Goal: Information Seeking & Learning: Check status

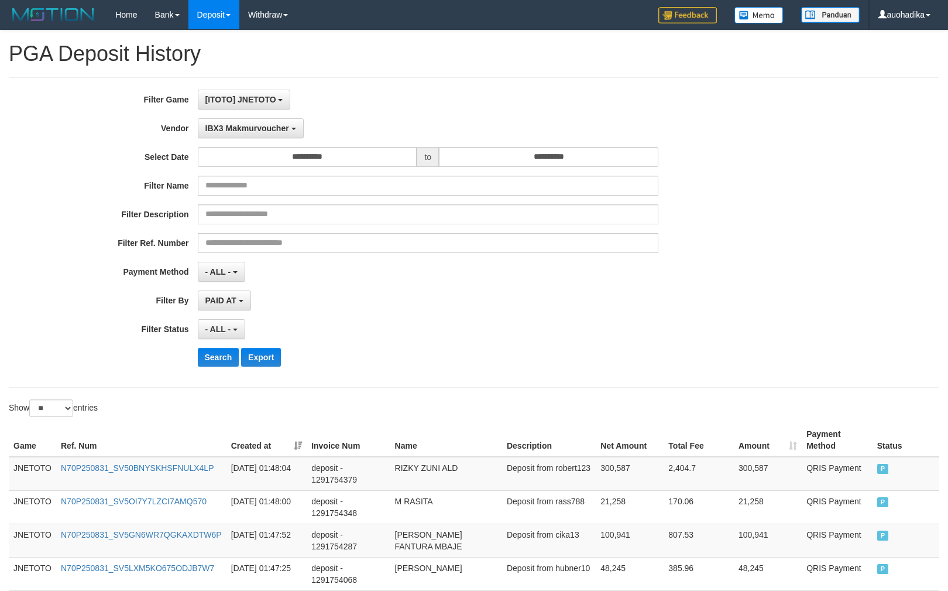
select select "**********"
select select "**"
click at [204, 359] on button "Search" at bounding box center [219, 357] width 42 height 19
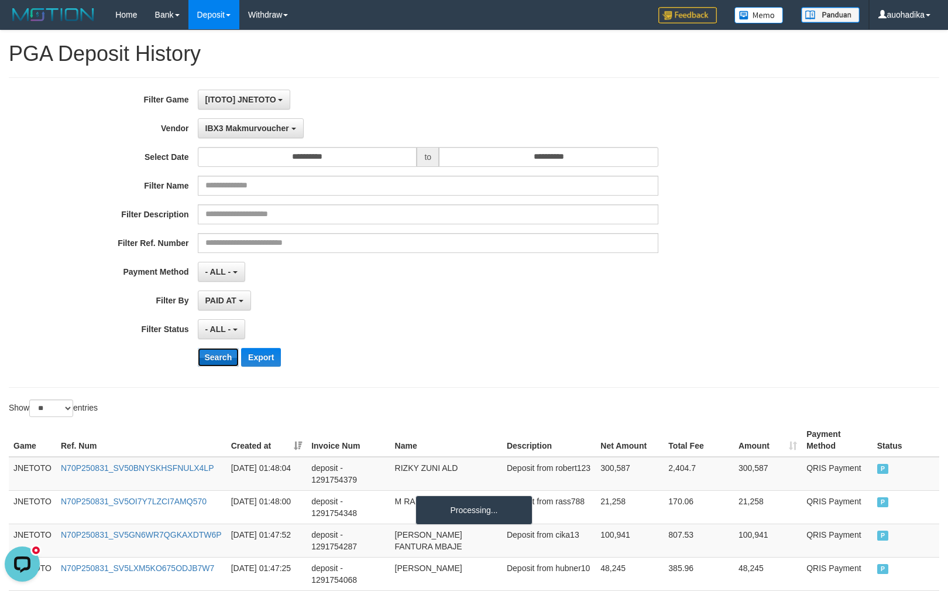
click at [204, 362] on button "Search" at bounding box center [219, 357] width 42 height 19
click at [204, 363] on button "Search" at bounding box center [219, 357] width 42 height 19
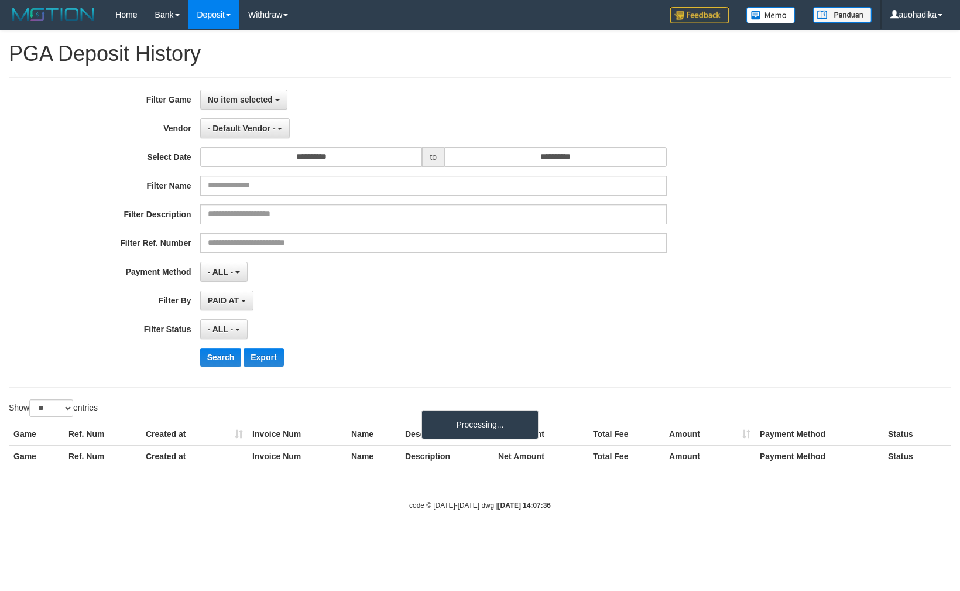
select select
select select "**"
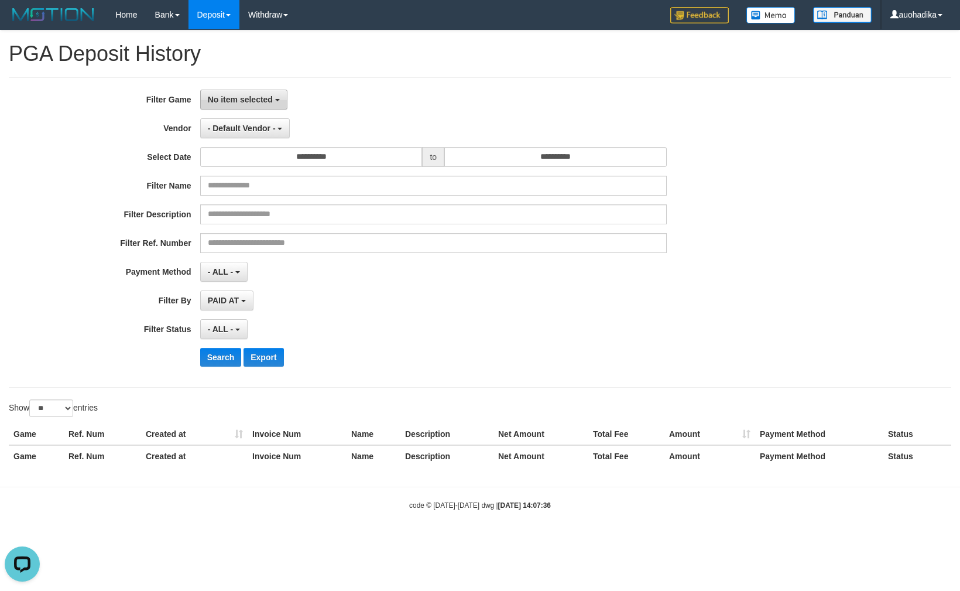
click at [269, 104] on span "No item selected" at bounding box center [240, 99] width 65 height 9
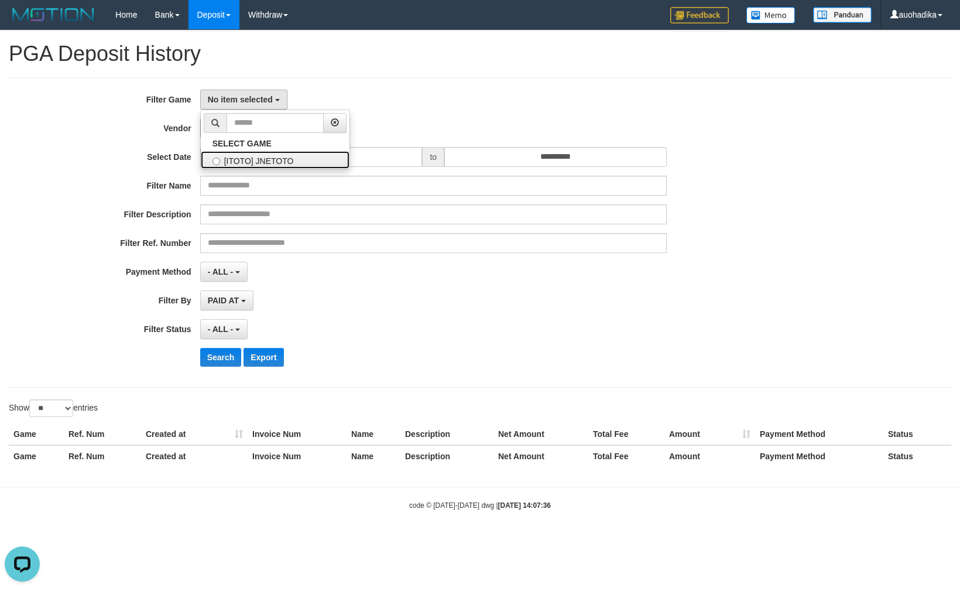
drag, startPoint x: 277, startPoint y: 155, endPoint x: 276, endPoint y: 136, distance: 18.2
click at [277, 155] on label "[ITOTO] JNETOTO" at bounding box center [275, 160] width 149 height 18
select select "***"
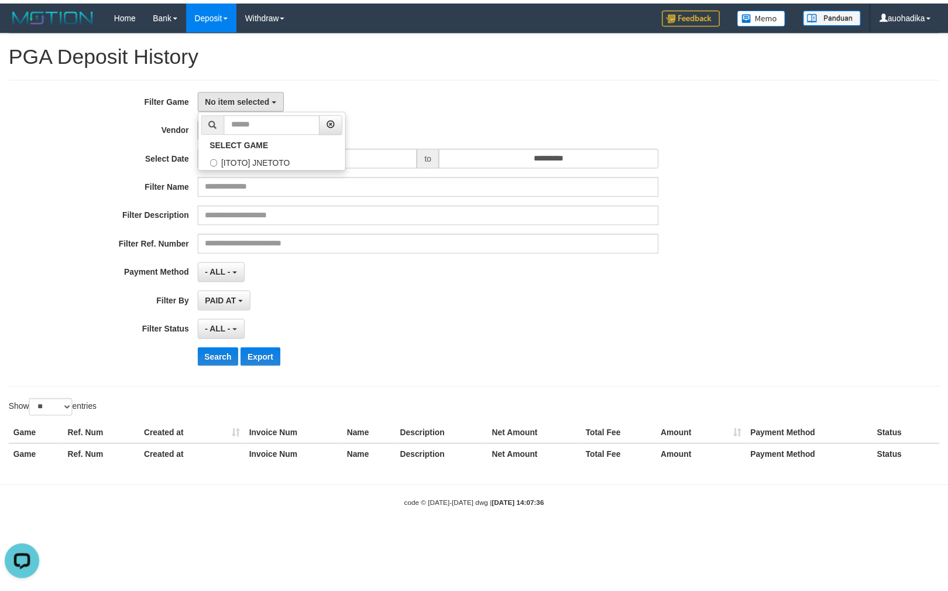
scroll to position [10, 0]
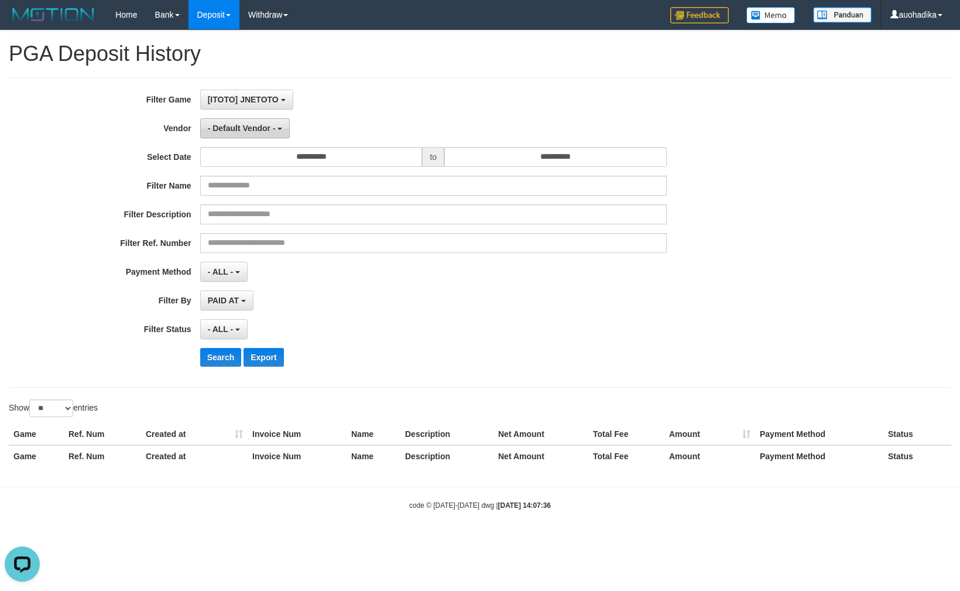
click at [272, 124] on span "- Default Vendor -" at bounding box center [242, 128] width 68 height 9
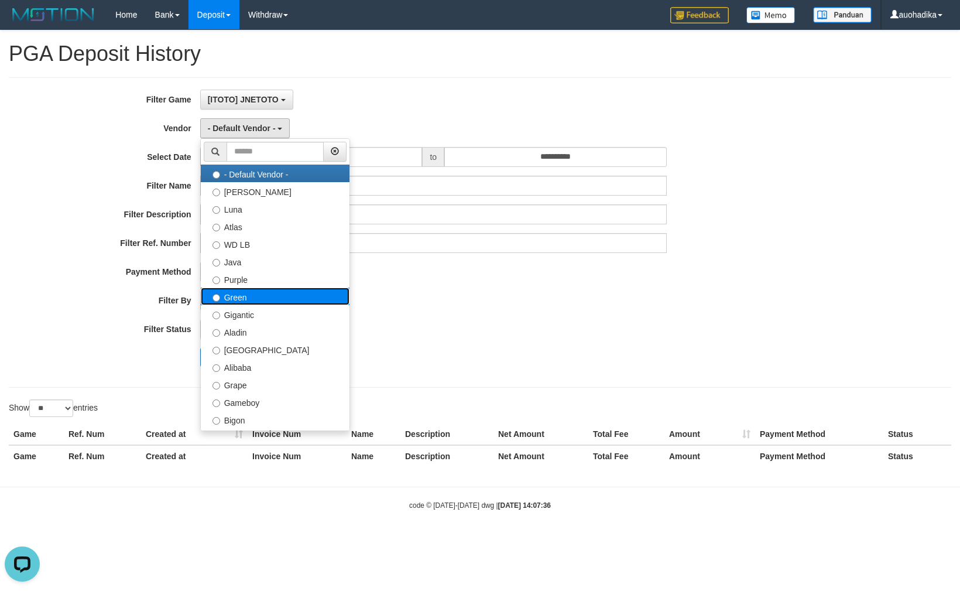
click at [262, 299] on label "Green" at bounding box center [275, 296] width 149 height 18
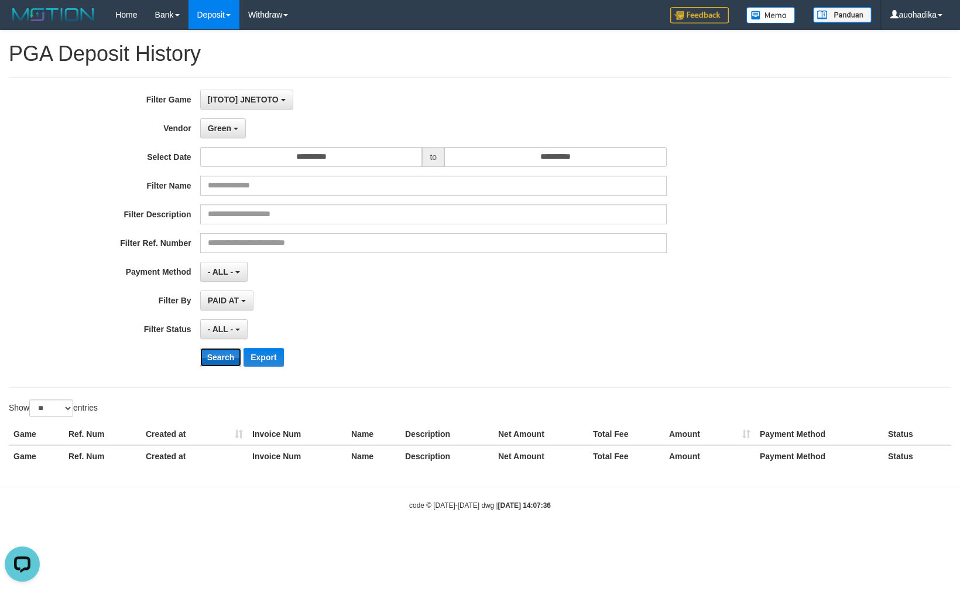
click at [223, 352] on button "Search" at bounding box center [221, 357] width 42 height 19
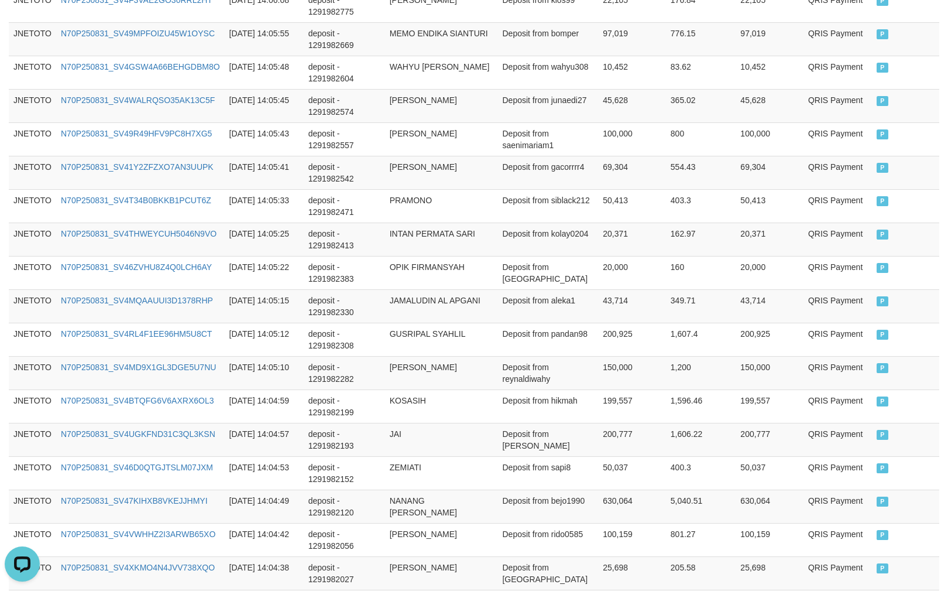
scroll to position [834, 0]
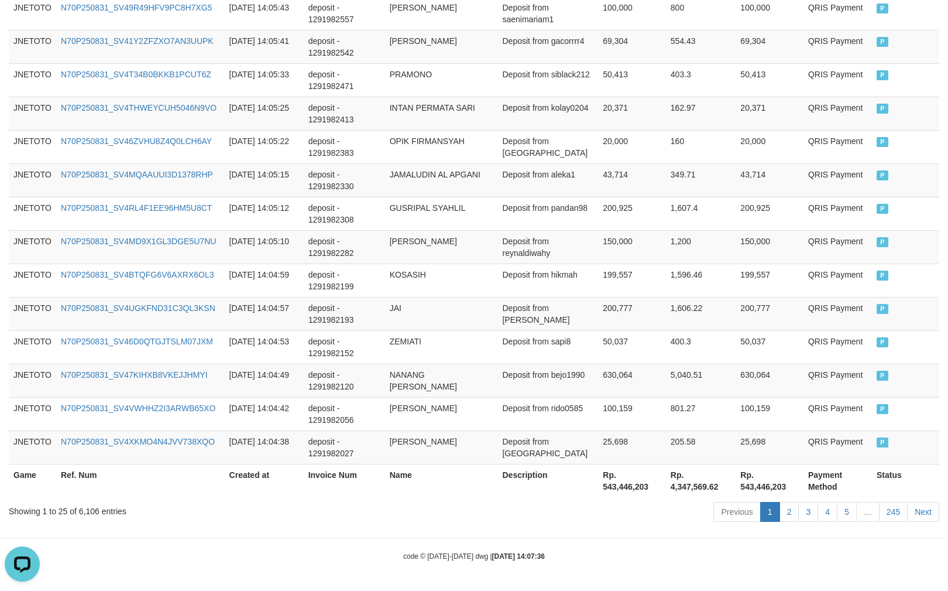
click at [83, 511] on div "Showing 1 to 25 of 6,106 entries" at bounding box center [198, 509] width 378 height 16
copy div "6,106"
click at [616, 495] on th "Rp. 543,446,203" at bounding box center [632, 480] width 68 height 33
click at [616, 492] on th "Rp. 543,446,203" at bounding box center [632, 480] width 68 height 33
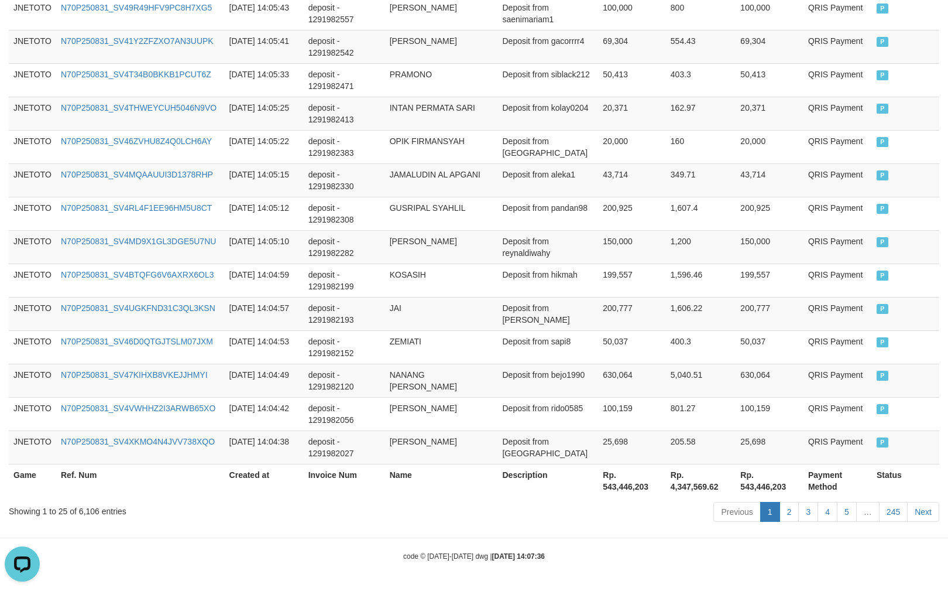
click at [616, 490] on th "Rp. 543,446,203" at bounding box center [632, 480] width 68 height 33
copy th "543,446,203"
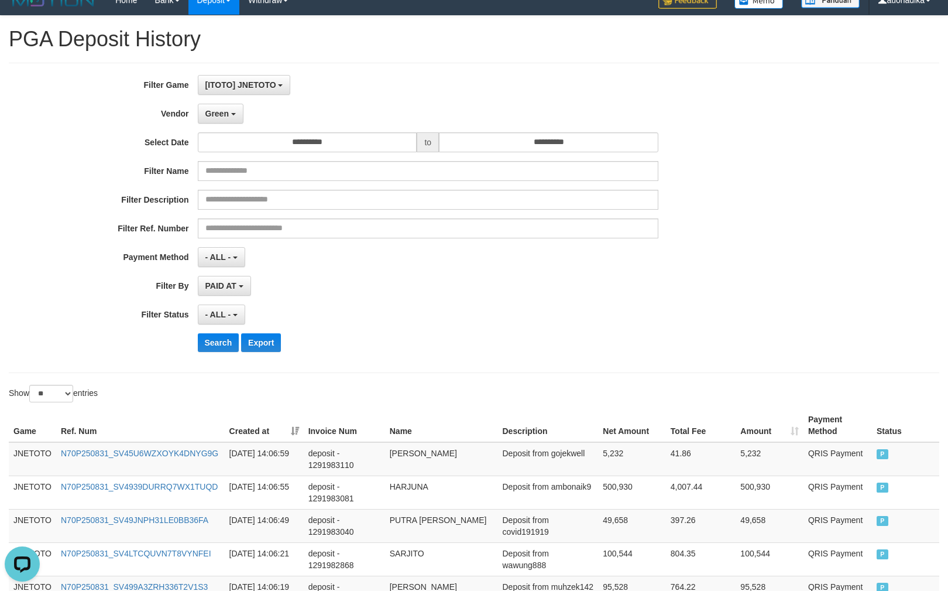
scroll to position [1, 0]
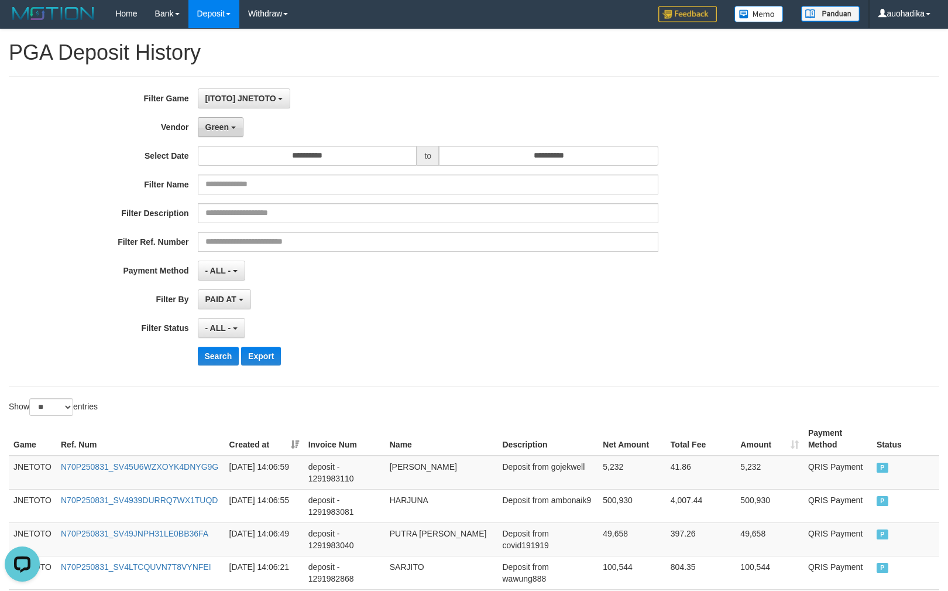
click at [232, 131] on button "Green" at bounding box center [221, 127] width 46 height 20
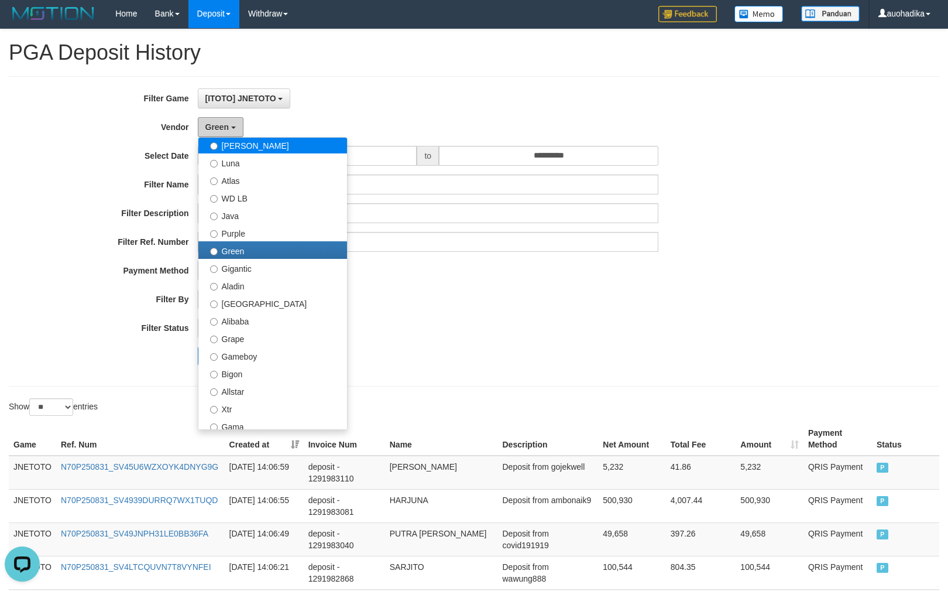
scroll to position [104, 0]
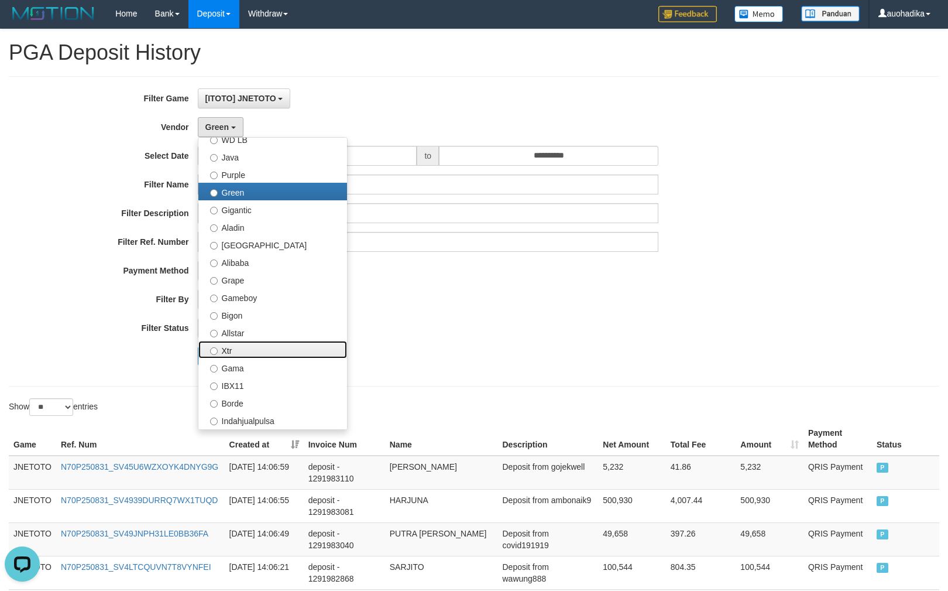
drag, startPoint x: 273, startPoint y: 352, endPoint x: 239, endPoint y: 380, distance: 43.2
click at [273, 352] on label "Xtr" at bounding box center [272, 350] width 149 height 18
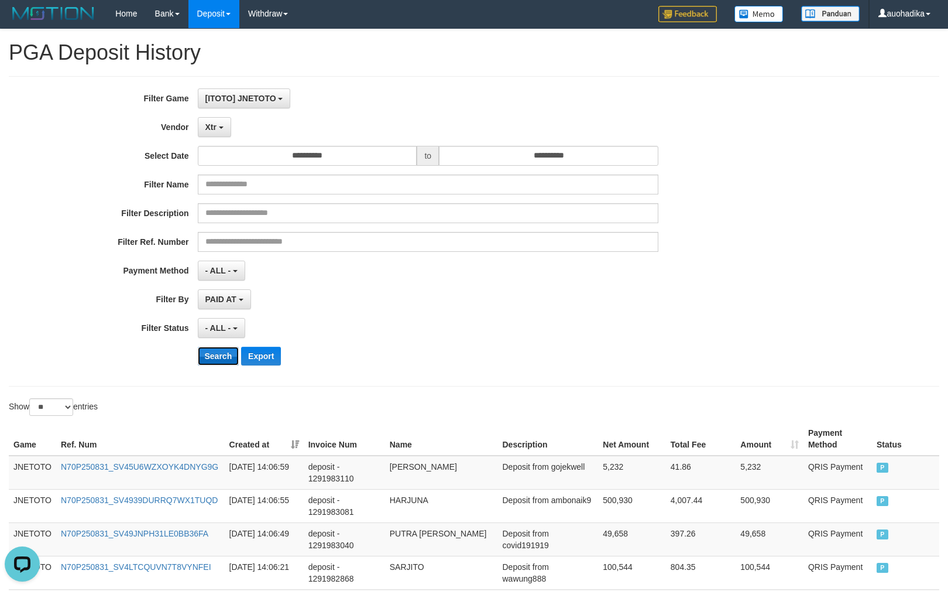
click at [209, 362] on button "Search" at bounding box center [219, 356] width 42 height 19
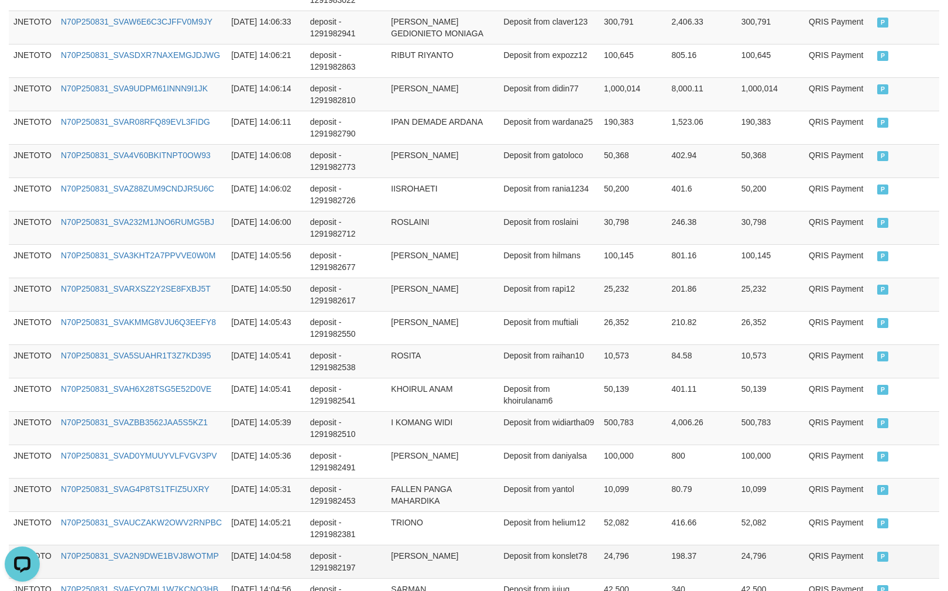
scroll to position [834, 0]
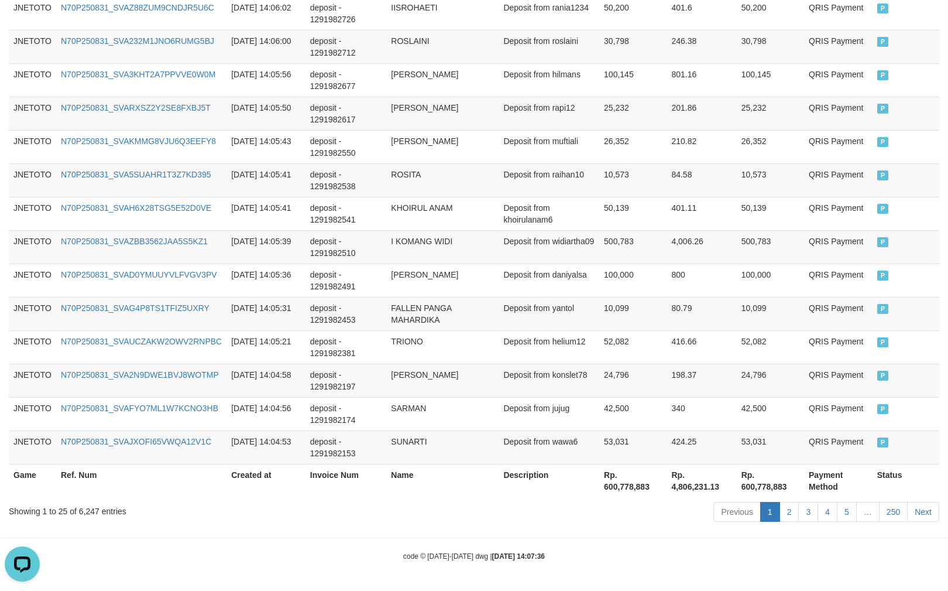
click at [90, 509] on div "Showing 1 to 25 of 6,247 entries" at bounding box center [198, 509] width 378 height 16
copy div "6,247"
click at [632, 483] on th "Rp. 600,778,883" at bounding box center [632, 480] width 67 height 33
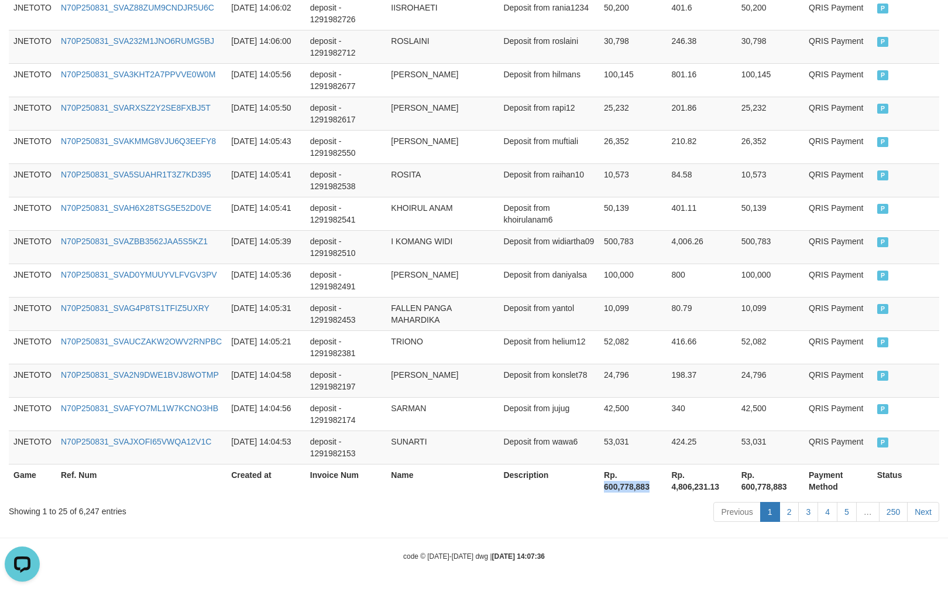
copy th "600,778,883"
drag, startPoint x: 775, startPoint y: 569, endPoint x: 789, endPoint y: 569, distance: 14.1
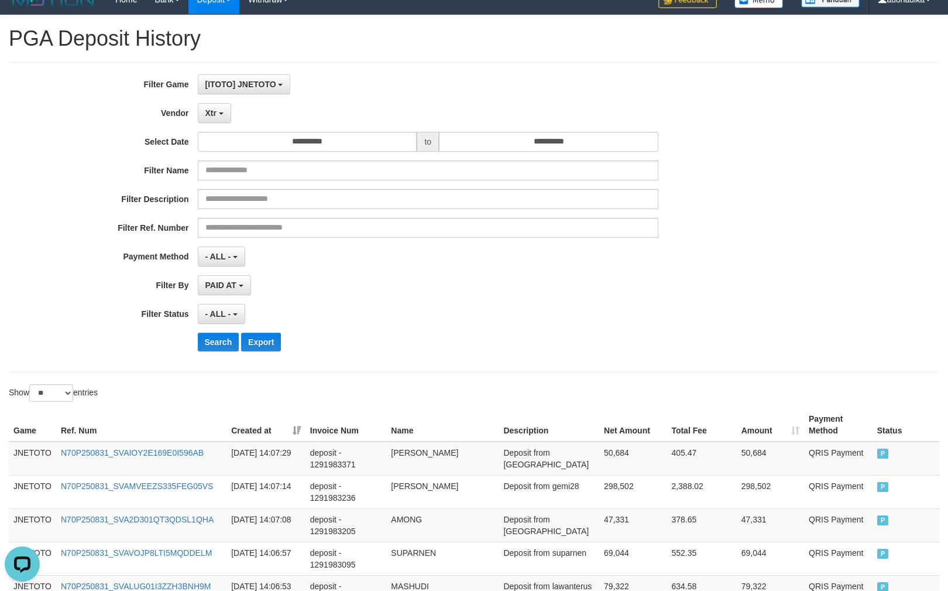
scroll to position [1, 0]
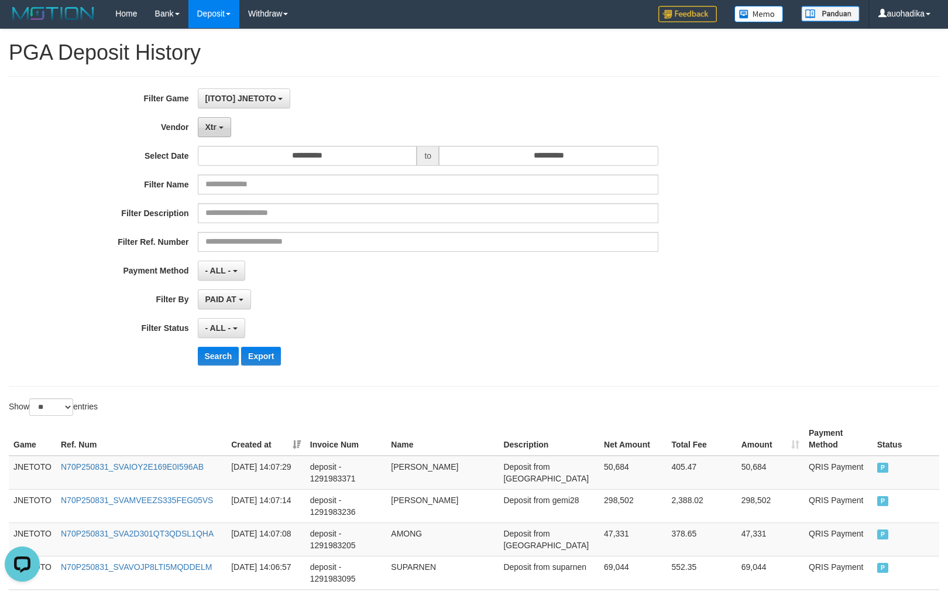
click at [213, 136] on button "Xtr" at bounding box center [214, 127] width 33 height 20
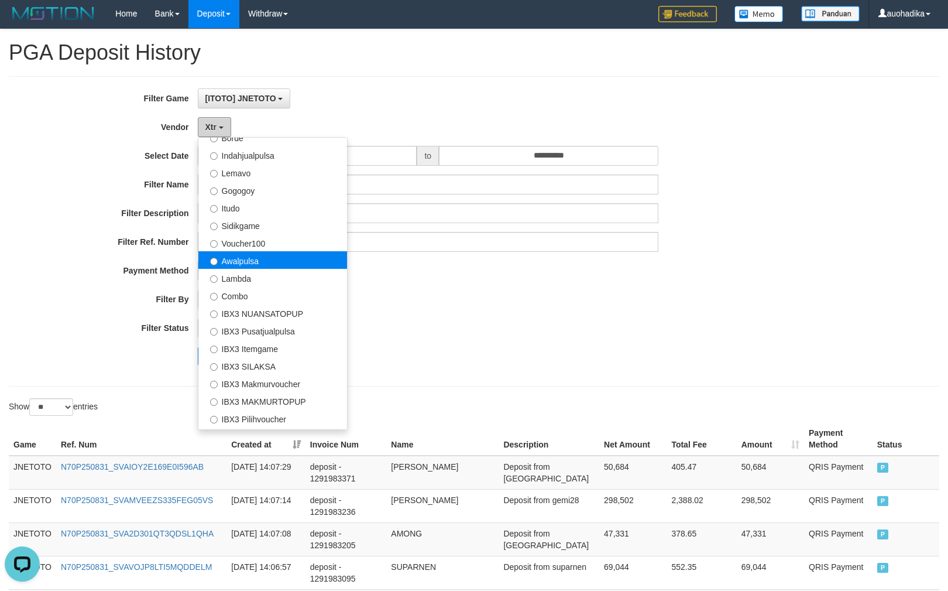
scroll to position [385, 0]
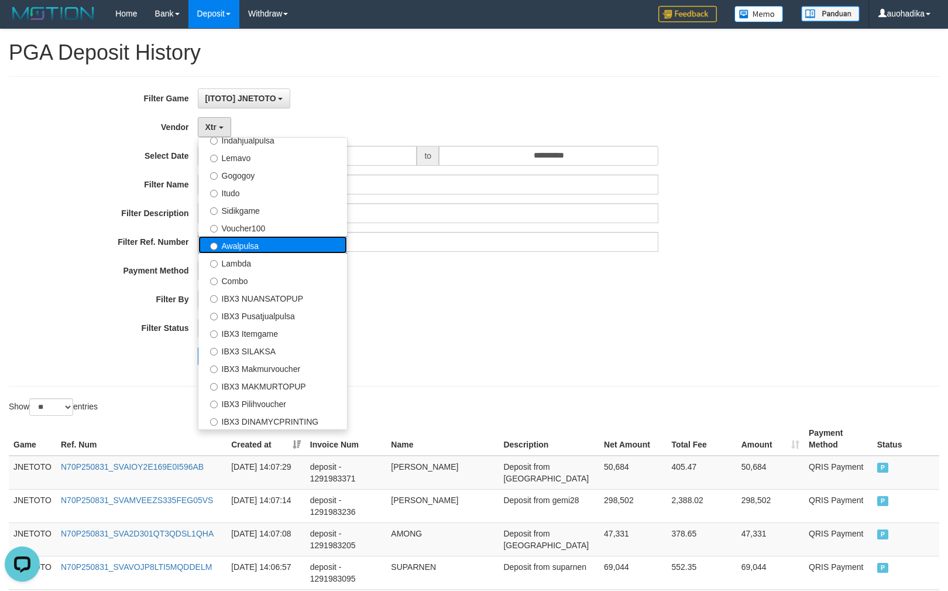
click at [275, 249] on label "Awalpulsa" at bounding box center [272, 245] width 149 height 18
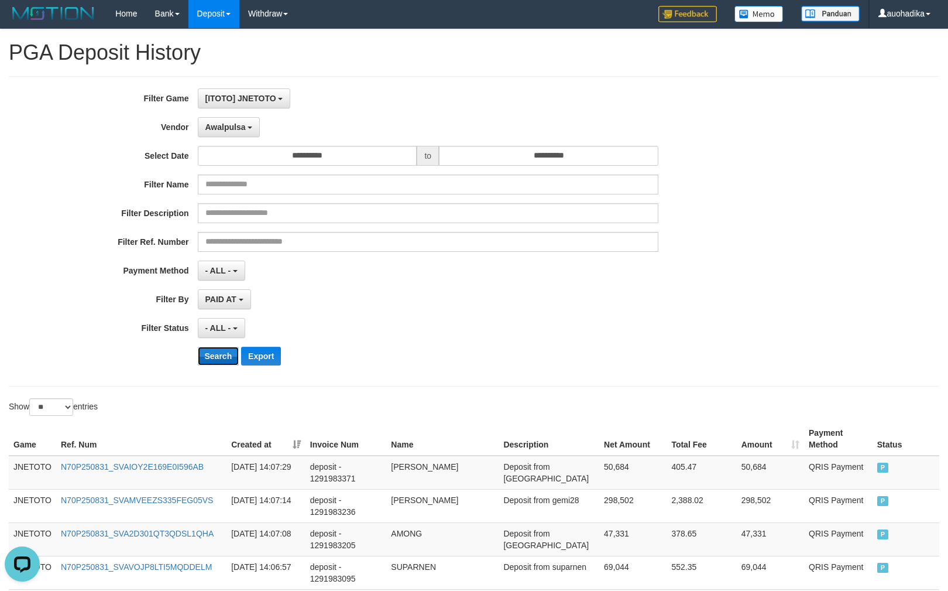
click at [218, 361] on button "Search" at bounding box center [219, 356] width 42 height 19
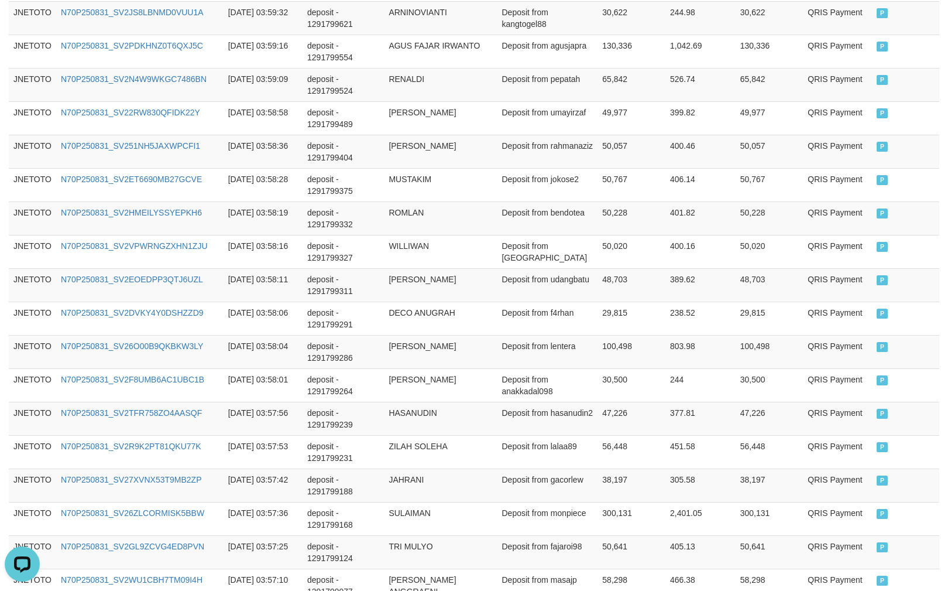
scroll to position [834, 0]
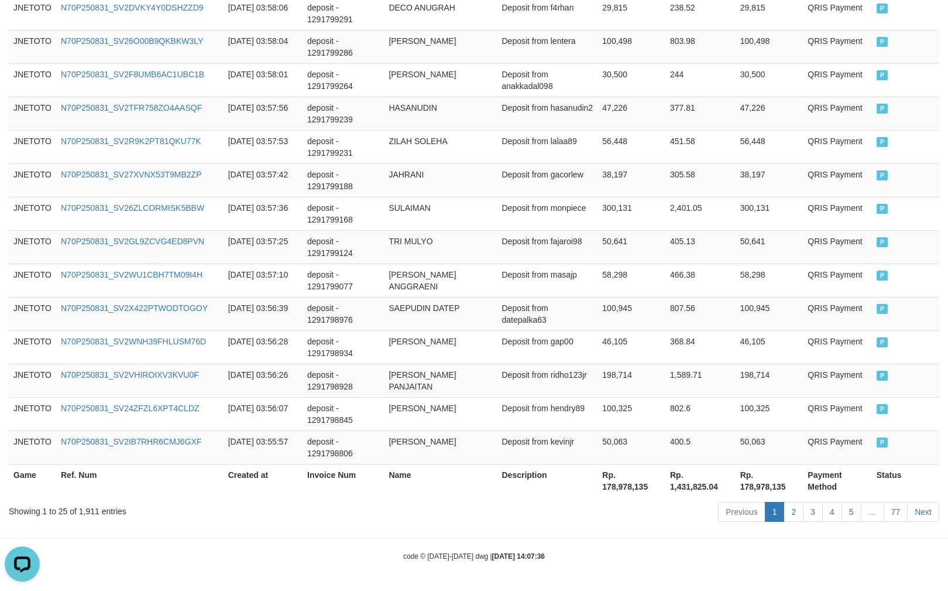
click at [85, 520] on div "Showing 1 to 25 of 1,911 entries Previous 1 2 3 4 5 … 77 Next" at bounding box center [474, 513] width 948 height 25
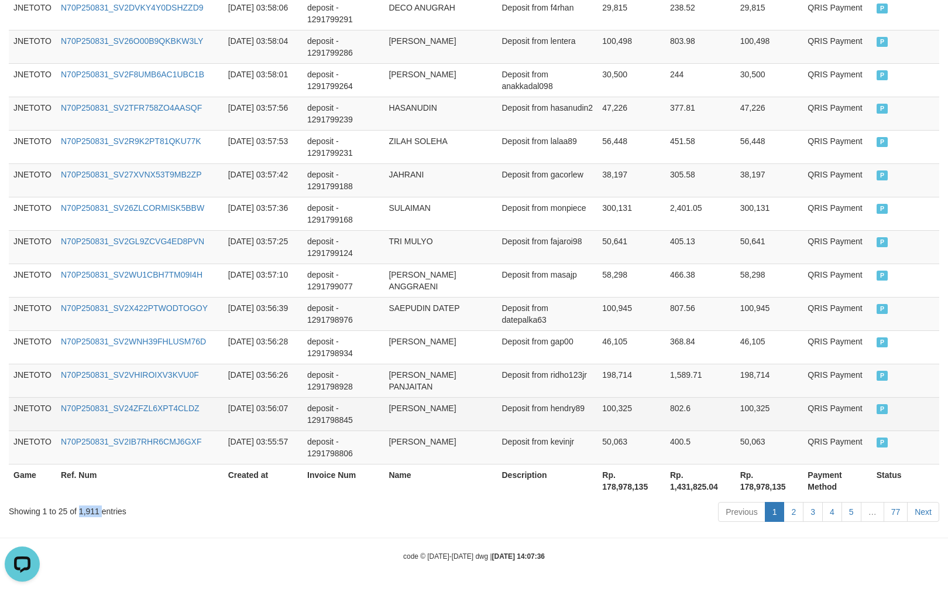
copy div "1,911"
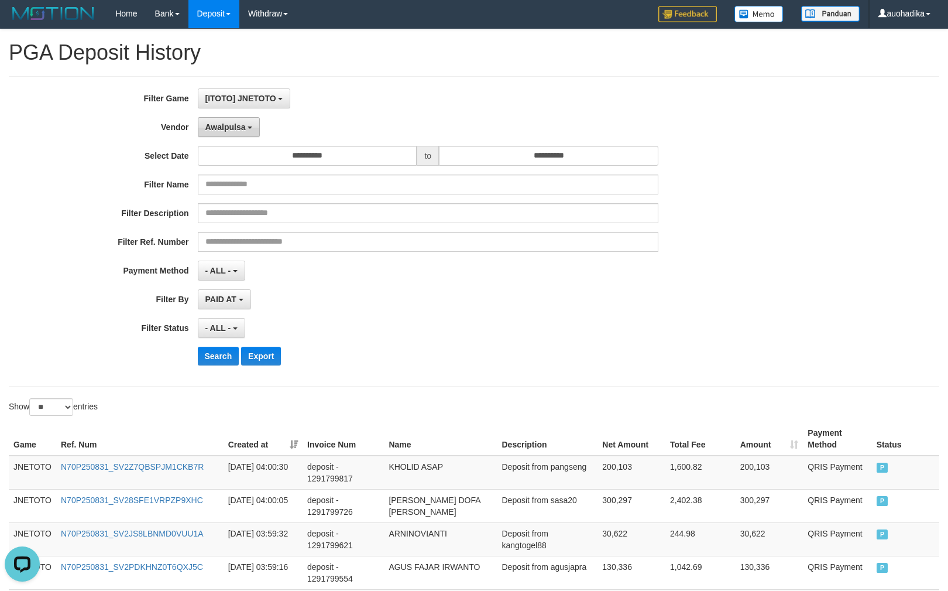
click at [244, 127] on span "Awalpulsa" at bounding box center [225, 126] width 40 height 9
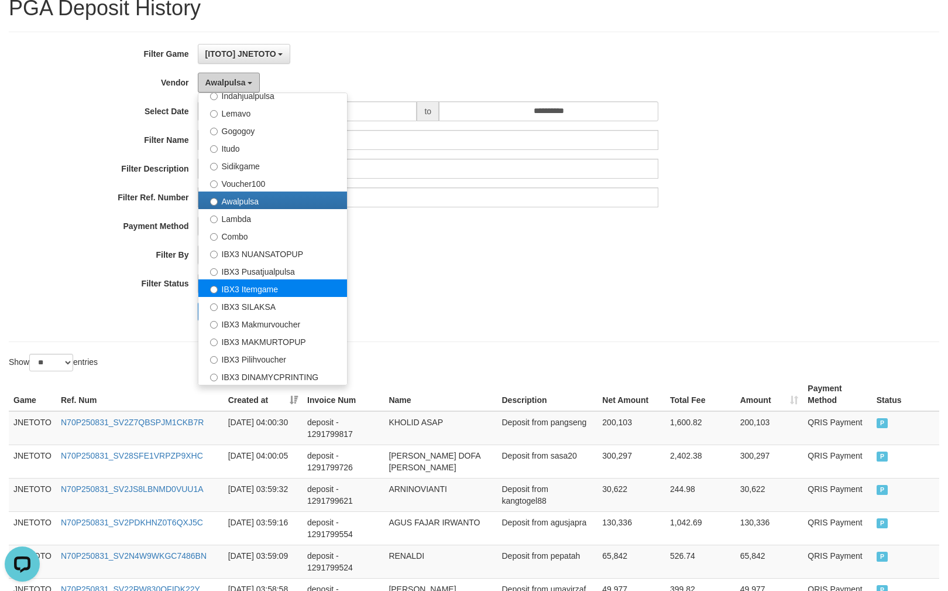
scroll to position [210, 0]
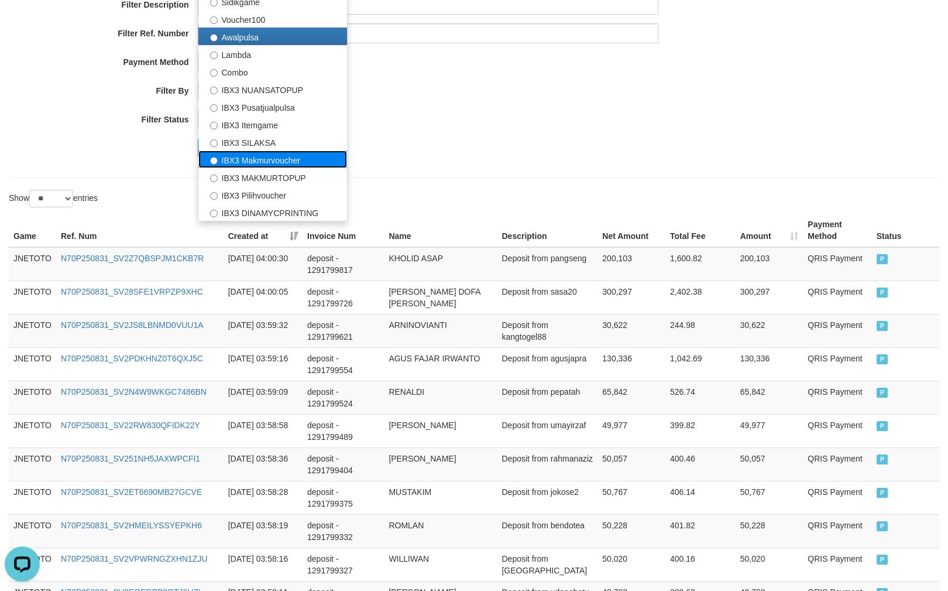
click at [287, 166] on label "IBX3 Makmurvoucher" at bounding box center [272, 159] width 149 height 18
select select "**********"
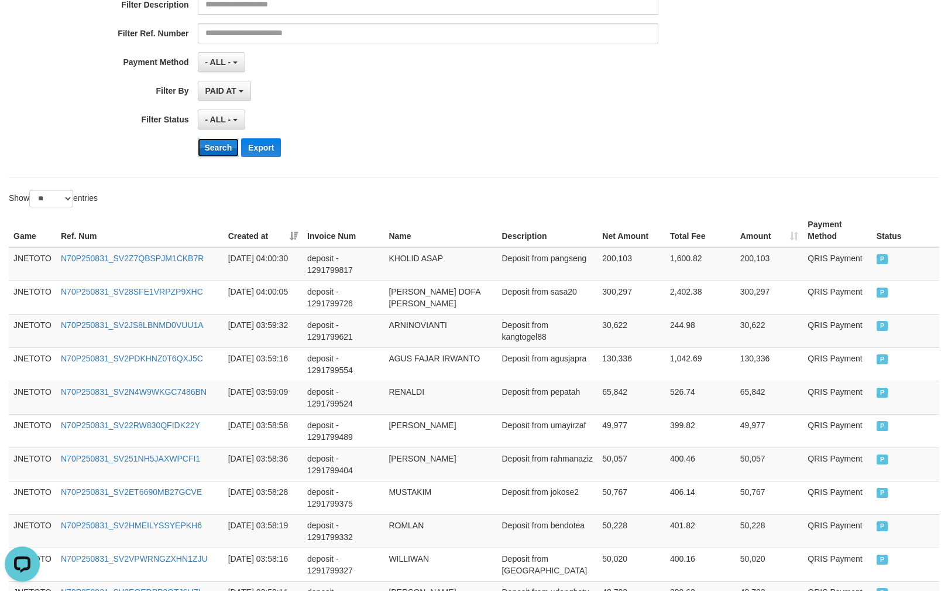
click at [211, 150] on button "Search" at bounding box center [219, 147] width 42 height 19
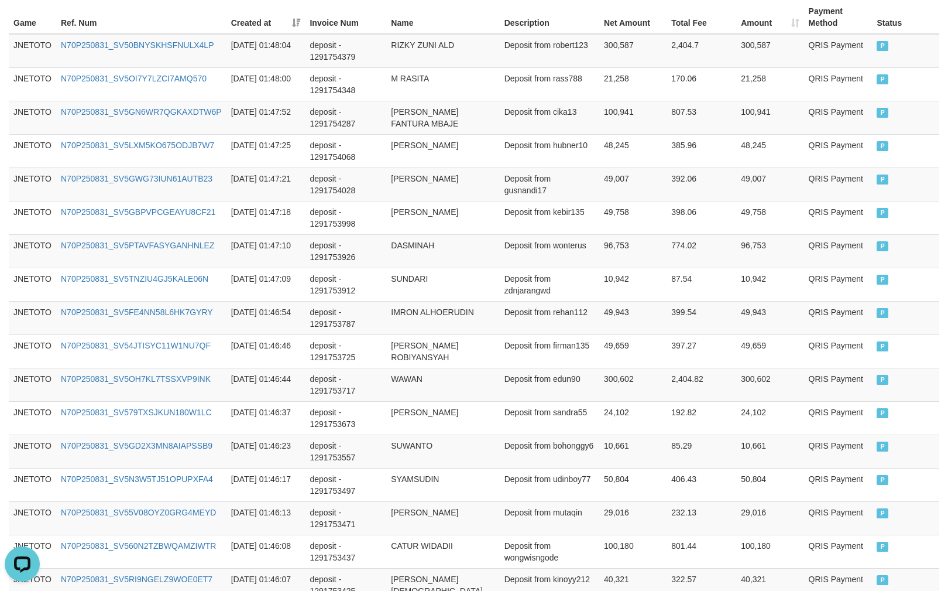
scroll to position [834, 0]
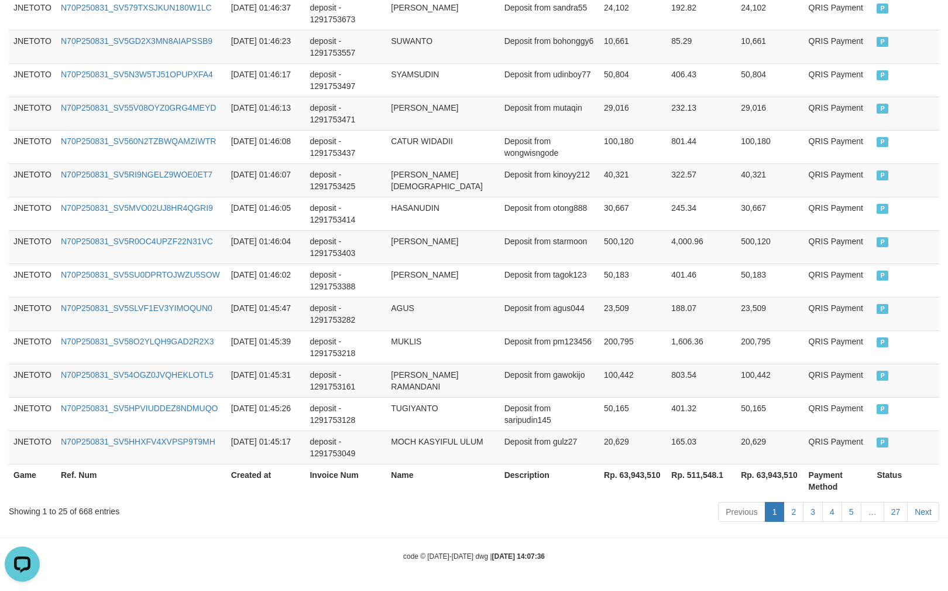
click at [68, 507] on div "Showing 1 to 25 of 668 entries" at bounding box center [198, 509] width 378 height 16
click at [83, 509] on div "Showing 1 to 25 of 668 entries" at bounding box center [198, 509] width 378 height 16
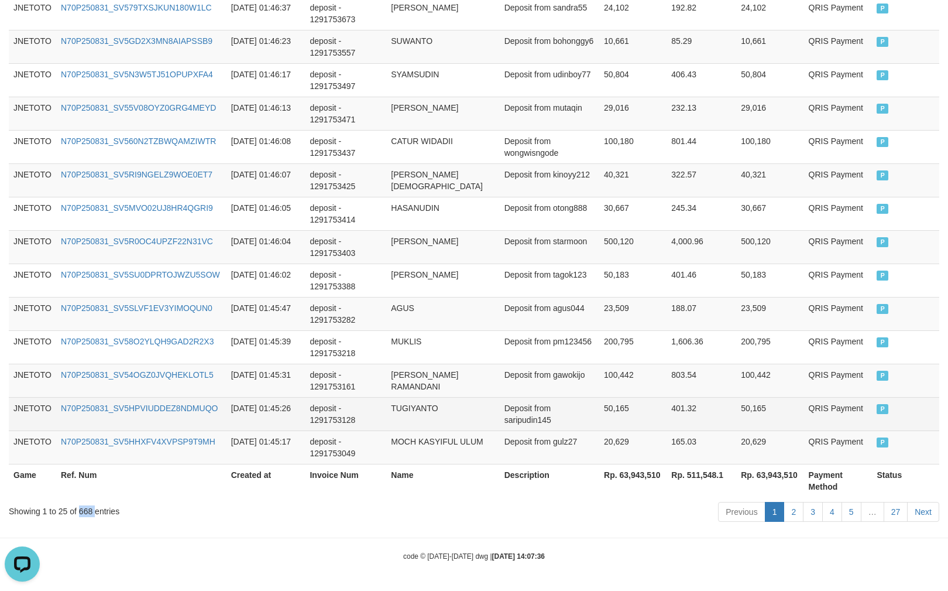
copy div "668"
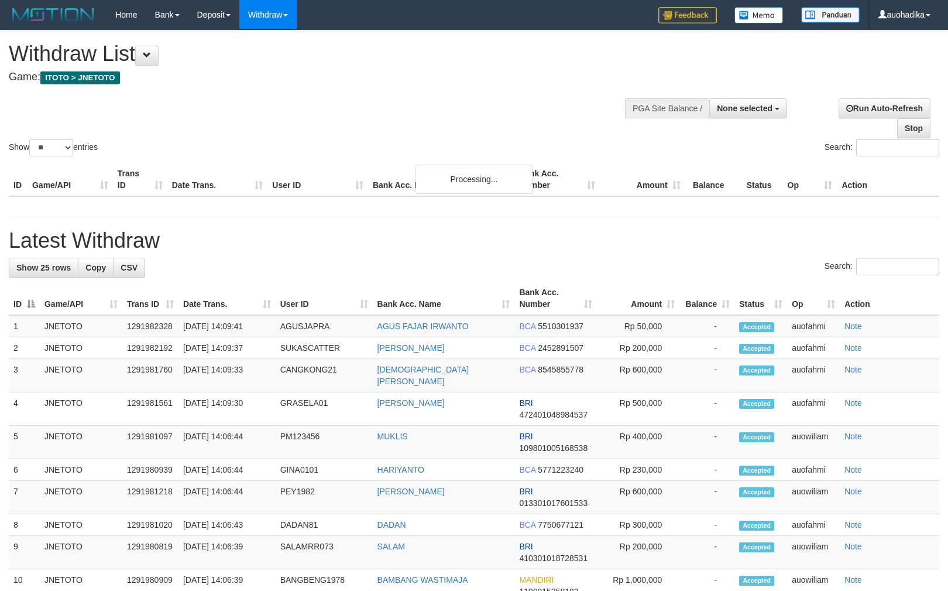
select select
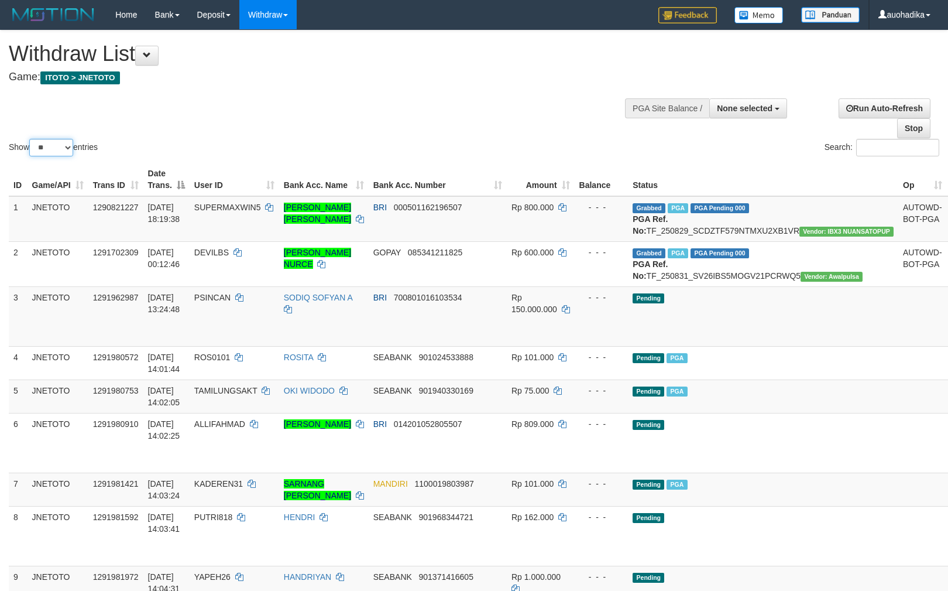
click at [66, 148] on select "** ** ** ***" at bounding box center [51, 148] width 44 height 18
select select "***"
click at [31, 139] on select "** ** ** ***" at bounding box center [51, 148] width 44 height 18
click at [210, 118] on div "Show ** ** ** *** entries Search:" at bounding box center [474, 94] width 948 height 128
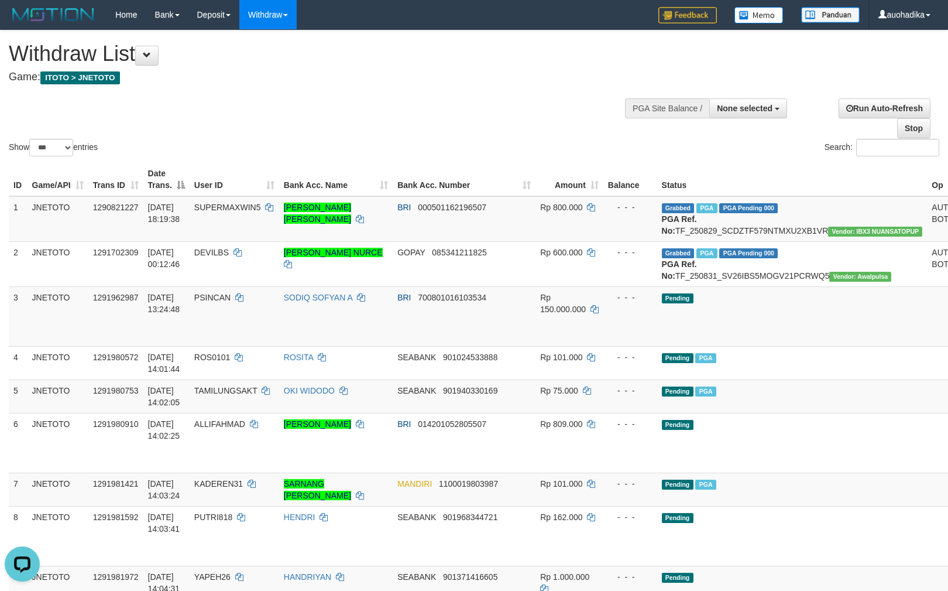
drag, startPoint x: 523, startPoint y: 106, endPoint x: 661, endPoint y: 122, distance: 139.1
click at [529, 106] on div "Show ** ** ** *** entries Search:" at bounding box center [474, 94] width 948 height 128
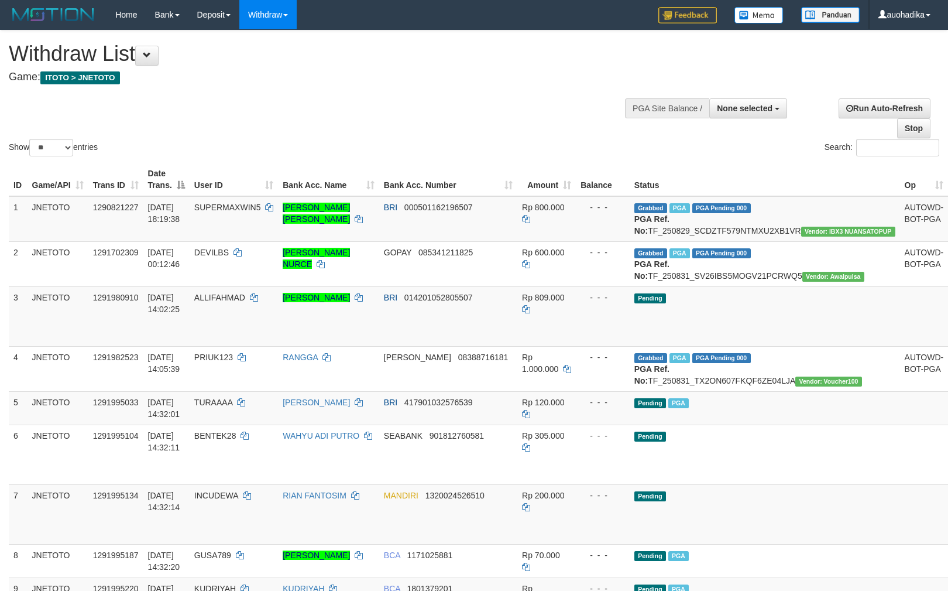
select select
click at [66, 152] on select "** ** ** ***" at bounding box center [51, 148] width 44 height 18
select select "***"
click at [31, 139] on select "** ** ** ***" at bounding box center [51, 148] width 44 height 18
click at [258, 110] on div "Show ** ** ** *** entries Search:" at bounding box center [474, 94] width 948 height 128
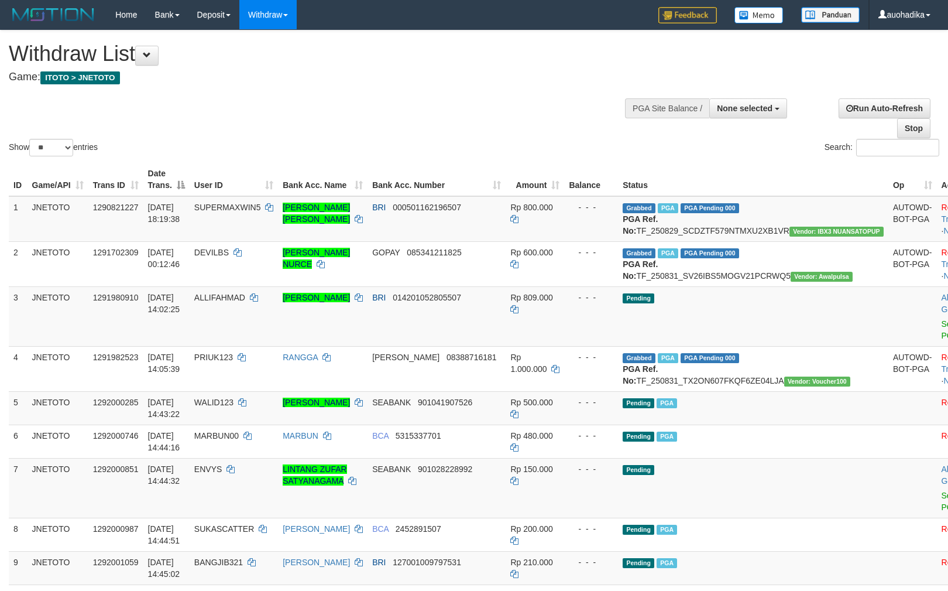
select select
click at [53, 152] on select "** ** ** ***" at bounding box center [51, 148] width 44 height 18
select select "***"
click at [31, 139] on select "** ** ** ***" at bounding box center [51, 148] width 44 height 18
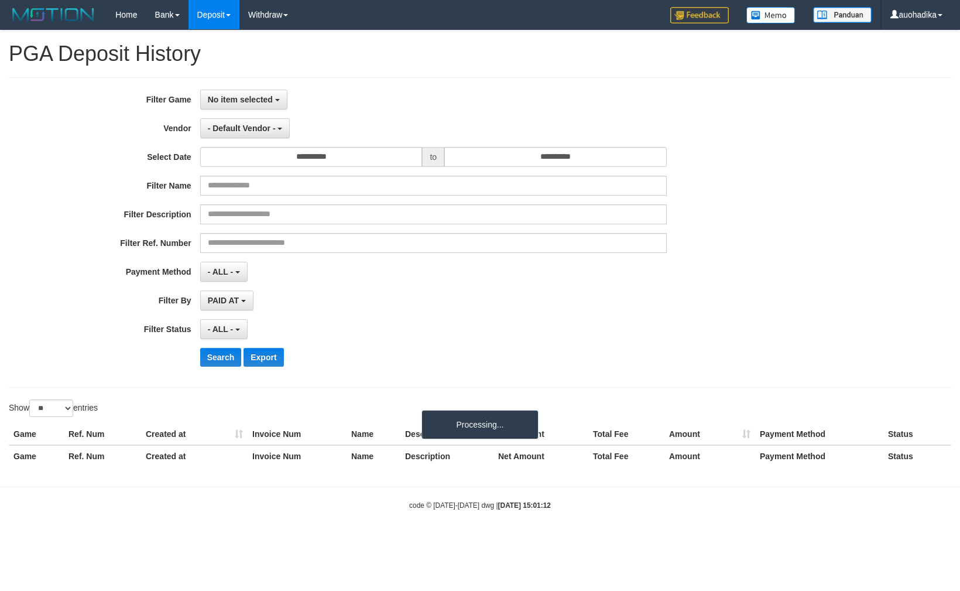
select select
select select "**"
click at [275, 100] on b "button" at bounding box center [277, 100] width 5 height 2
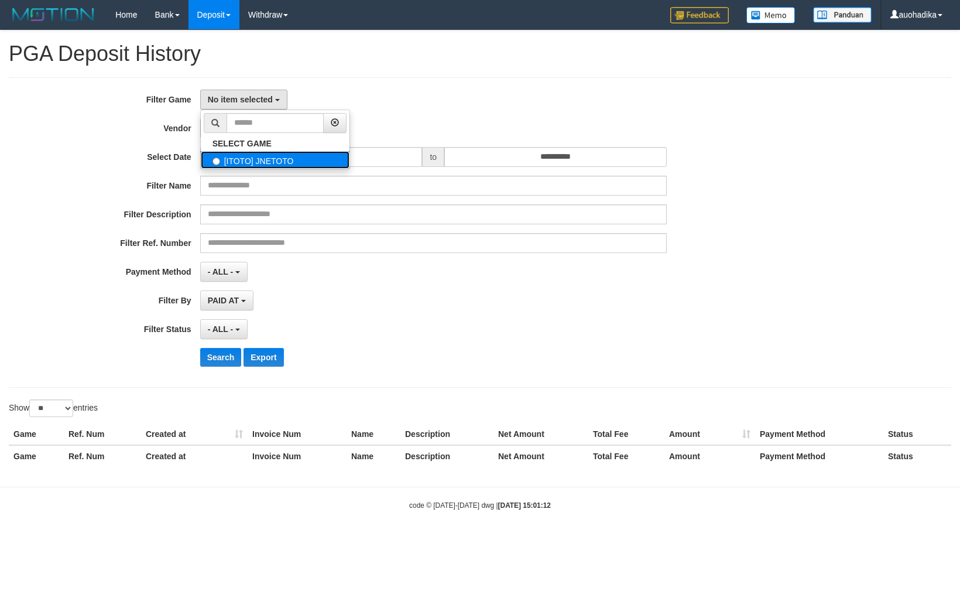
click at [282, 167] on label "[ITOTO] JNETOTO" at bounding box center [275, 160] width 149 height 18
select select "***"
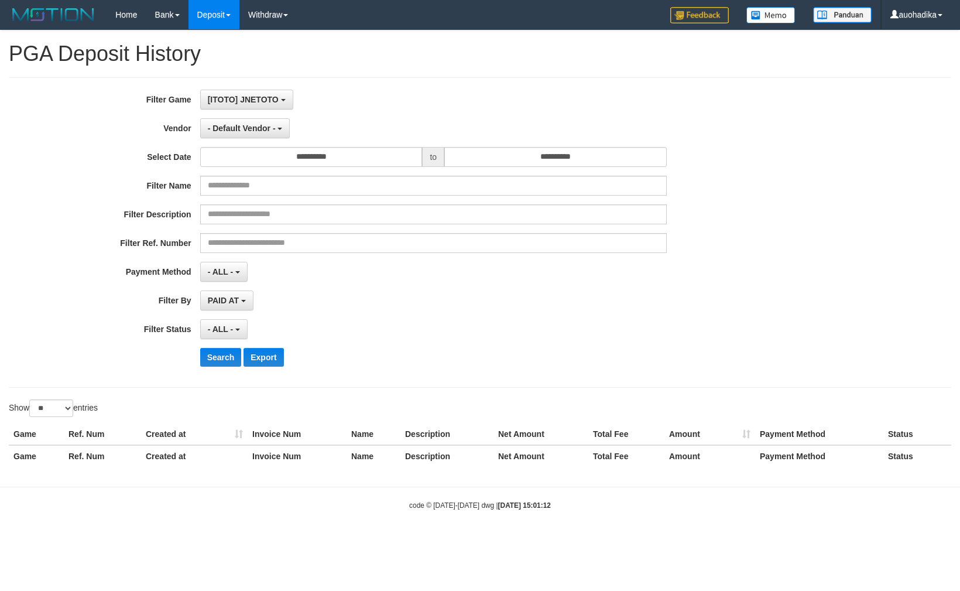
click at [246, 141] on div "**********" at bounding box center [400, 233] width 800 height 286
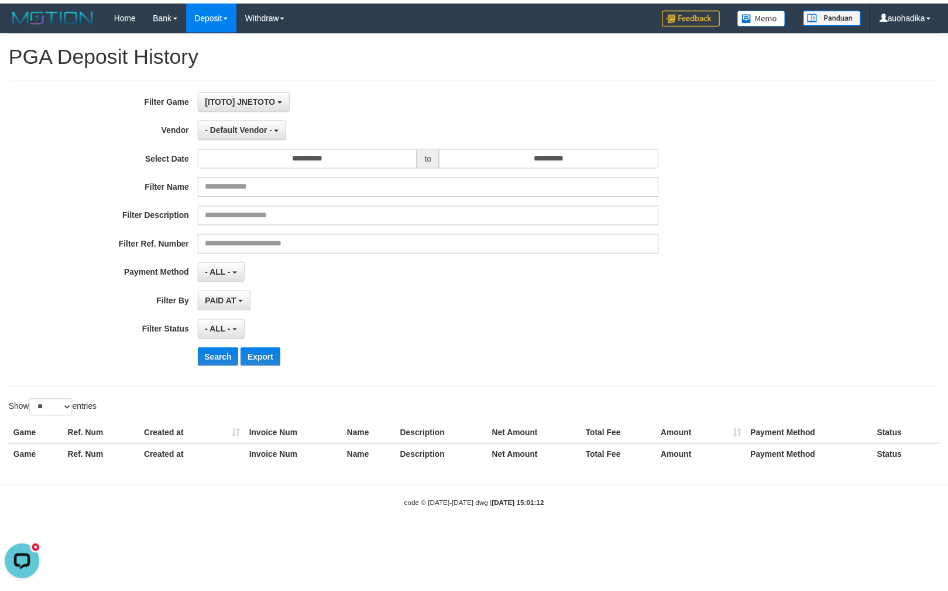
scroll to position [0, 0]
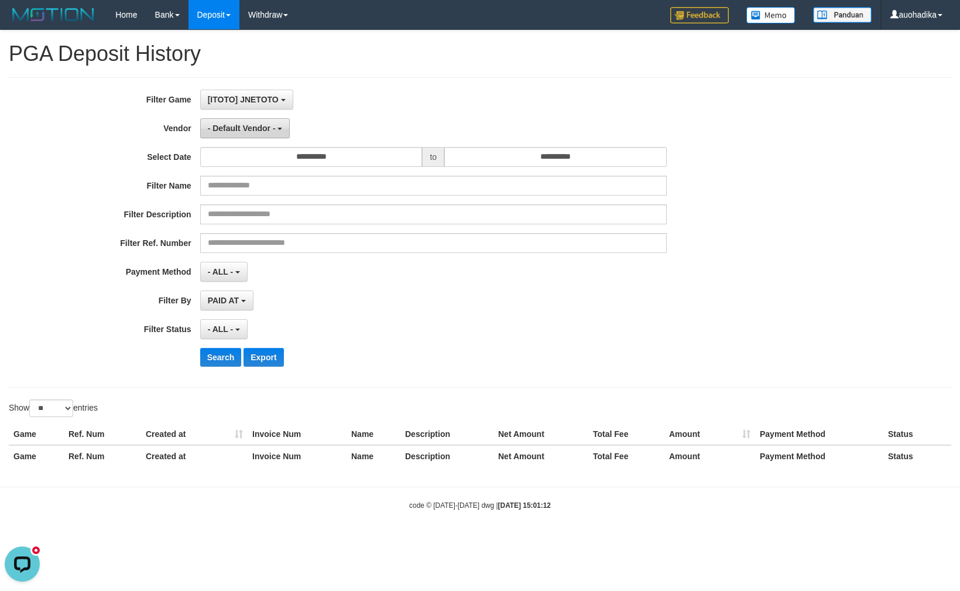
click at [246, 136] on button "- Default Vendor -" at bounding box center [245, 128] width 90 height 20
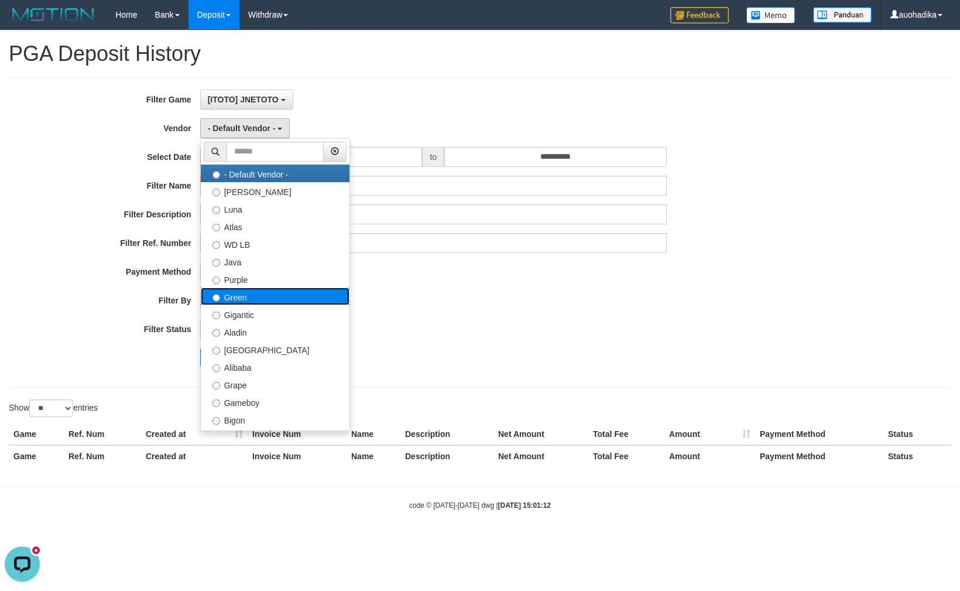
click at [254, 300] on label "Green" at bounding box center [275, 296] width 149 height 18
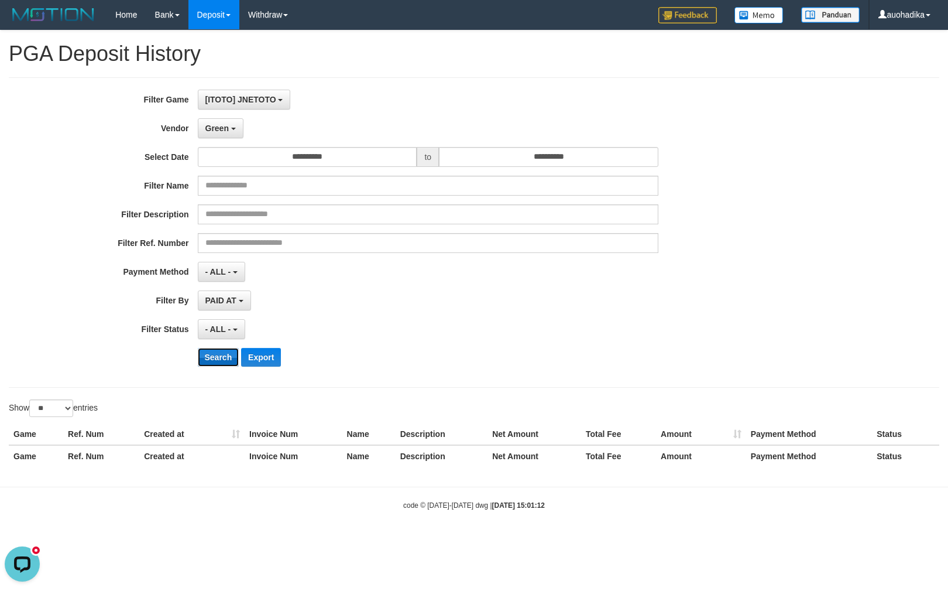
click at [224, 359] on button "Search" at bounding box center [219, 357] width 42 height 19
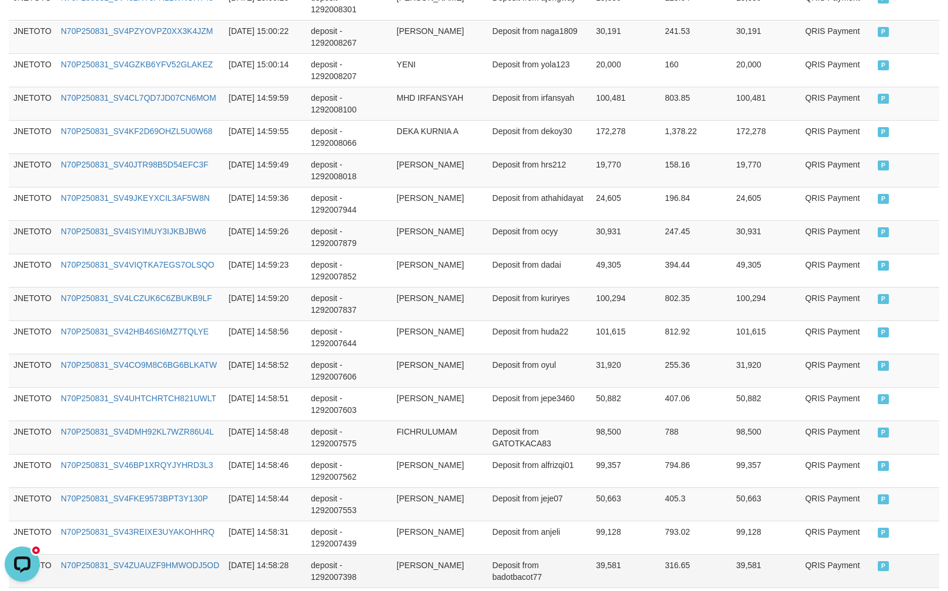
scroll to position [834, 0]
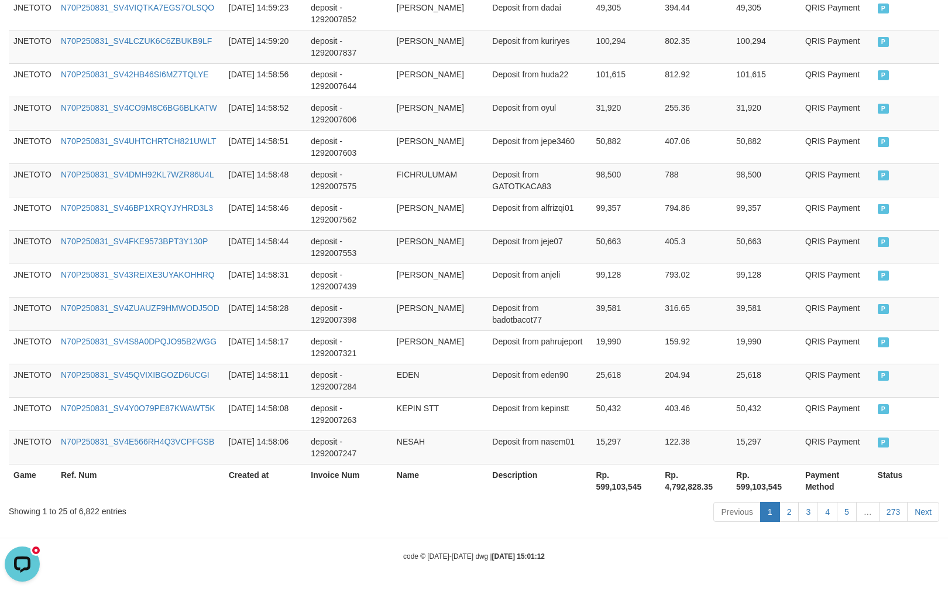
click at [85, 523] on div "Showing 1 to 25 of 6,822 entries Previous 1 2 3 4 5 … 273 Next" at bounding box center [474, 513] width 948 height 25
copy div "6,822"
click at [615, 491] on th "Rp. 599,103,545" at bounding box center [625, 480] width 69 height 33
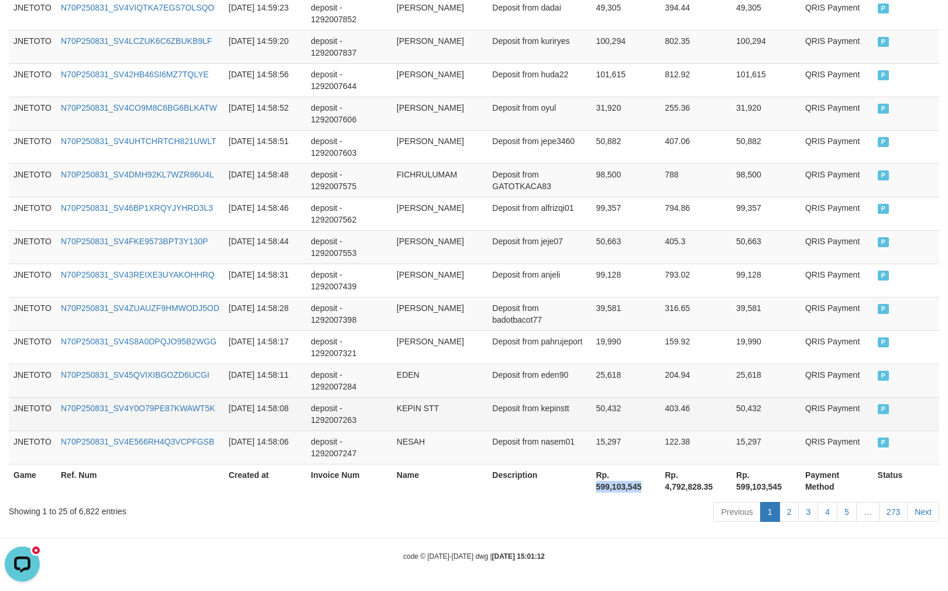
copy th "599,103,545"
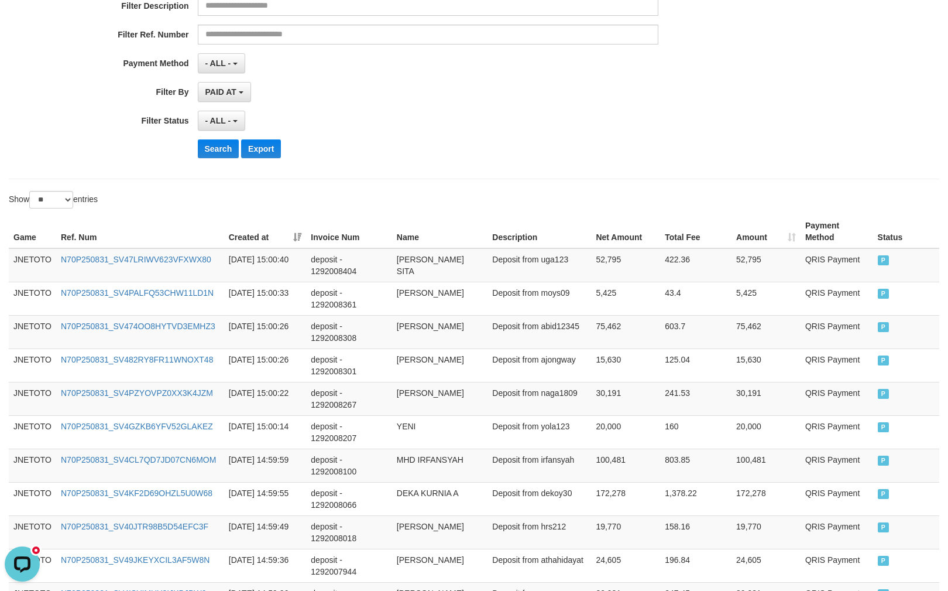
scroll to position [0, 0]
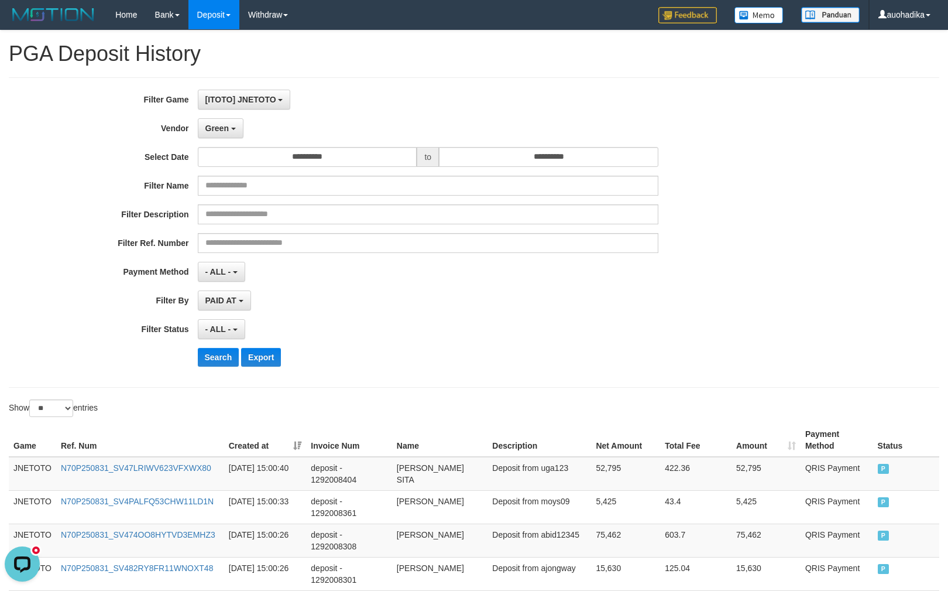
click at [224, 143] on div "**********" at bounding box center [395, 233] width 790 height 286
click at [228, 134] on button "Green" at bounding box center [221, 128] width 46 height 20
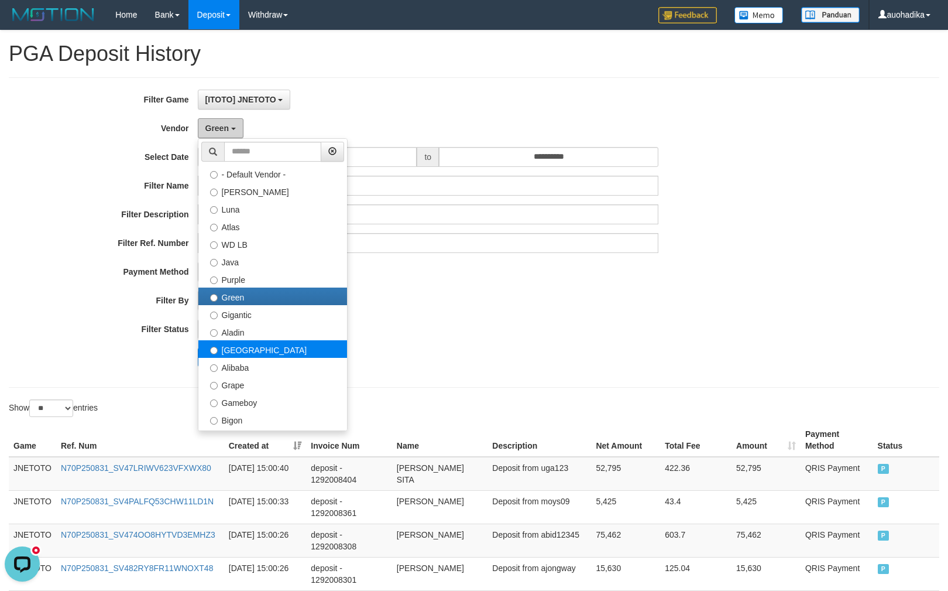
scroll to position [104, 0]
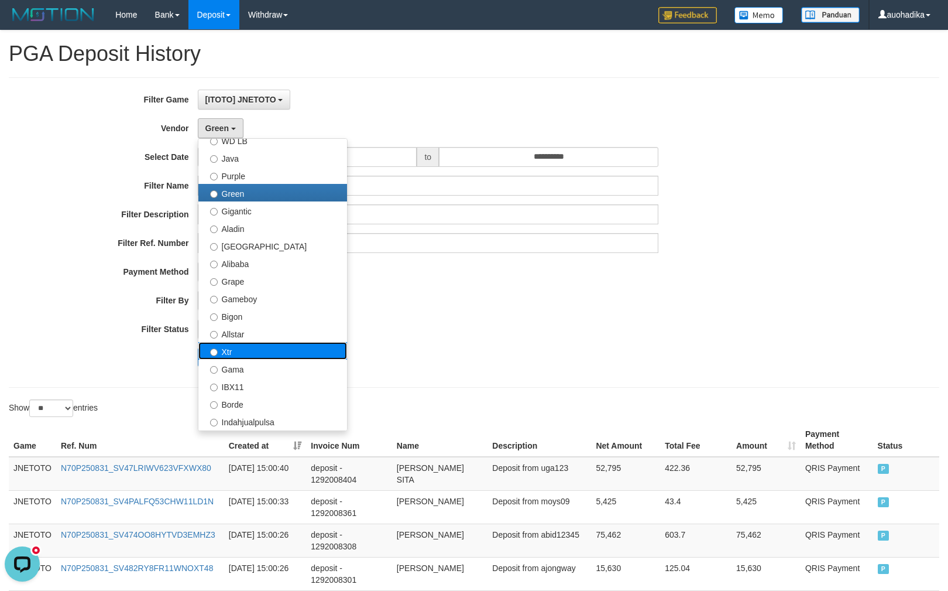
click at [275, 350] on label "Xtr" at bounding box center [272, 351] width 149 height 18
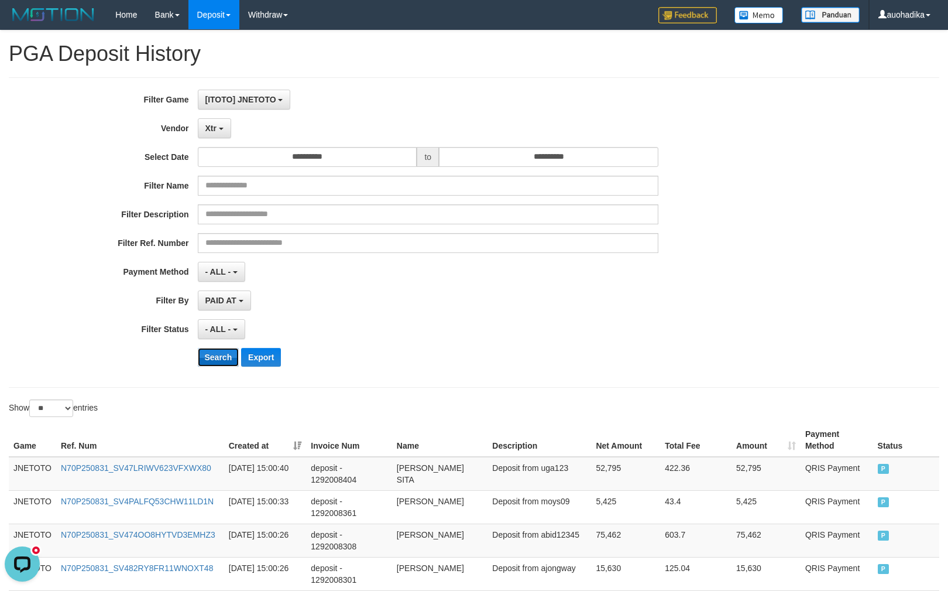
click at [221, 359] on button "Search" at bounding box center [219, 357] width 42 height 19
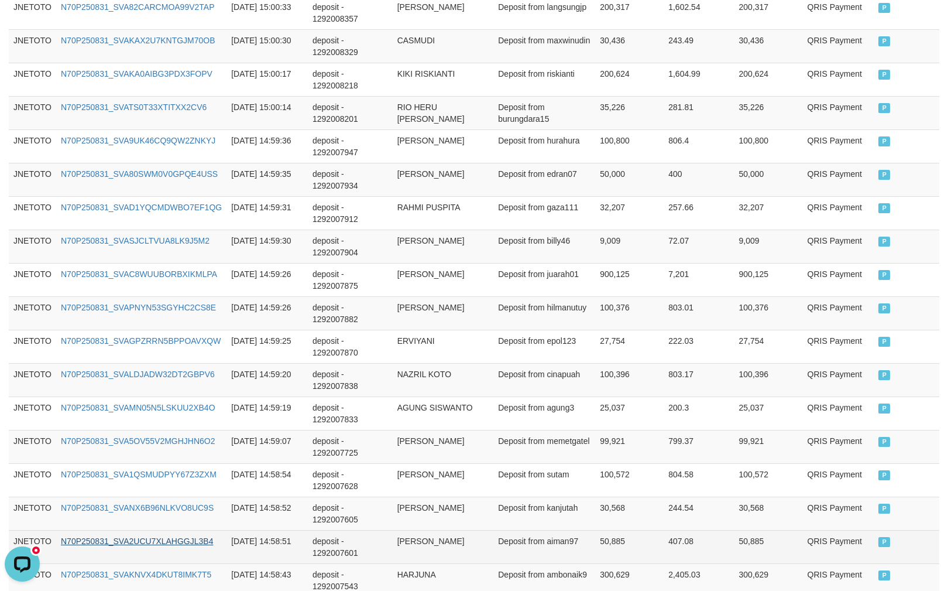
scroll to position [834, 0]
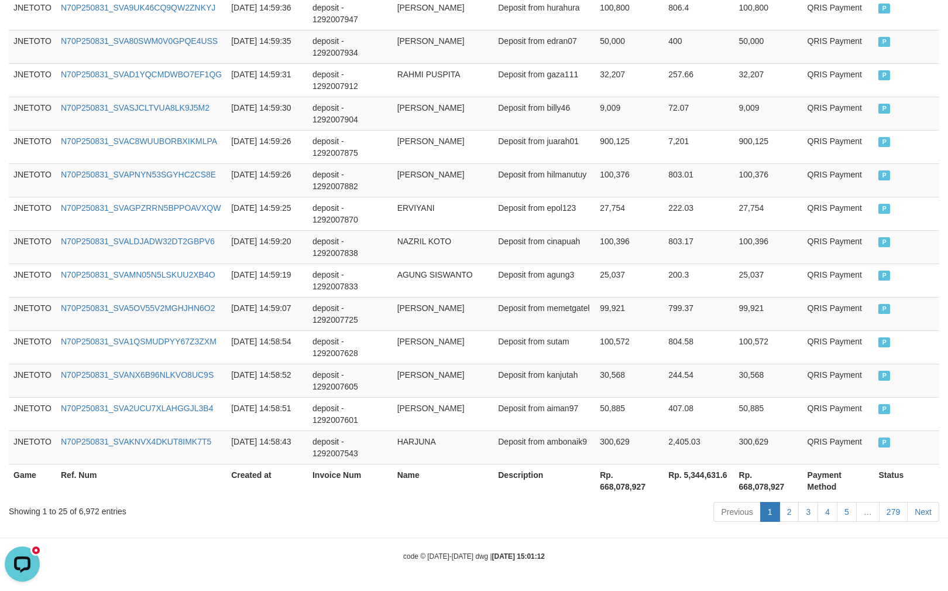
click at [83, 511] on div "Showing 1 to 25 of 6,972 entries" at bounding box center [198, 509] width 378 height 16
copy div "6,972"
click at [603, 491] on th "Rp. 668,078,927" at bounding box center [629, 480] width 68 height 33
drag, startPoint x: 603, startPoint y: 491, endPoint x: 639, endPoint y: 491, distance: 36.3
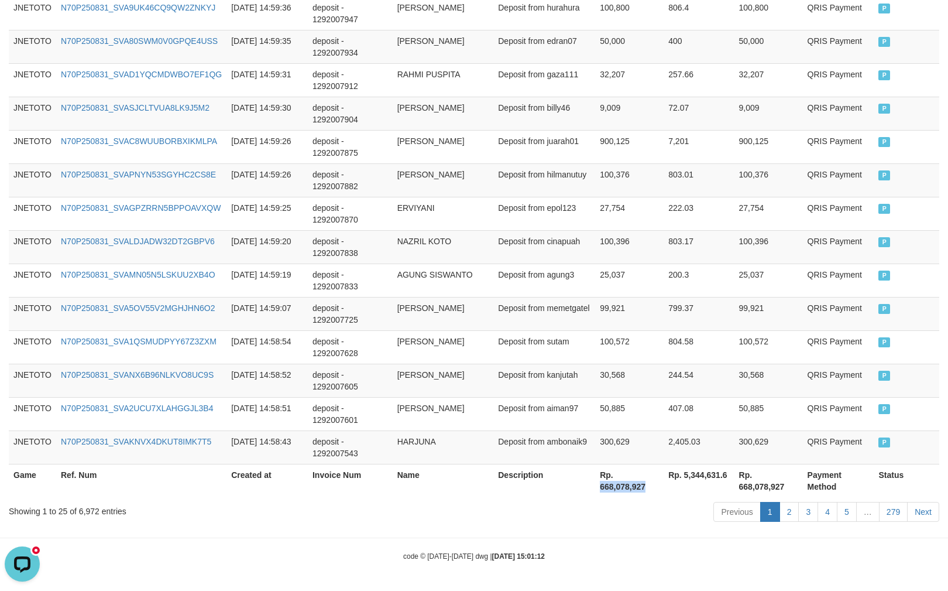
click at [604, 490] on th "Rp. 668,078,927" at bounding box center [629, 480] width 68 height 33
copy th "668,078,927"
drag, startPoint x: 827, startPoint y: 562, endPoint x: 873, endPoint y: 562, distance: 46.8
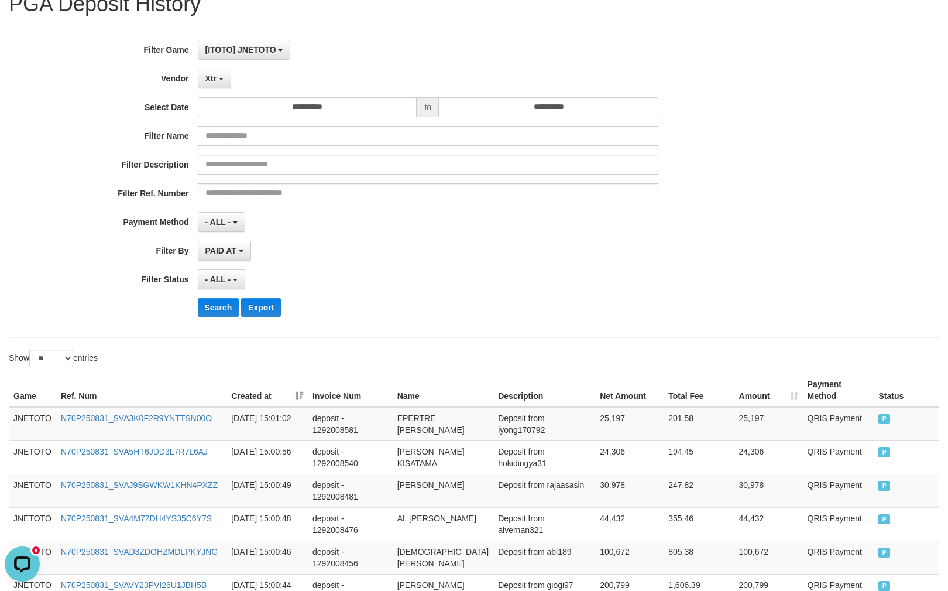
scroll to position [0, 0]
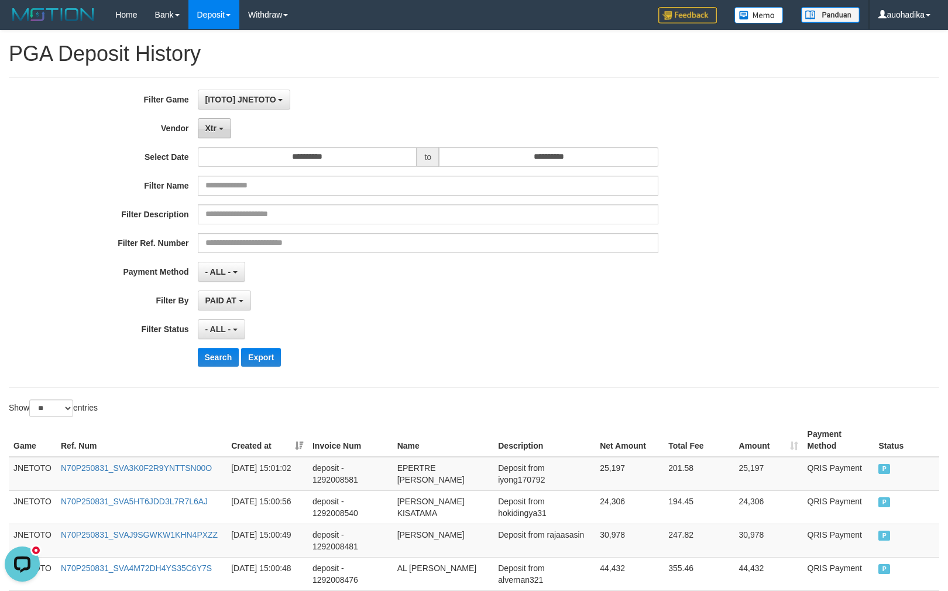
click at [218, 136] on button "Xtr" at bounding box center [214, 128] width 33 height 20
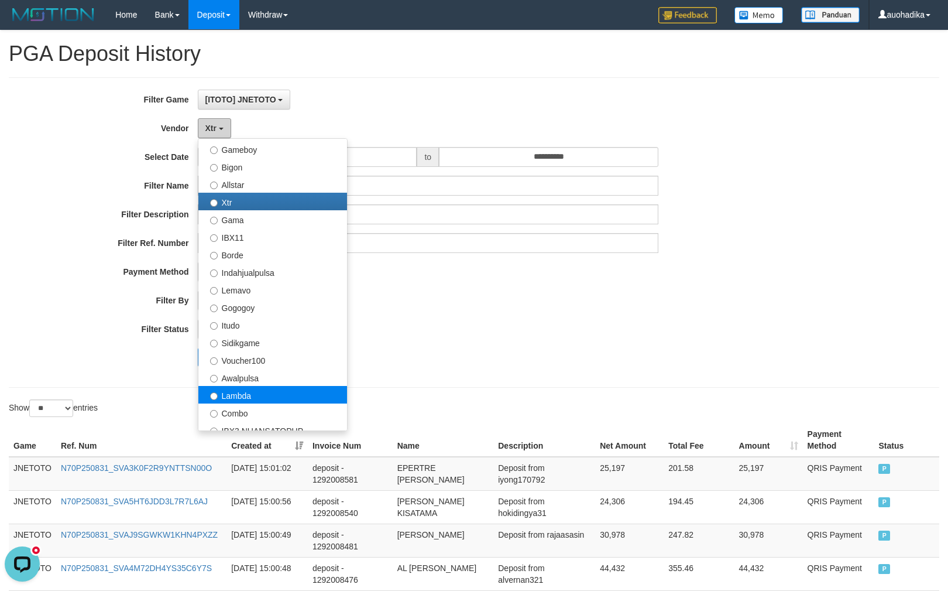
scroll to position [312, 0]
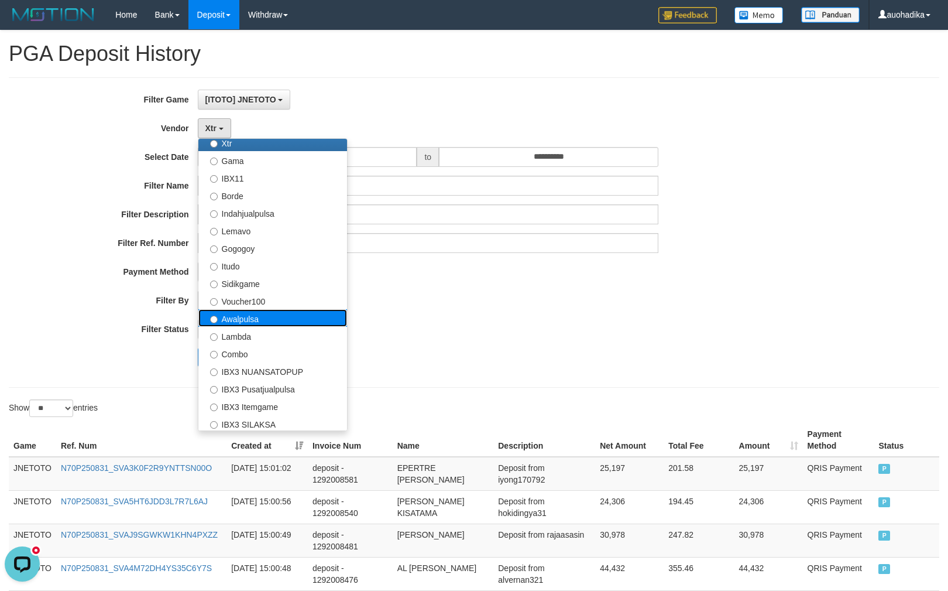
click at [266, 317] on label "Awalpulsa" at bounding box center [272, 318] width 149 height 18
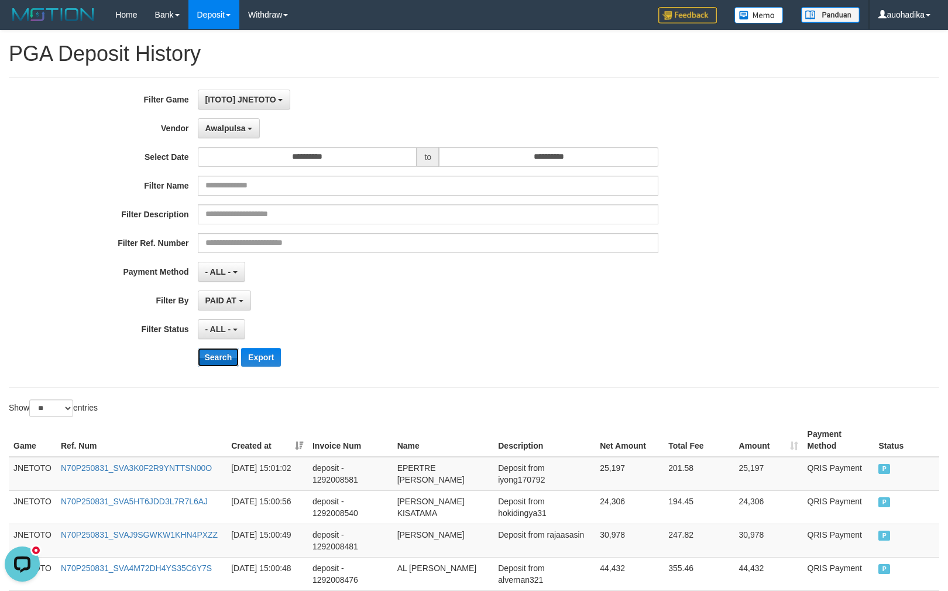
click at [225, 359] on button "Search" at bounding box center [219, 357] width 42 height 19
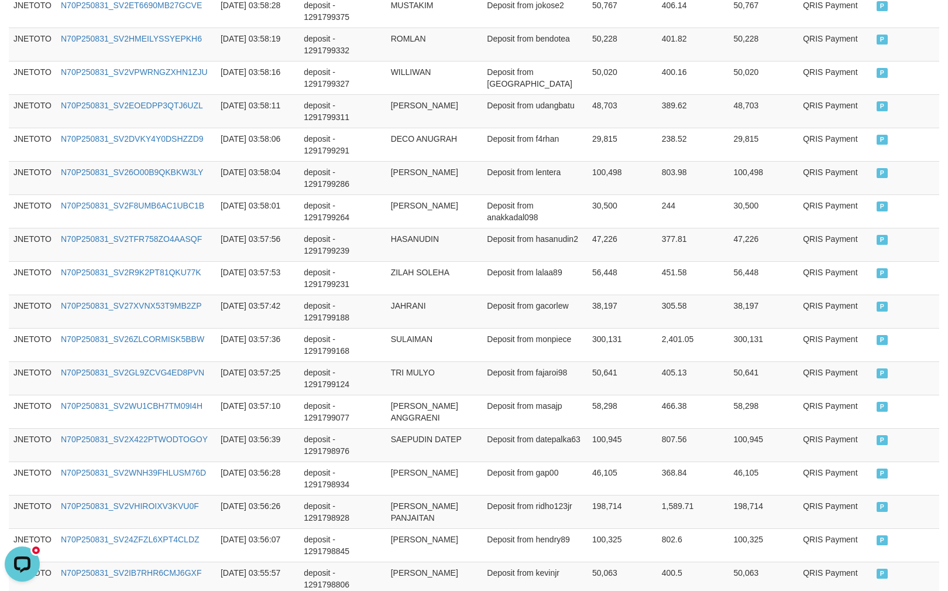
scroll to position [834, 0]
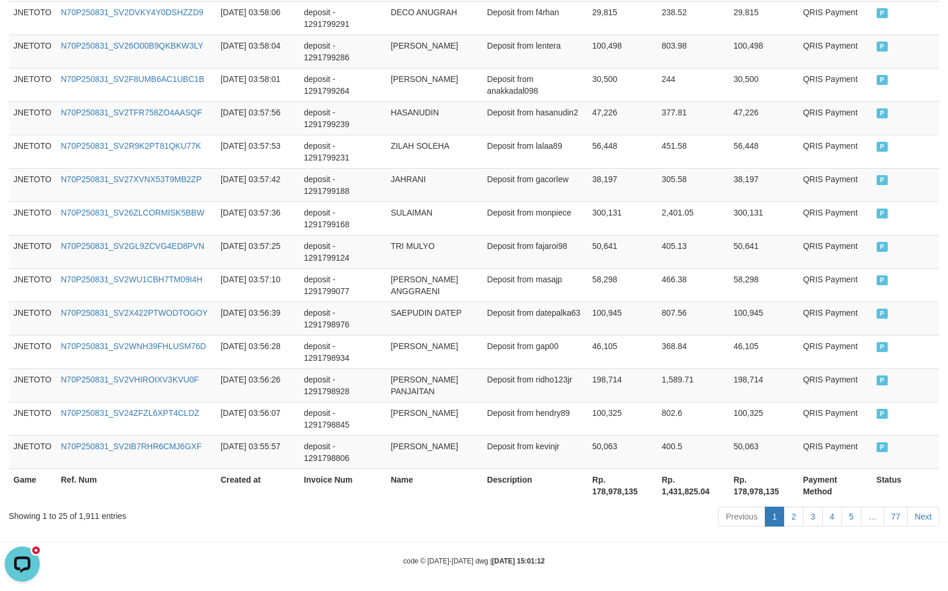
click at [92, 518] on div "Showing 1 to 25 of 1,911 entries Previous 1 2 3 4 5 … 77 Next" at bounding box center [474, 517] width 948 height 25
copy div "1,911"
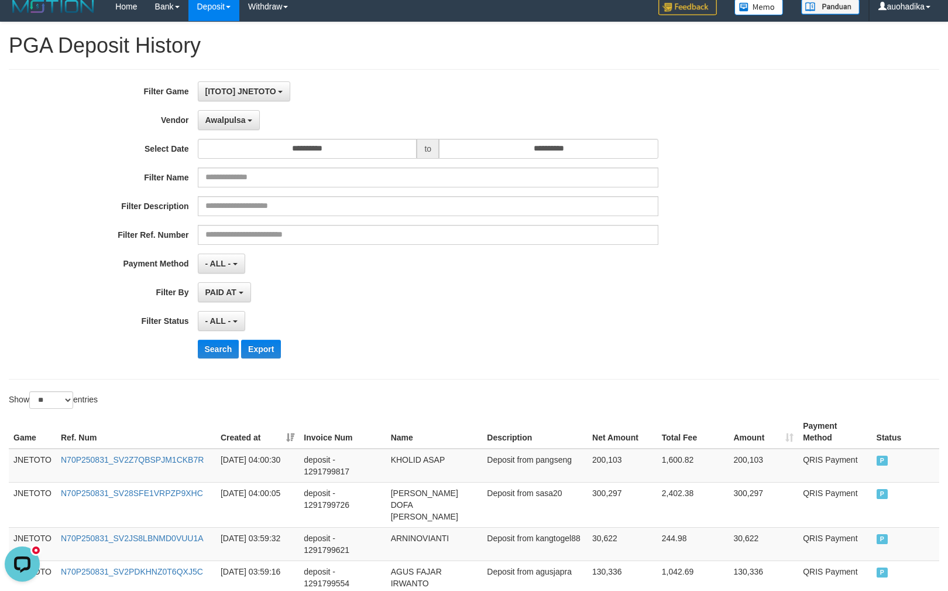
scroll to position [0, 0]
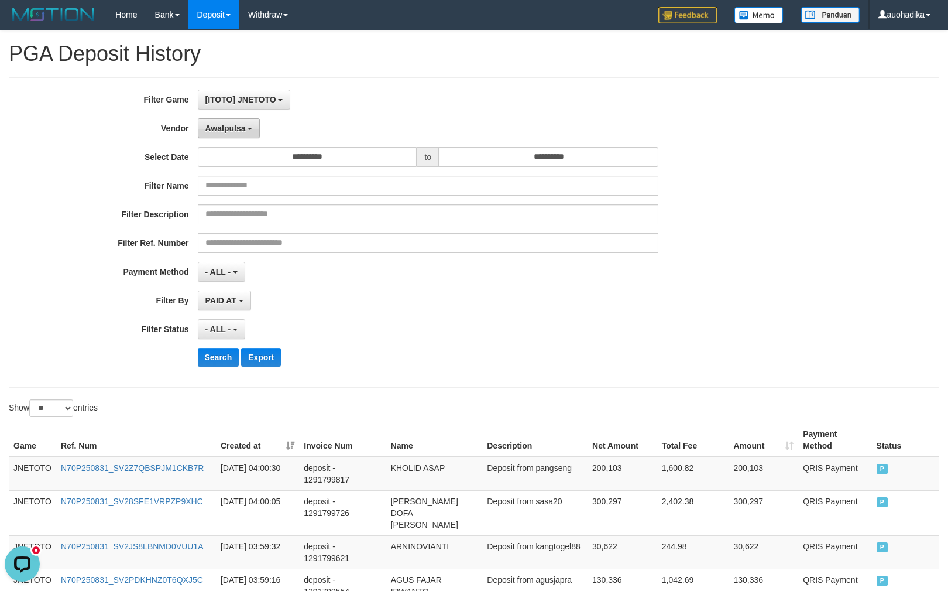
click at [249, 133] on button "Awalpulsa" at bounding box center [229, 128] width 63 height 20
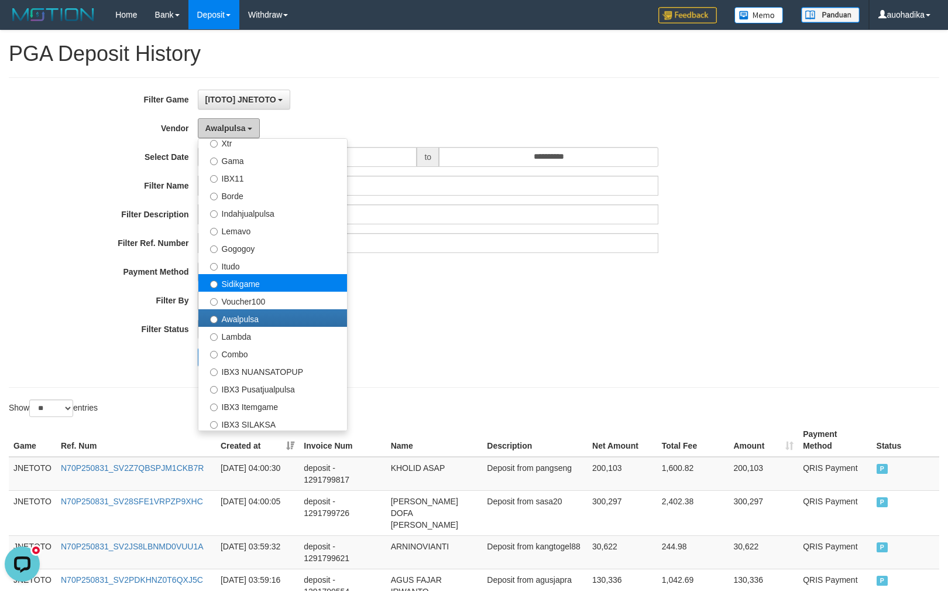
scroll to position [385, 0]
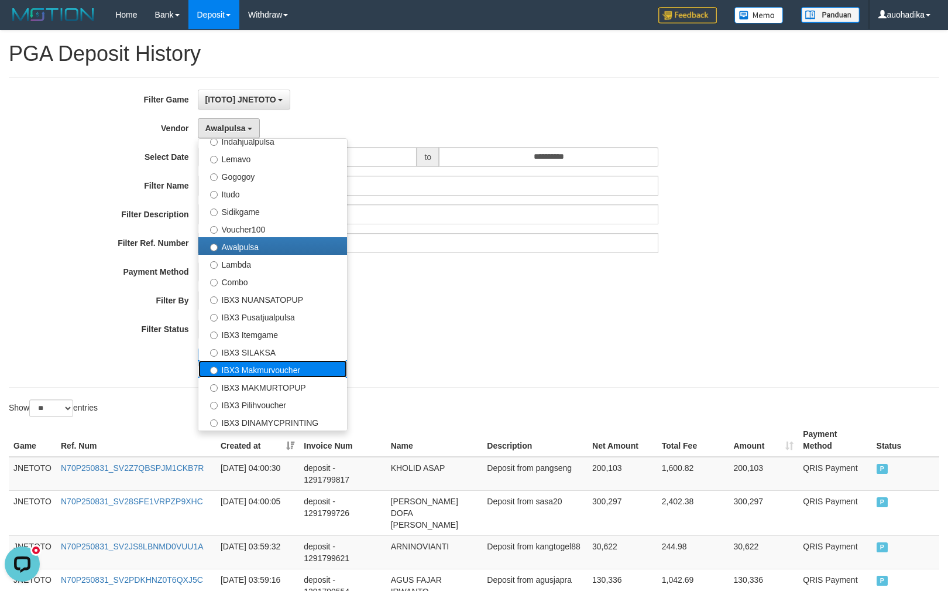
click at [295, 368] on label "IBX3 Makmurvoucher" at bounding box center [272, 369] width 149 height 18
select select "**********"
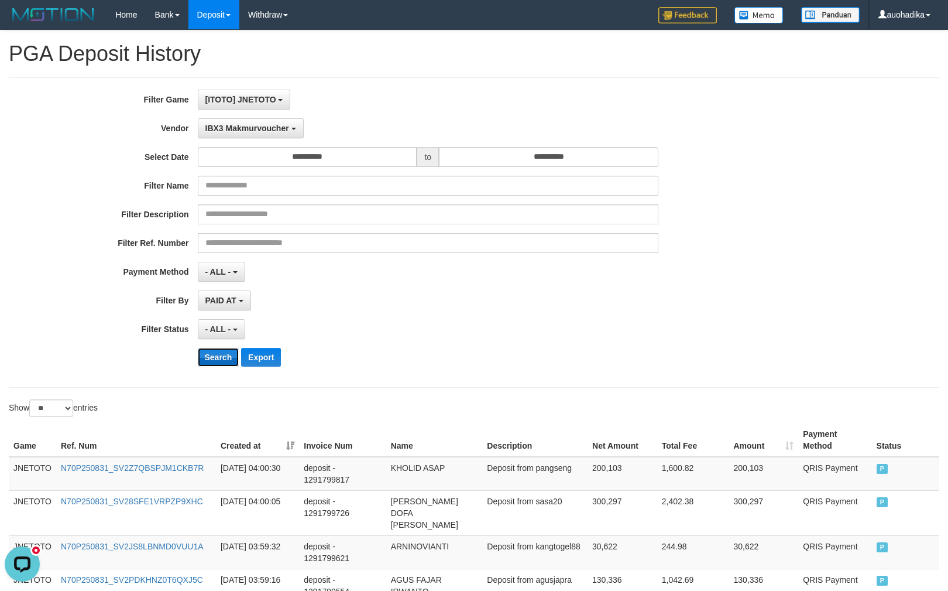
click at [212, 358] on button "Search" at bounding box center [219, 357] width 42 height 19
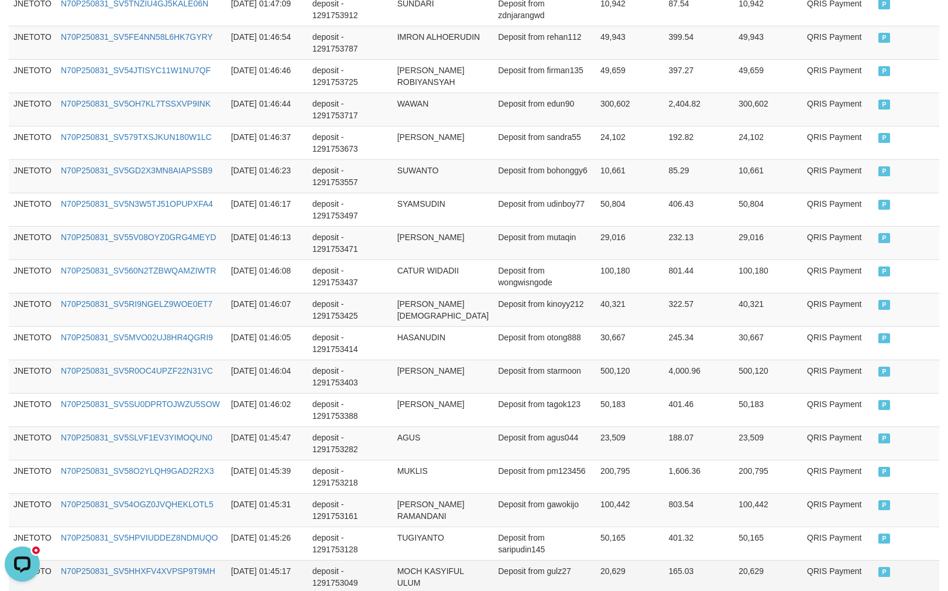
scroll to position [834, 0]
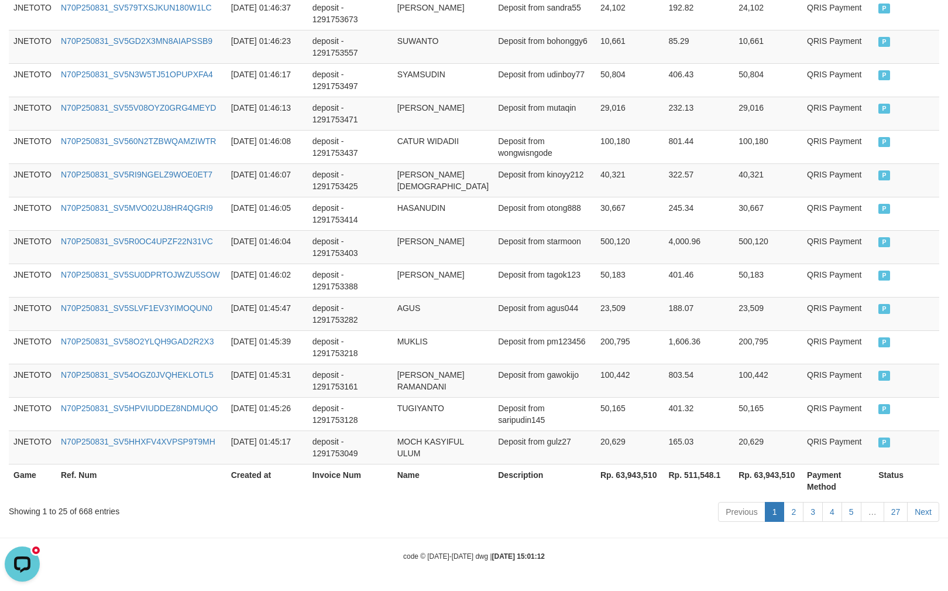
click at [89, 514] on div "Showing 1 to 25 of 668 entries" at bounding box center [198, 509] width 378 height 16
copy div "668"
drag, startPoint x: 871, startPoint y: 560, endPoint x: 895, endPoint y: 563, distance: 23.5
click at [871, 560] on div "code © 2012-2018 dwg | 2025/08/31 15:01:12" at bounding box center [474, 556] width 948 height 12
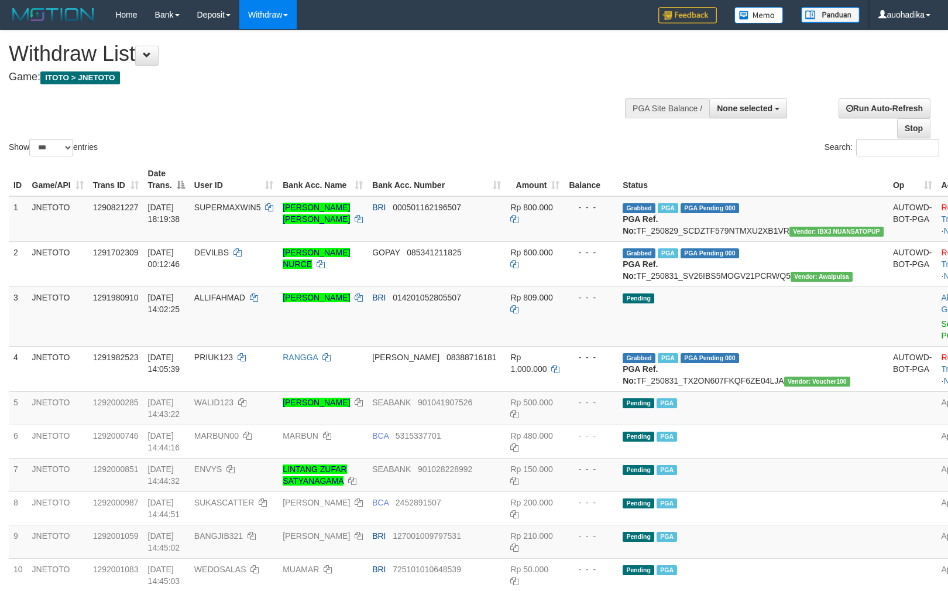
select select
select select "***"
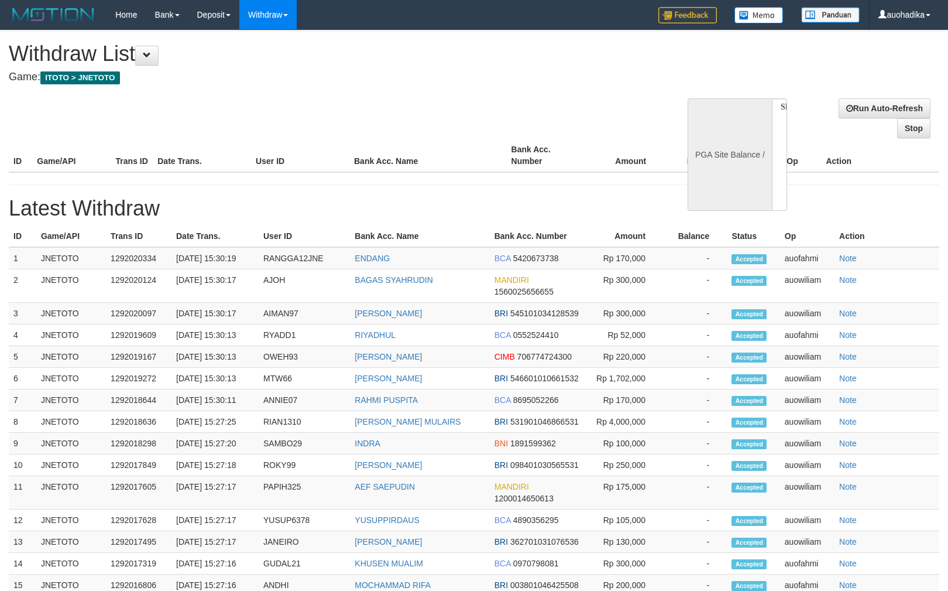
select select
select select "**"
select select
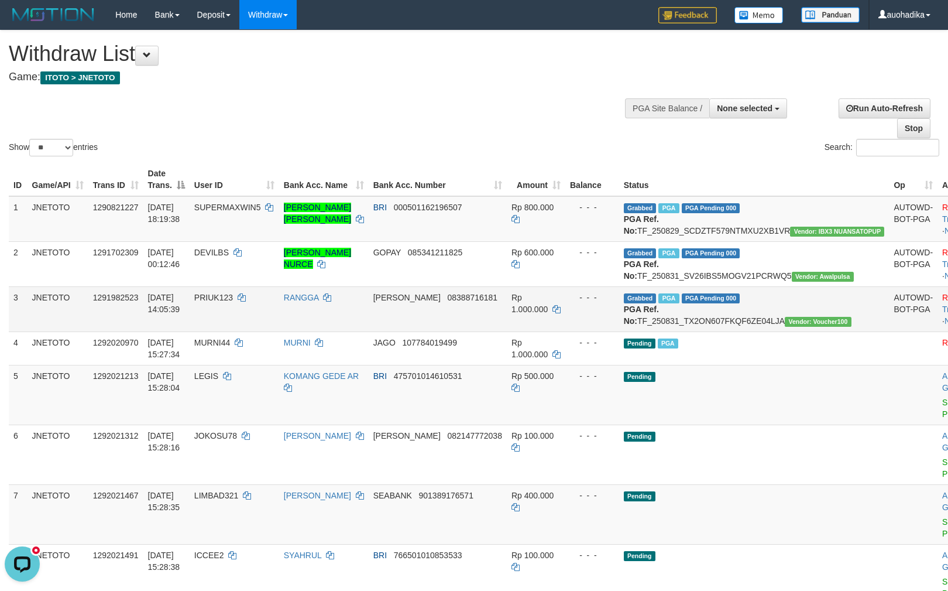
click at [233, 302] on span "PRIUK123" at bounding box center [213, 297] width 39 height 9
drag, startPoint x: 241, startPoint y: 307, endPoint x: 233, endPoint y: 307, distance: 8.2
click at [233, 302] on span "PRIUK123" at bounding box center [213, 297] width 39 height 9
copy span "PRIUK123"
click at [722, 331] on td "Grabbed PGA PGA Pending 000 {"status":"000","data":{"unique_id":"615-1291982523…" at bounding box center [754, 308] width 270 height 45
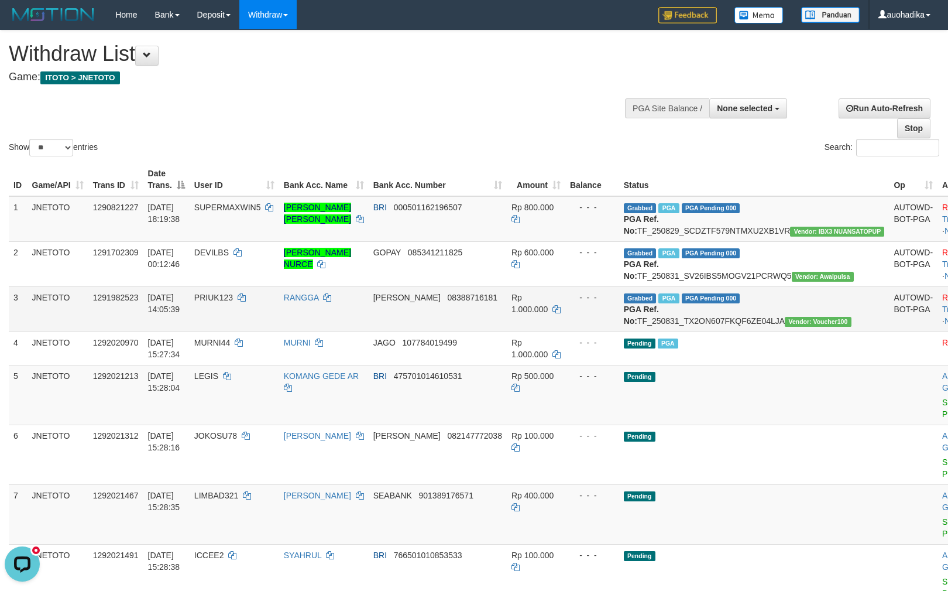
click at [722, 331] on td "Grabbed PGA PGA Pending 000 {"status":"000","data":{"unique_id":"615-1291982523…" at bounding box center [754, 308] width 270 height 45
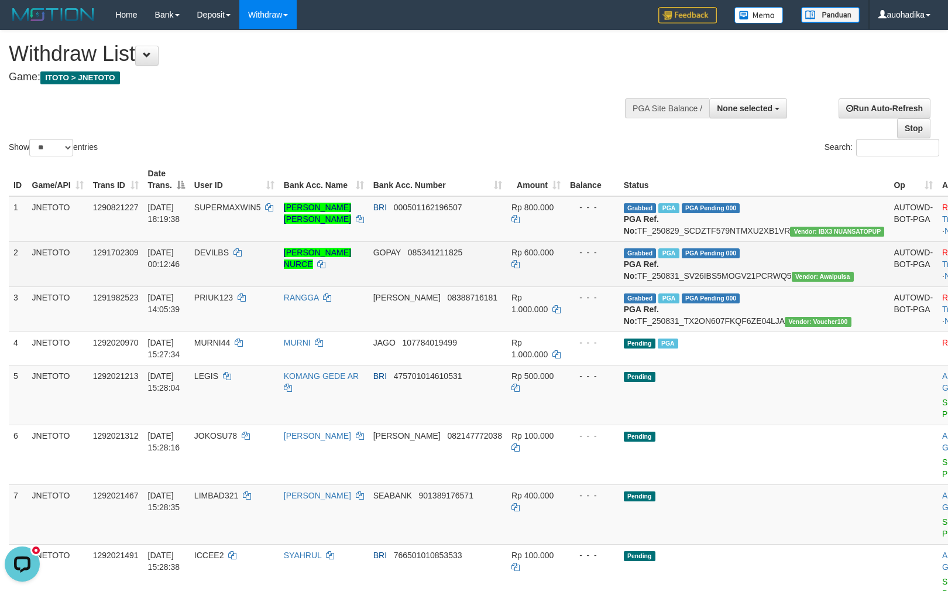
copy td "TF_250831_TX2ON607FKQF6ZE04LJA"
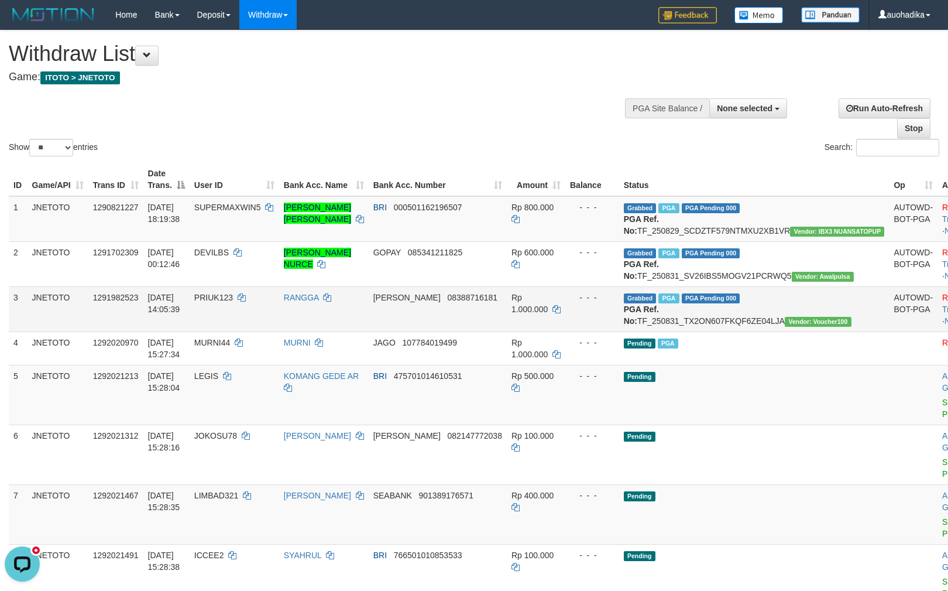
click at [235, 321] on td "PRIUK123" at bounding box center [235, 308] width 90 height 45
drag, startPoint x: 235, startPoint y: 321, endPoint x: 221, endPoint y: 320, distance: 14.1
click at [221, 320] on tr "3 JNETOTO 1291982523 [DATE] 14:05:39 PRIUK123 RANGGA [PERSON_NAME] 08388716181 …" at bounding box center [502, 308] width 987 height 45
copy tr "PRIUK123"
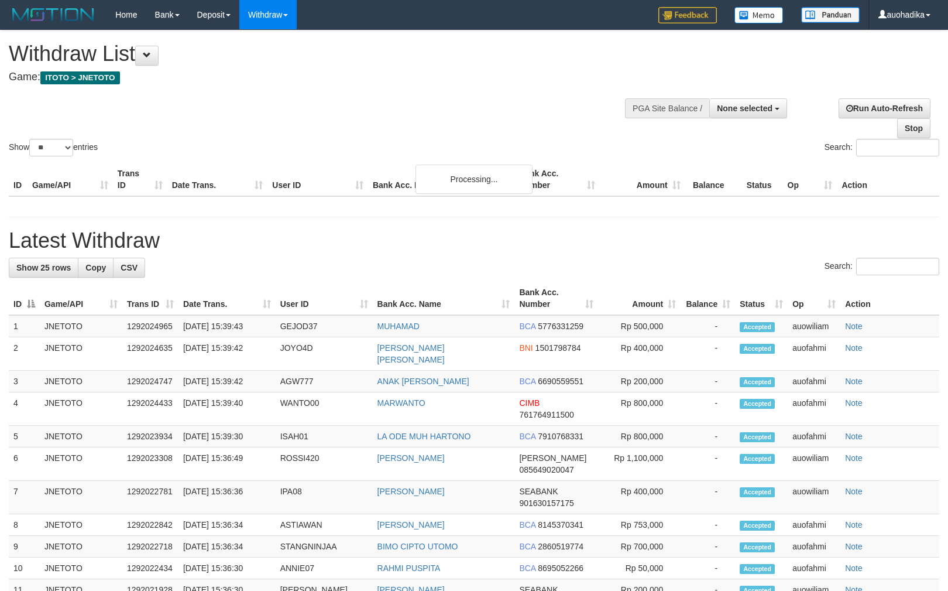
select select
select select "**"
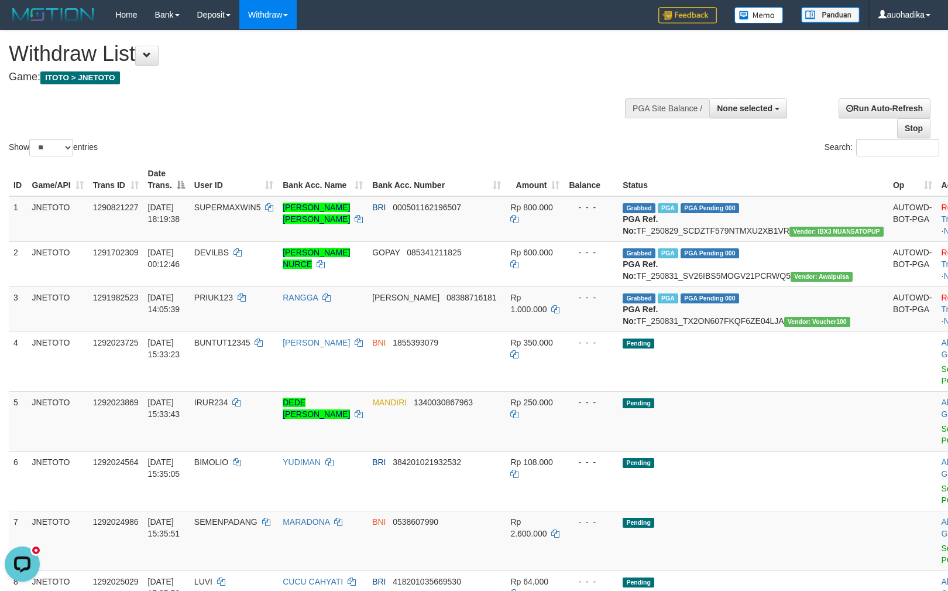
click at [629, 84] on div "**********" at bounding box center [319, 59] width 621 height 58
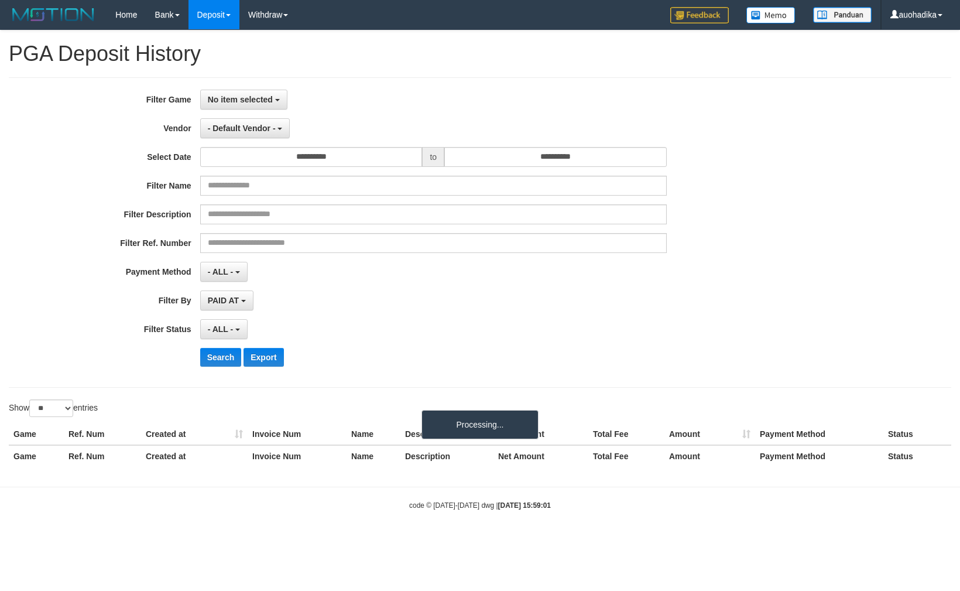
select select
select select "**"
click at [249, 84] on div "**********" at bounding box center [480, 232] width 943 height 310
click at [247, 101] on span "No item selected" at bounding box center [240, 99] width 65 height 9
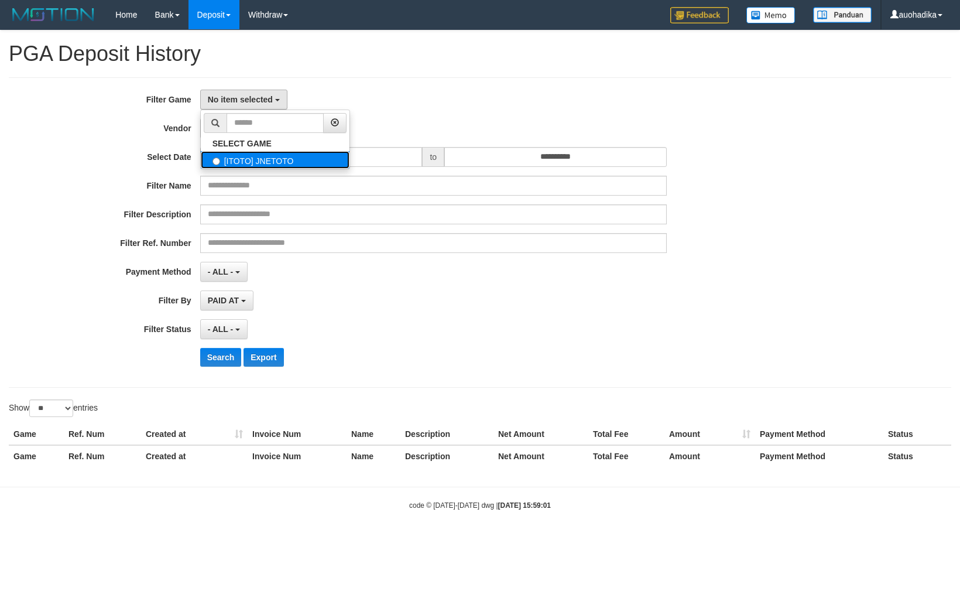
click at [270, 163] on label "[ITOTO] JNETOTO" at bounding box center [275, 160] width 149 height 18
select select "***"
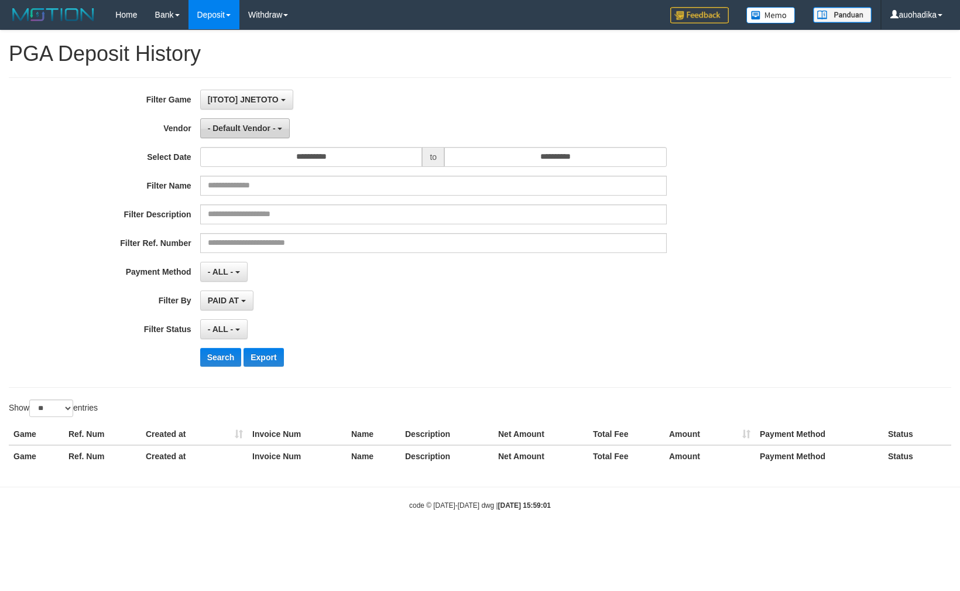
click at [269, 136] on button "- Default Vendor -" at bounding box center [245, 128] width 90 height 20
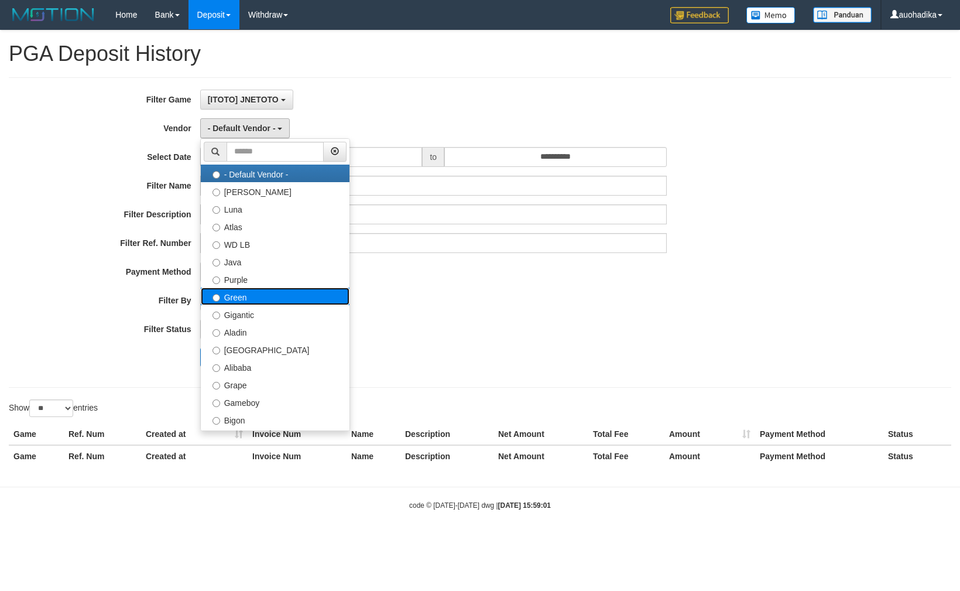
click at [249, 299] on label "Green" at bounding box center [275, 296] width 149 height 18
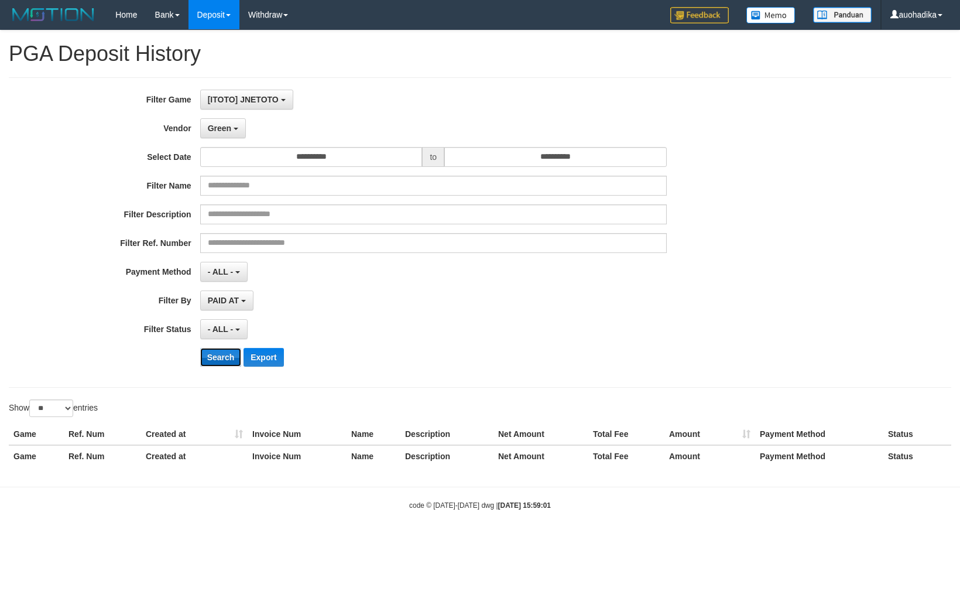
click at [225, 359] on button "Search" at bounding box center [221, 357] width 42 height 19
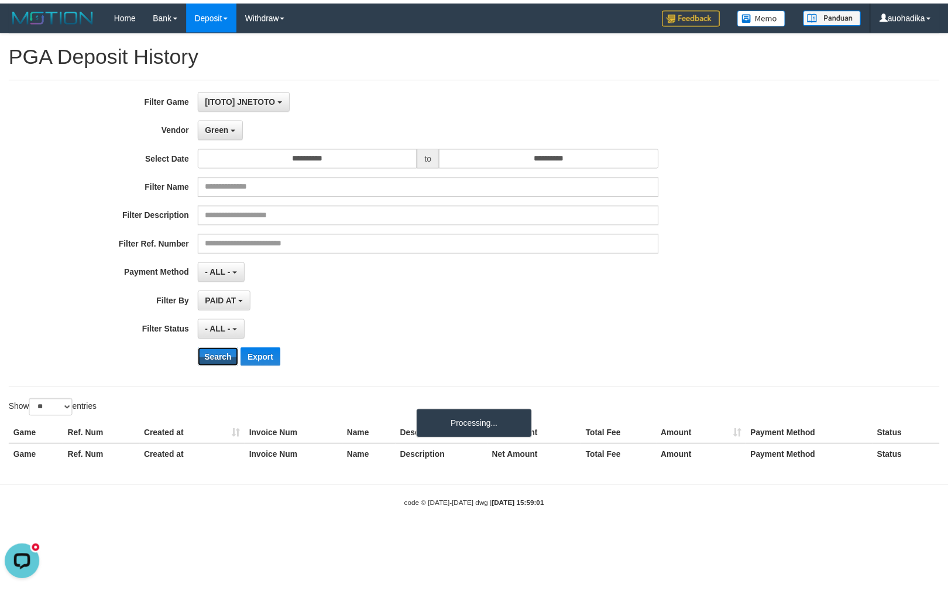
scroll to position [0, 0]
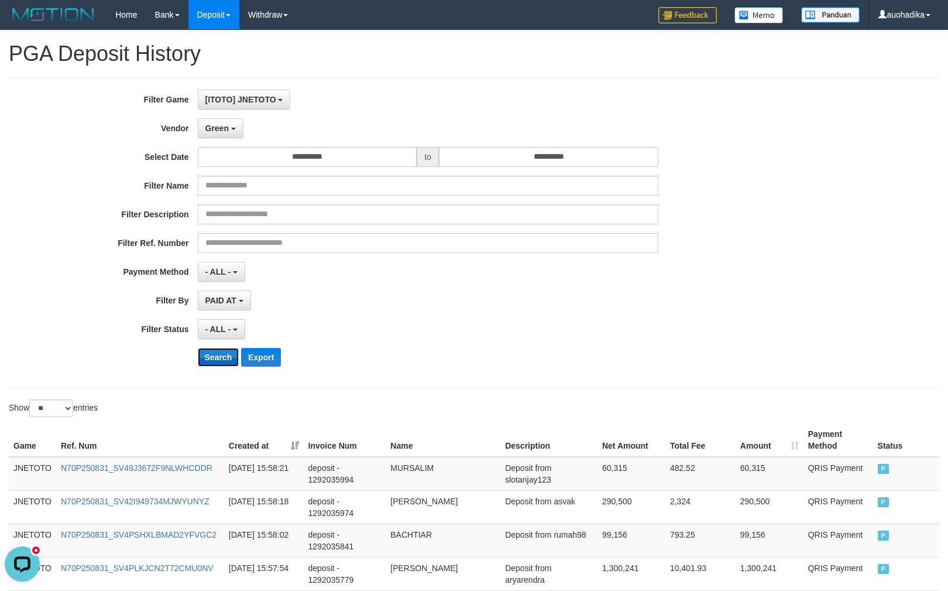
click at [206, 362] on button "Search" at bounding box center [219, 357] width 42 height 19
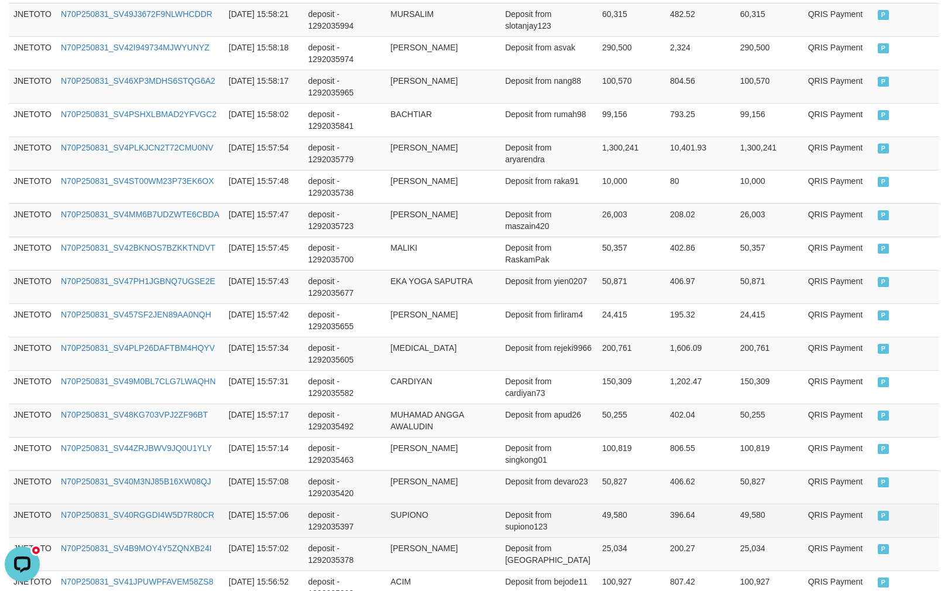
scroll to position [834, 0]
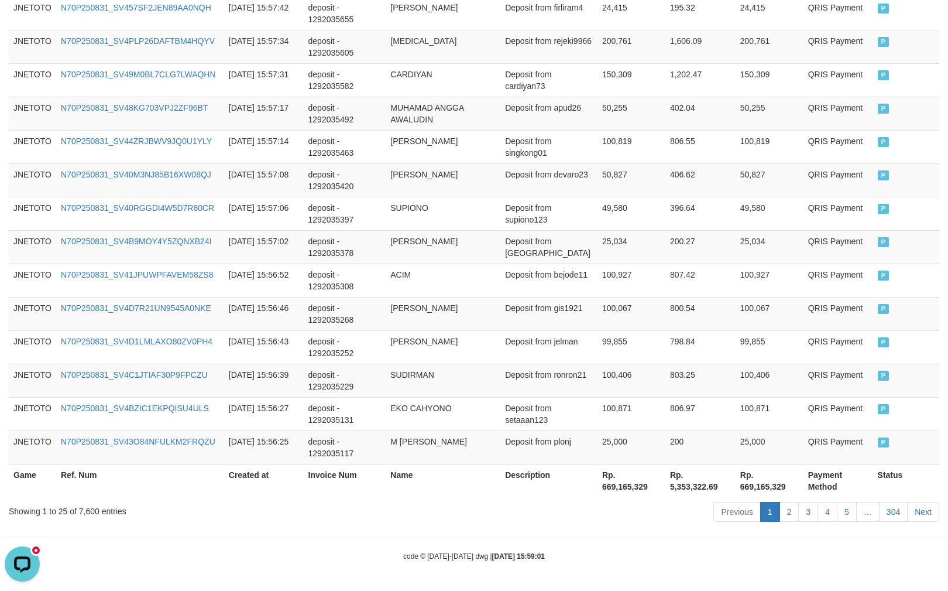
click at [88, 512] on div "Showing 1 to 25 of 7,600 entries" at bounding box center [198, 509] width 378 height 16
copy div "7,600"
click at [615, 484] on th "Rp. 669,165,329" at bounding box center [632, 480] width 68 height 33
drag, startPoint x: 615, startPoint y: 484, endPoint x: 614, endPoint y: 489, distance: 5.9
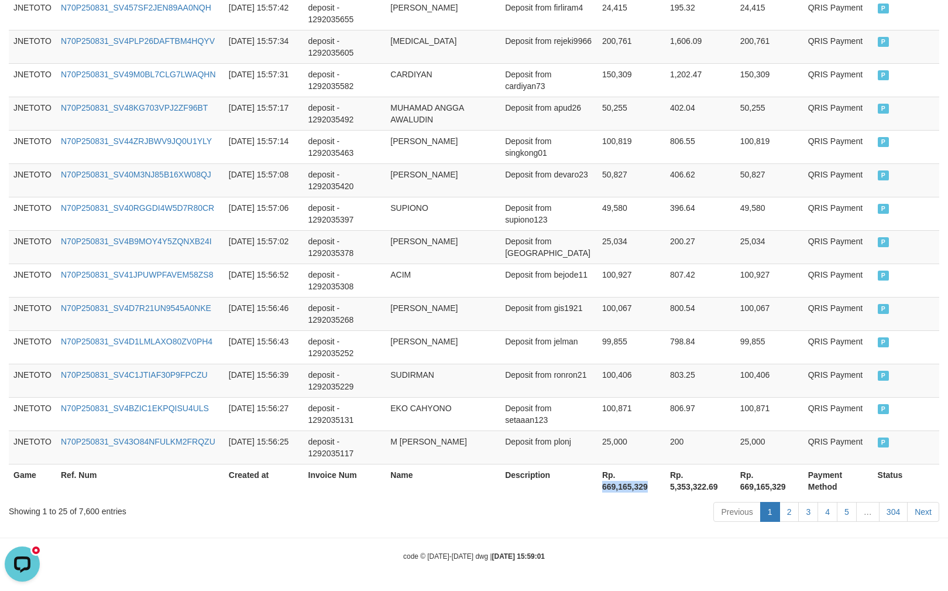
click at [616, 485] on th "Rp. 669,165,329" at bounding box center [632, 480] width 68 height 33
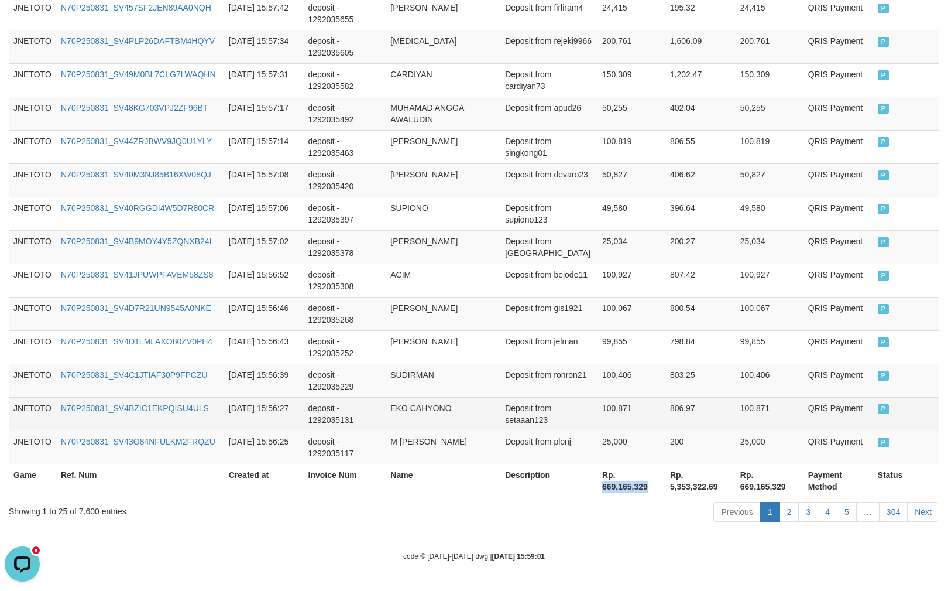
copy th "669,165,329"
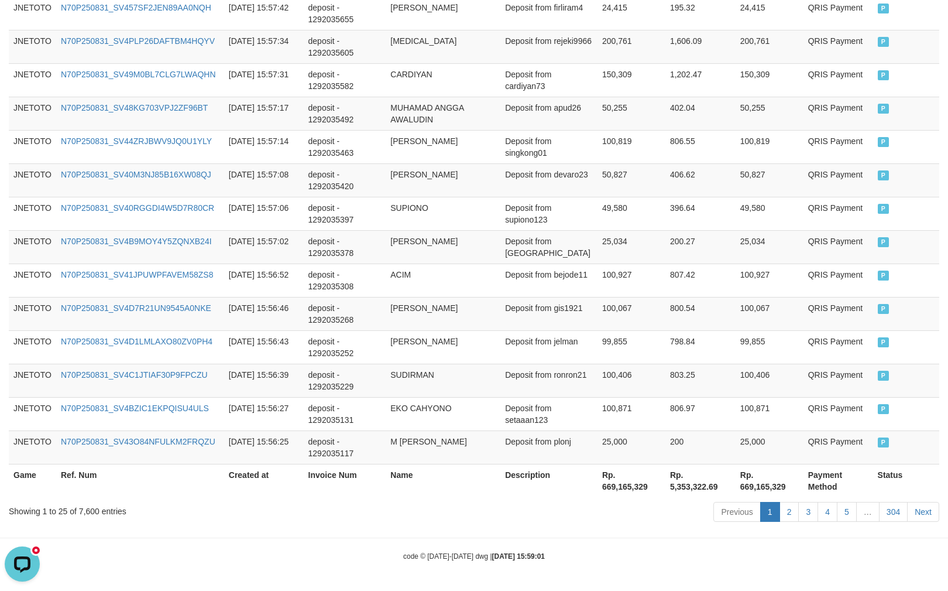
drag, startPoint x: 803, startPoint y: 563, endPoint x: 815, endPoint y: 558, distance: 12.6
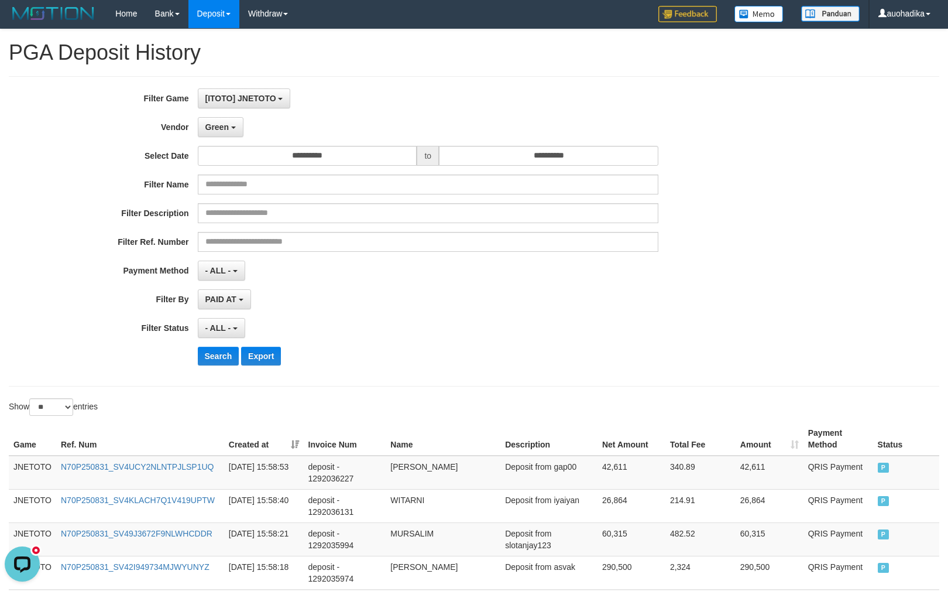
scroll to position [0, 0]
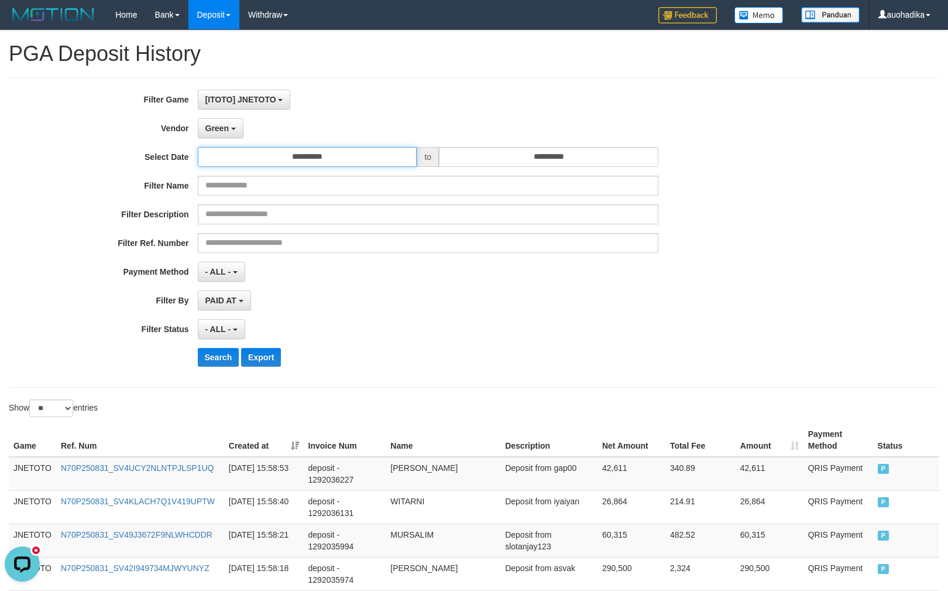
drag, startPoint x: 219, startPoint y: 149, endPoint x: 228, endPoint y: 143, distance: 11.0
click at [219, 149] on input "**********" at bounding box center [308, 157] width 220 height 20
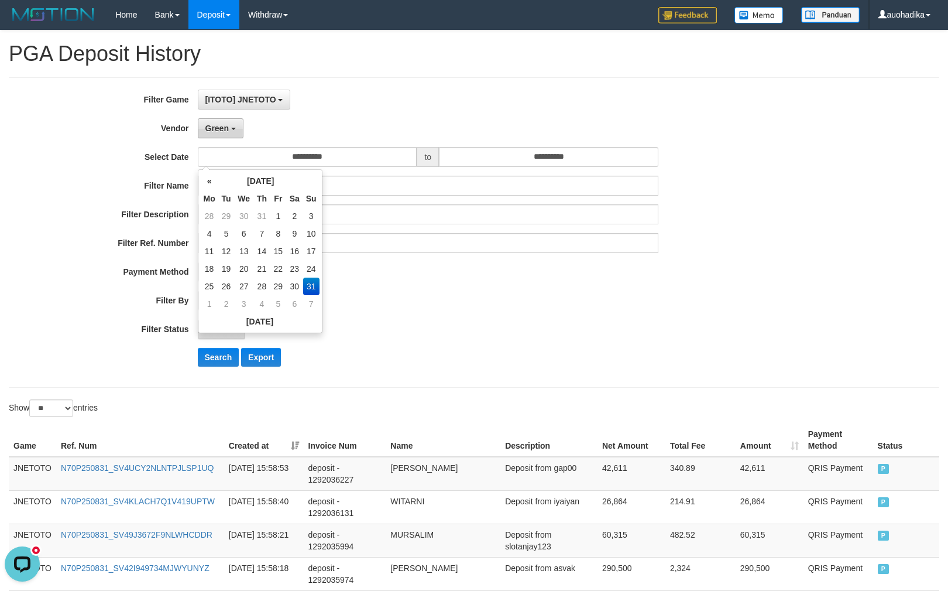
click at [232, 132] on button "Green" at bounding box center [221, 128] width 46 height 20
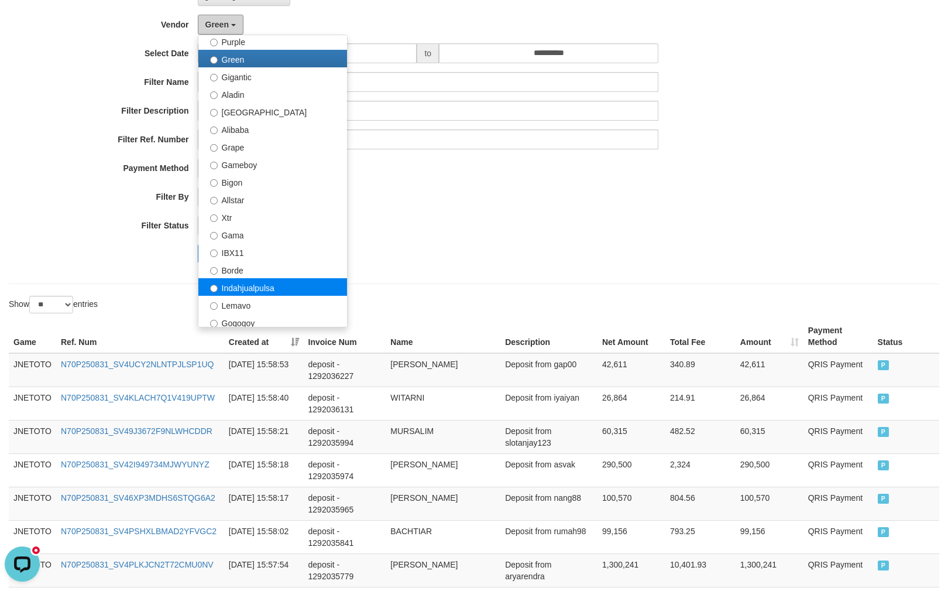
scroll to position [208, 0]
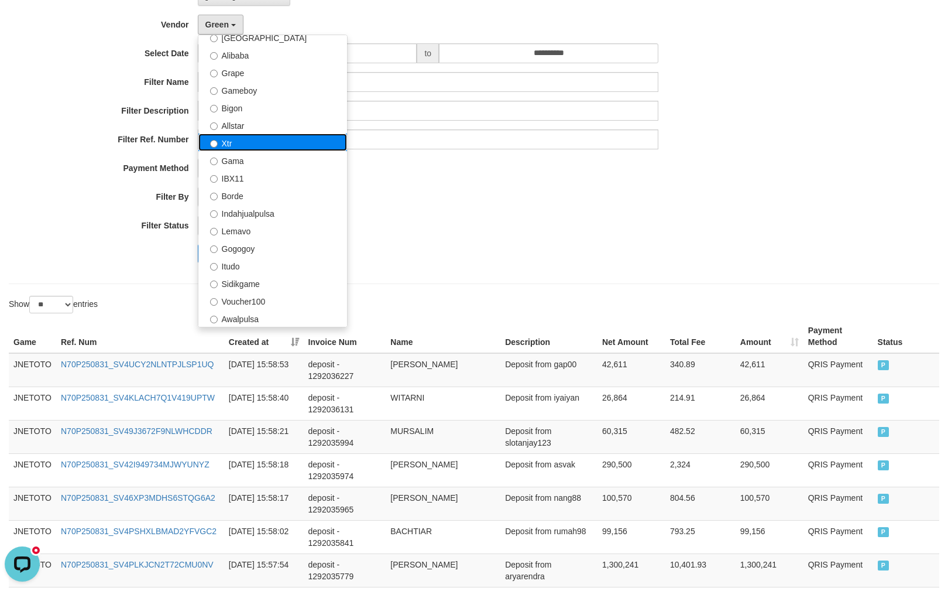
click at [256, 149] on label "Xtr" at bounding box center [272, 142] width 149 height 18
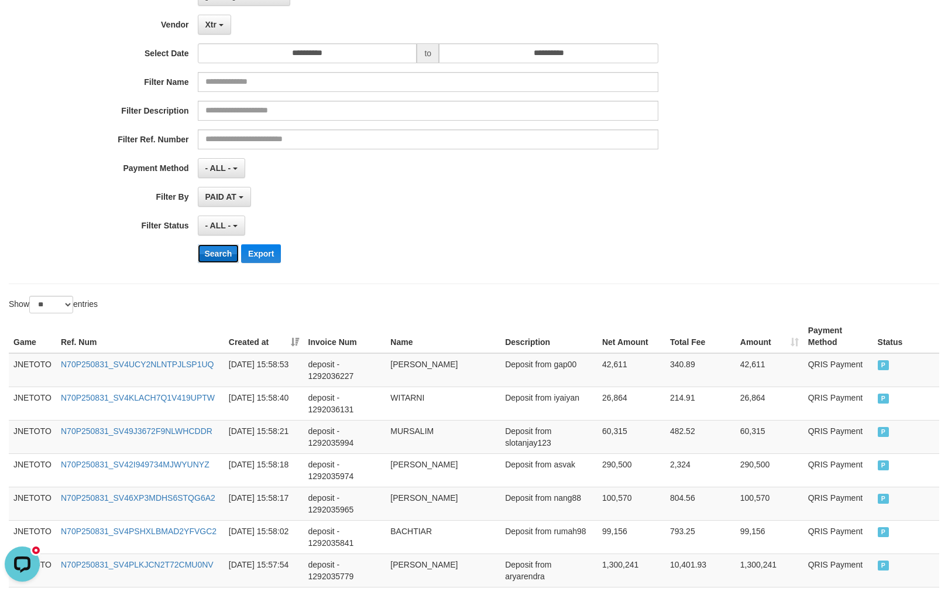
click at [204, 258] on button "Search" at bounding box center [219, 253] width 42 height 19
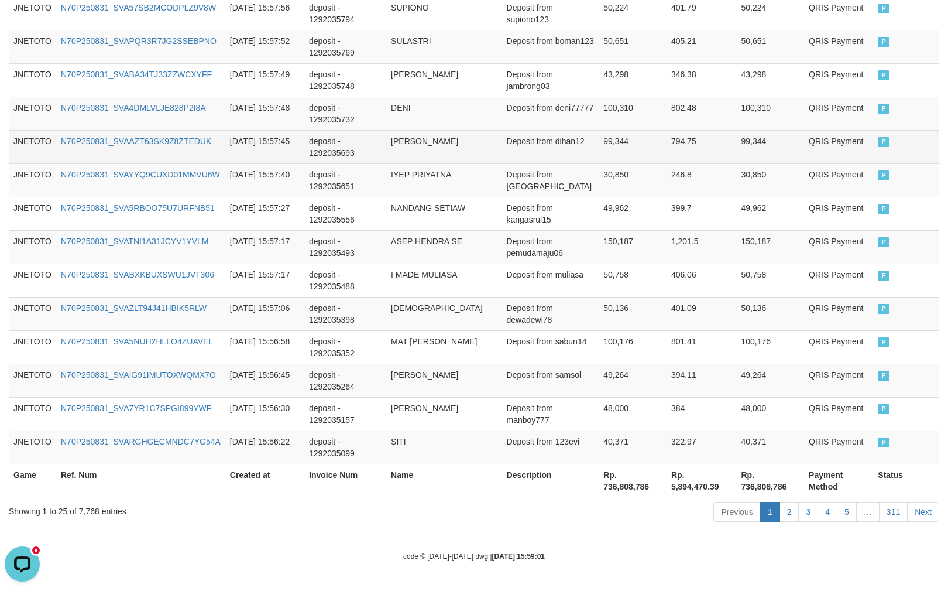
scroll to position [834, 0]
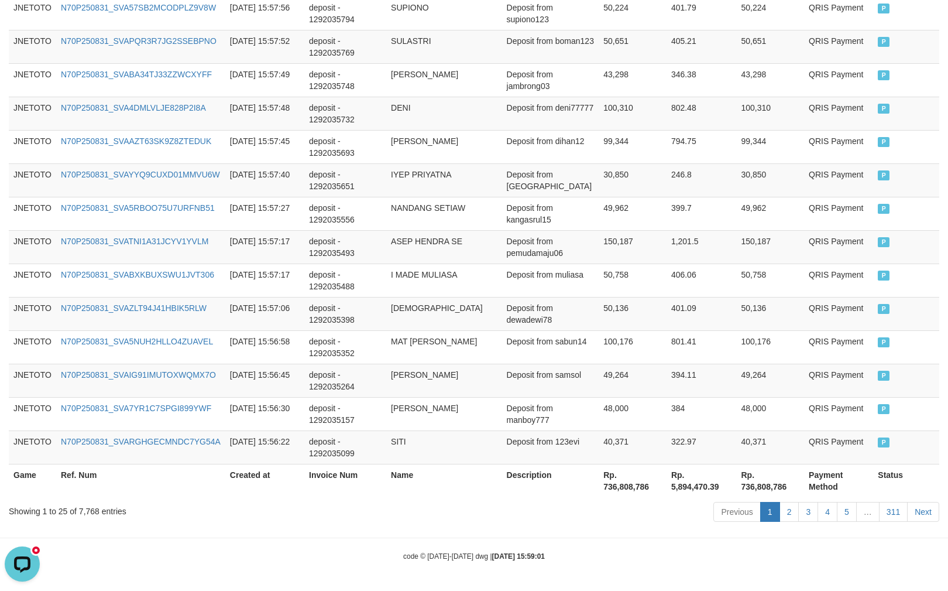
click at [94, 515] on div "Showing 1 to 25 of 7,768 entries" at bounding box center [198, 509] width 378 height 16
click at [94, 514] on div "Showing 1 to 25 of 7,768 entries" at bounding box center [198, 509] width 378 height 16
copy div "7,768"
click at [619, 485] on th "Rp. 736,808,786" at bounding box center [633, 480] width 68 height 33
click at [621, 485] on th "Rp. 736,808,786" at bounding box center [633, 480] width 68 height 33
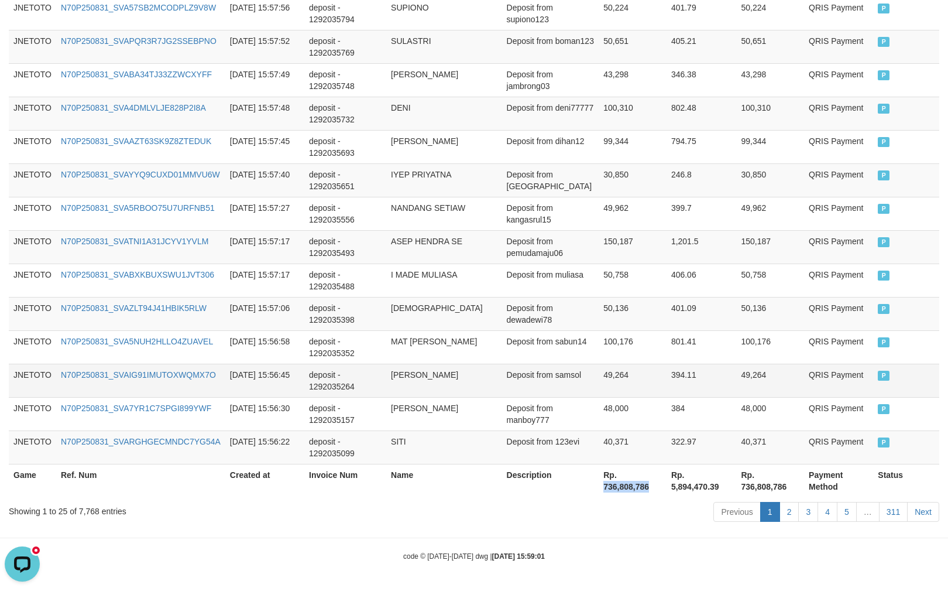
copy th "736,808,786"
drag, startPoint x: 743, startPoint y: 547, endPoint x: 750, endPoint y: 551, distance: 8.4
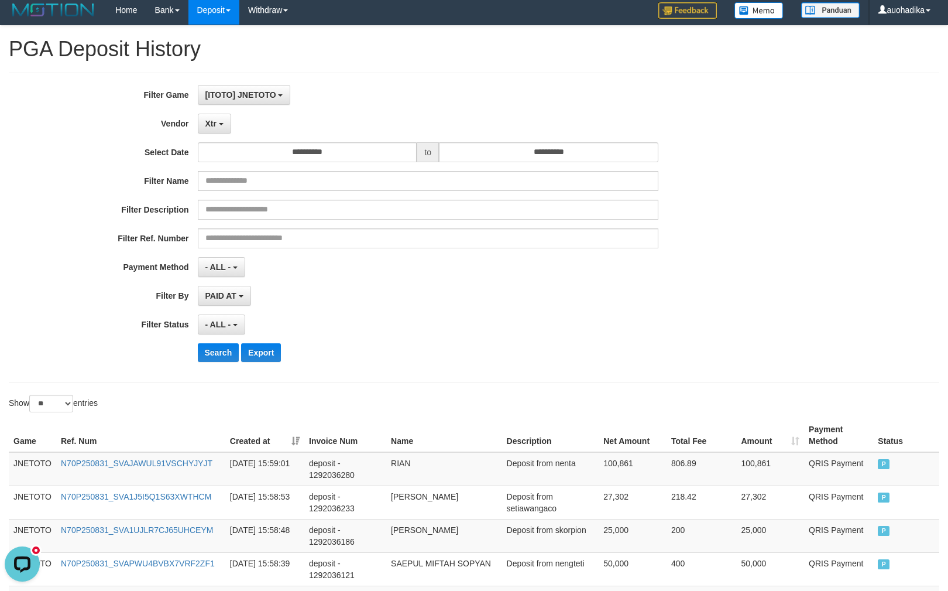
scroll to position [0, 0]
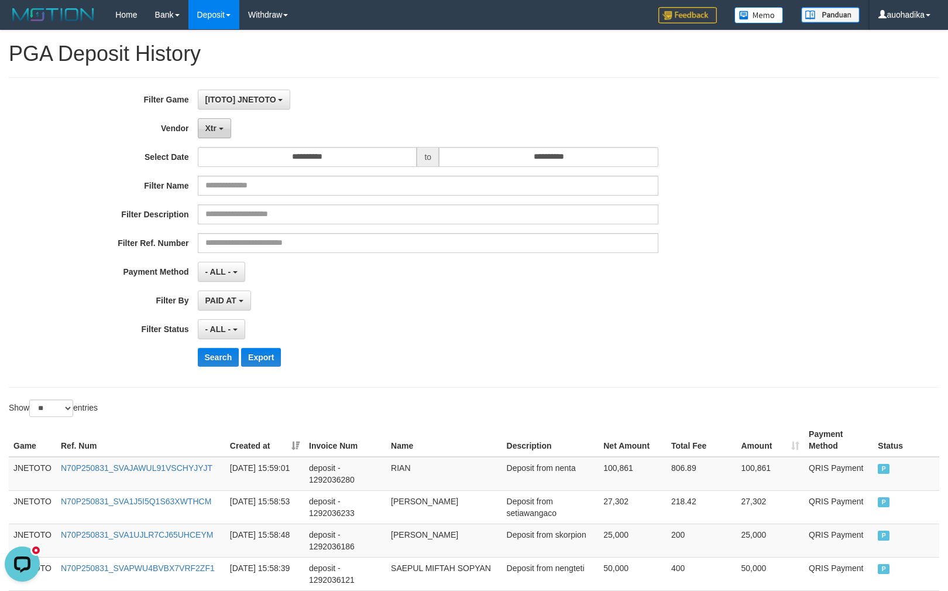
drag, startPoint x: 221, startPoint y: 129, endPoint x: 281, endPoint y: 159, distance: 67.0
click at [222, 132] on button "Xtr" at bounding box center [214, 128] width 33 height 20
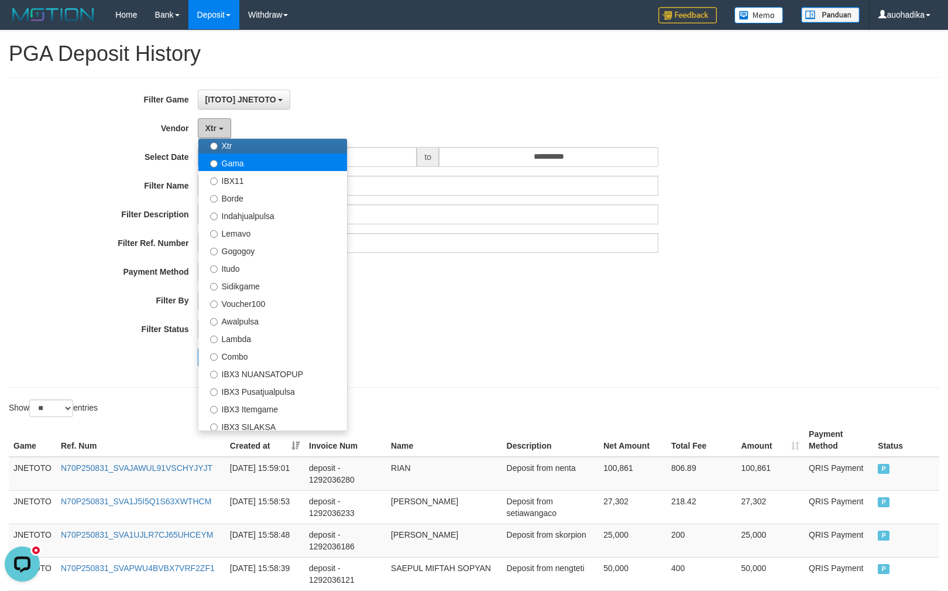
scroll to position [312, 0]
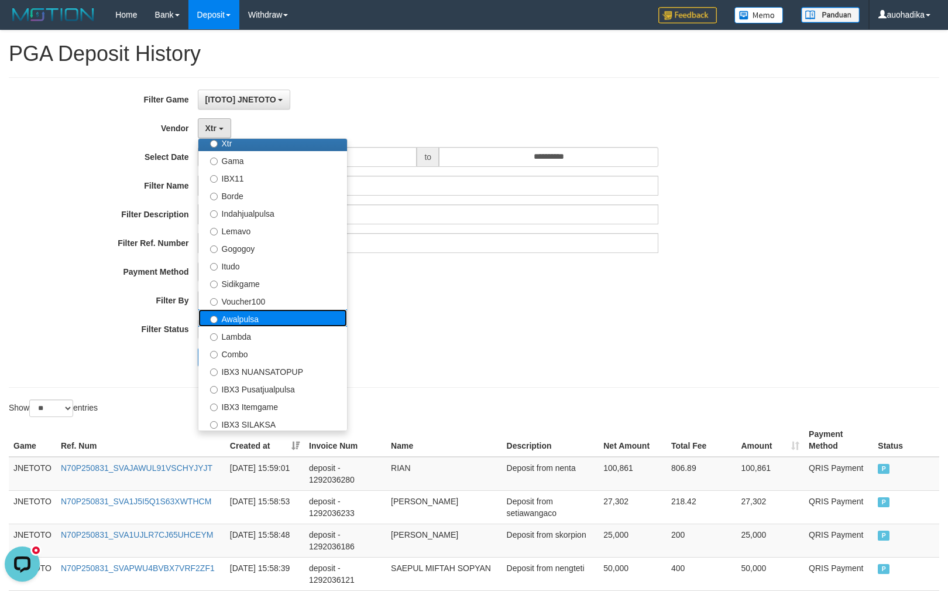
click at [308, 314] on label "Awalpulsa" at bounding box center [272, 318] width 149 height 18
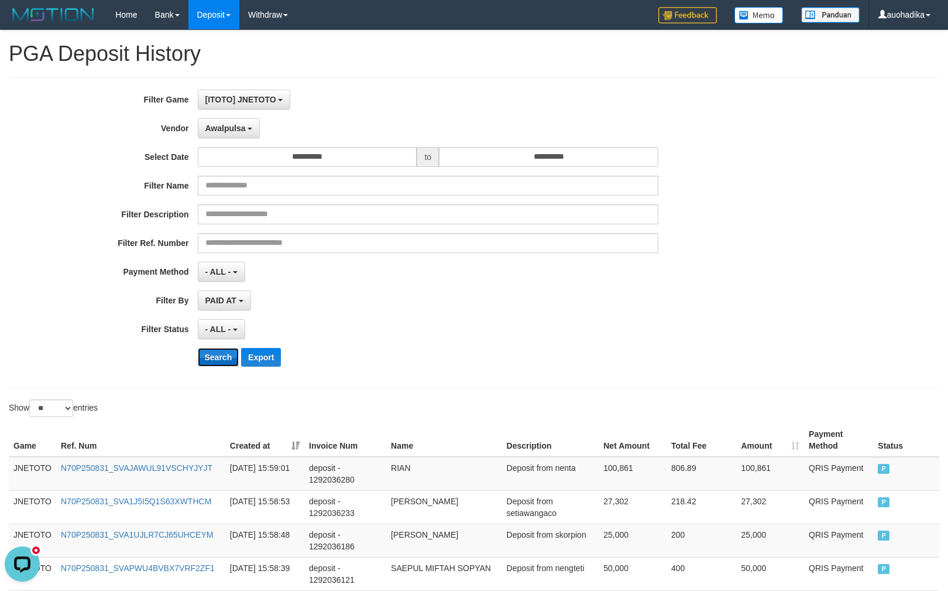
click at [210, 357] on button "Search" at bounding box center [219, 357] width 42 height 19
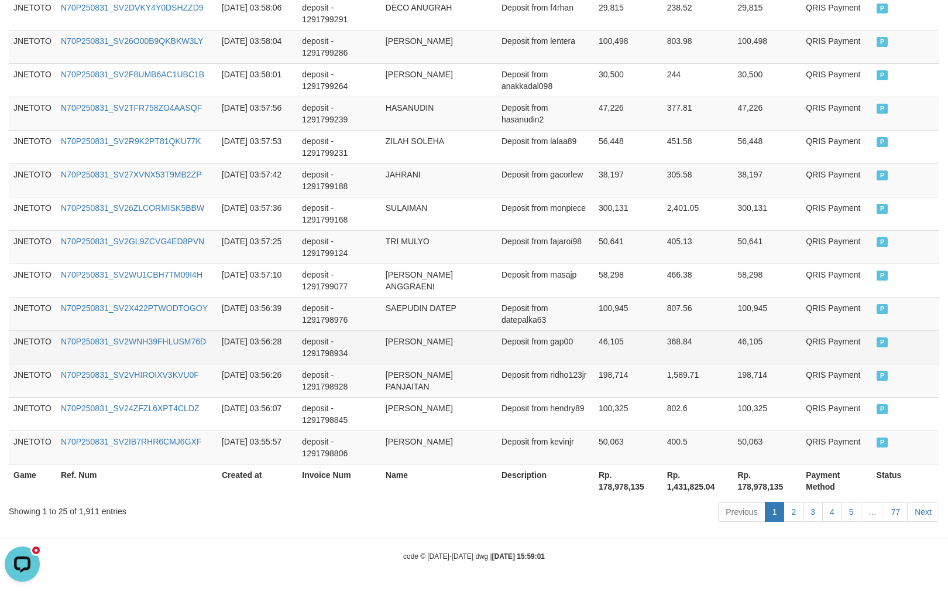
scroll to position [834, 0]
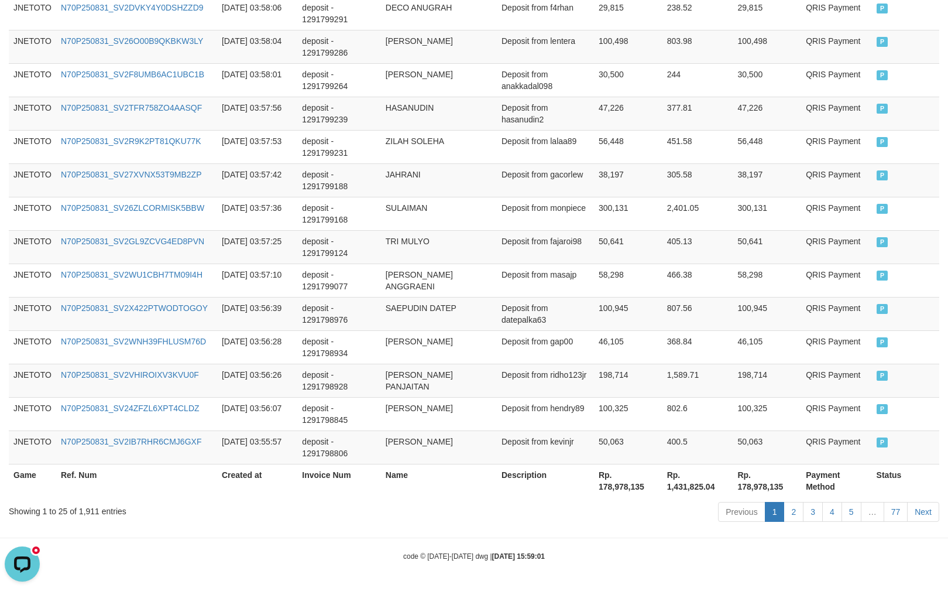
click at [96, 513] on div "Showing 1 to 25 of 1,911 entries" at bounding box center [198, 509] width 378 height 16
click at [98, 513] on div "Showing 1 to 25 of 1,911 entries" at bounding box center [198, 509] width 378 height 16
copy div "1,911"
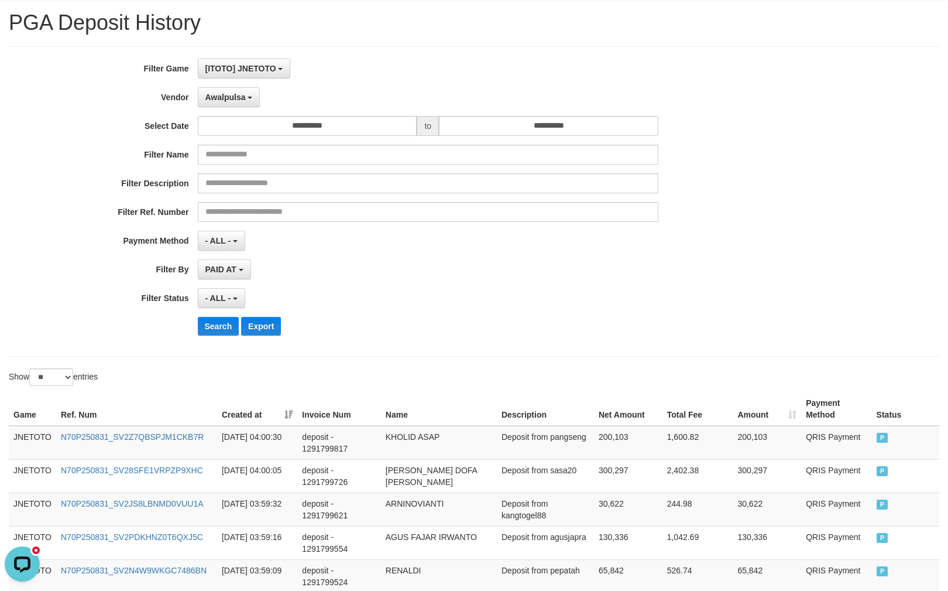
scroll to position [0, 0]
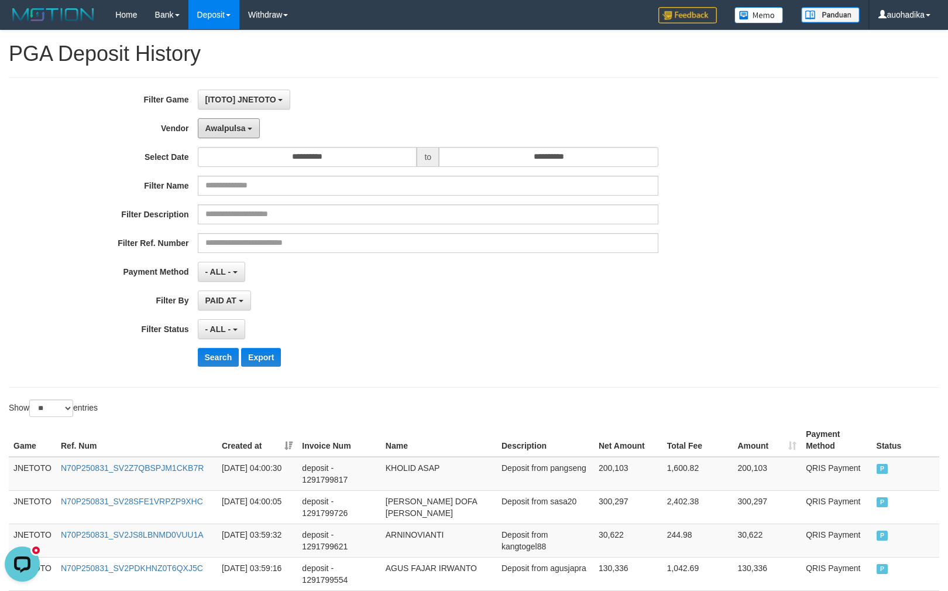
drag, startPoint x: 215, startPoint y: 129, endPoint x: 308, endPoint y: 197, distance: 114.7
click at [221, 135] on button "Awalpulsa" at bounding box center [229, 128] width 63 height 20
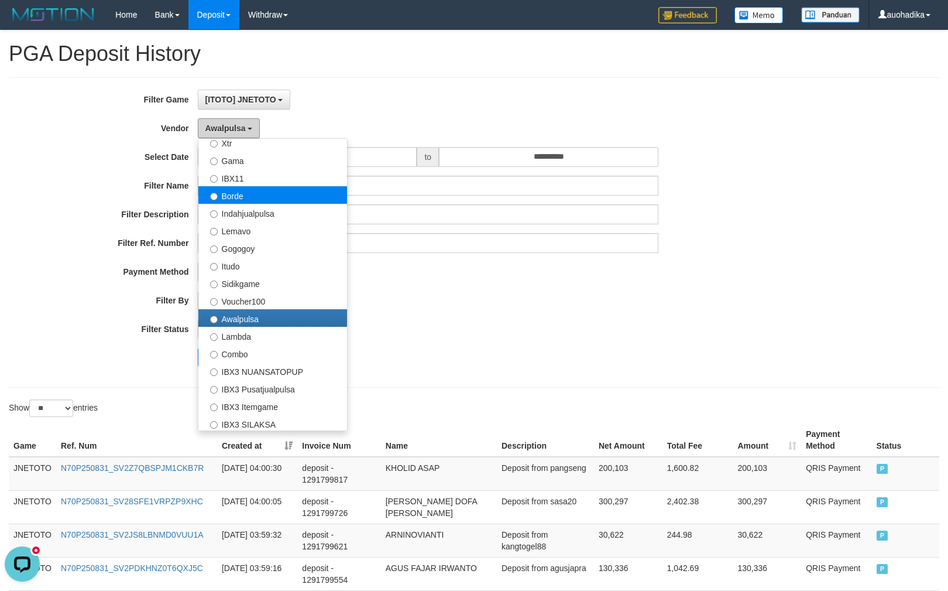
scroll to position [385, 0]
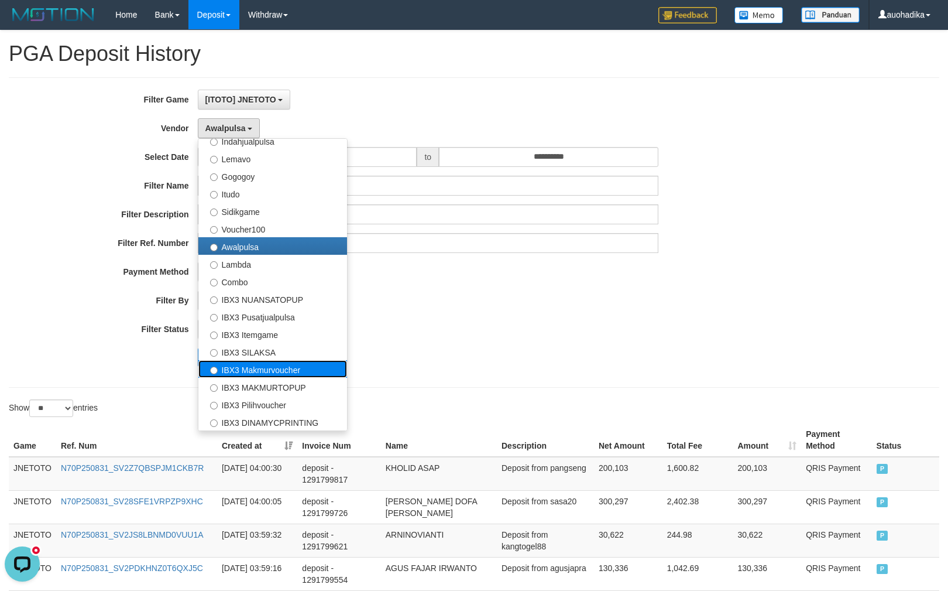
click at [292, 372] on label "IBX3 Makmurvoucher" at bounding box center [272, 369] width 149 height 18
select select "**********"
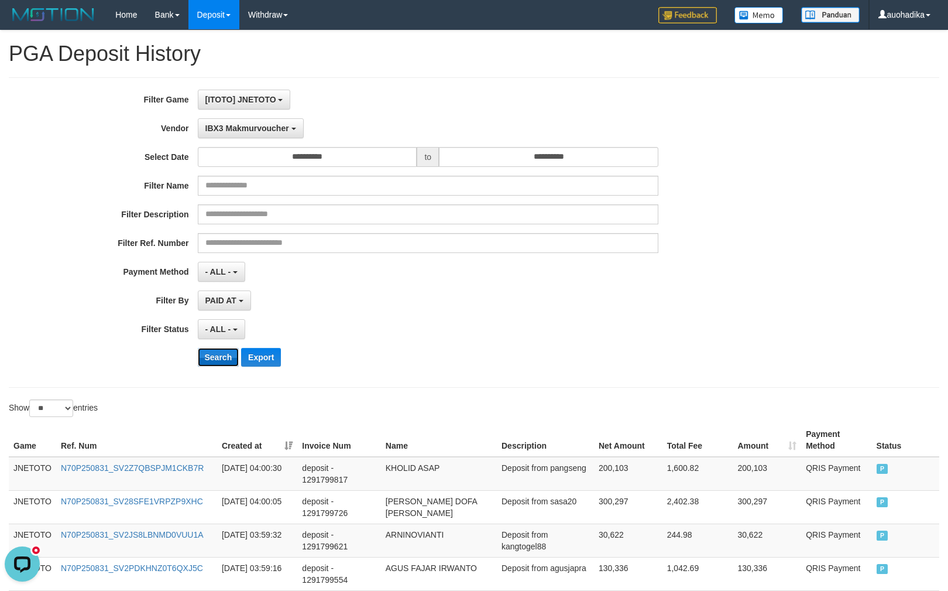
click at [218, 352] on button "Search" at bounding box center [219, 357] width 42 height 19
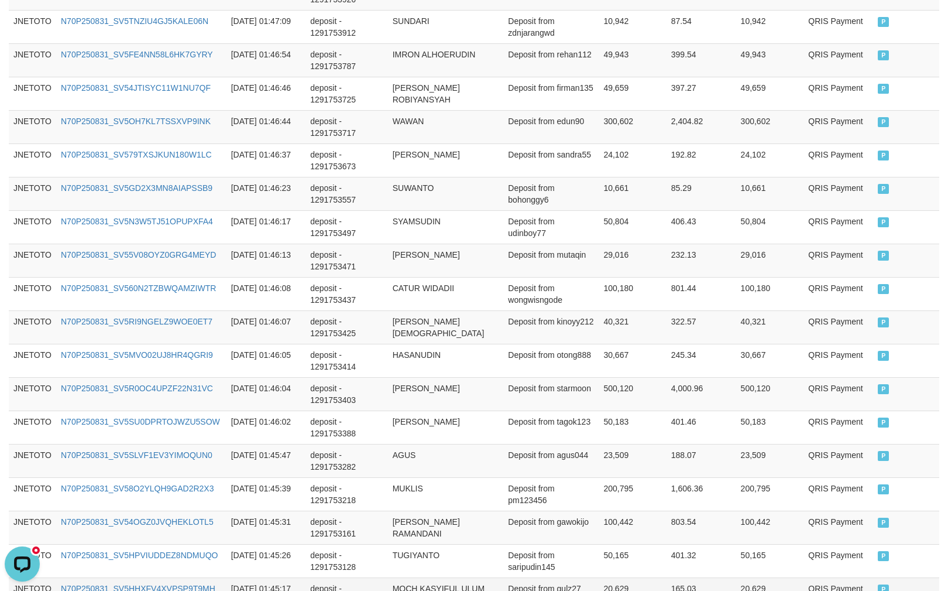
scroll to position [834, 0]
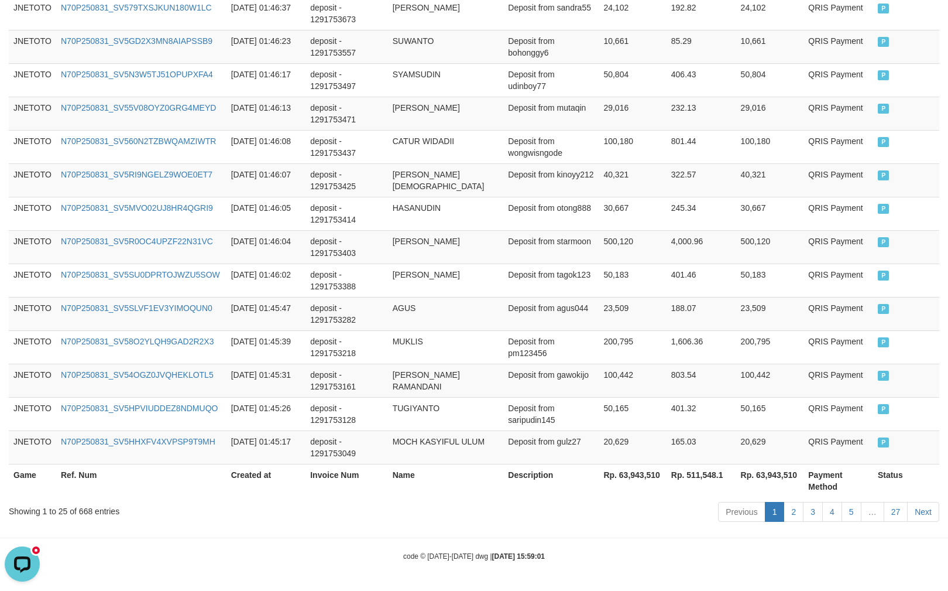
click at [85, 505] on div "Showing 1 to 25 of 668 entries" at bounding box center [198, 509] width 378 height 16
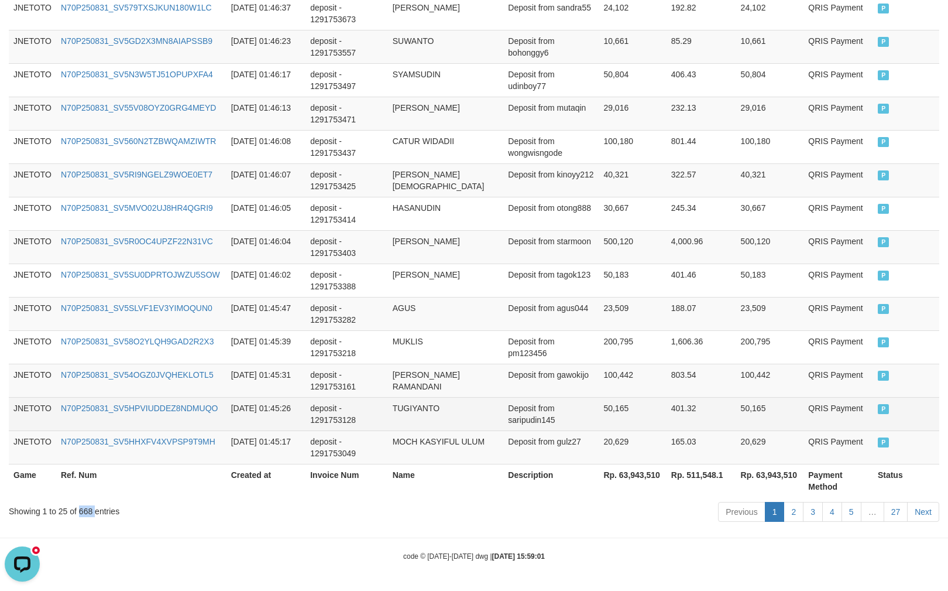
copy div "668"
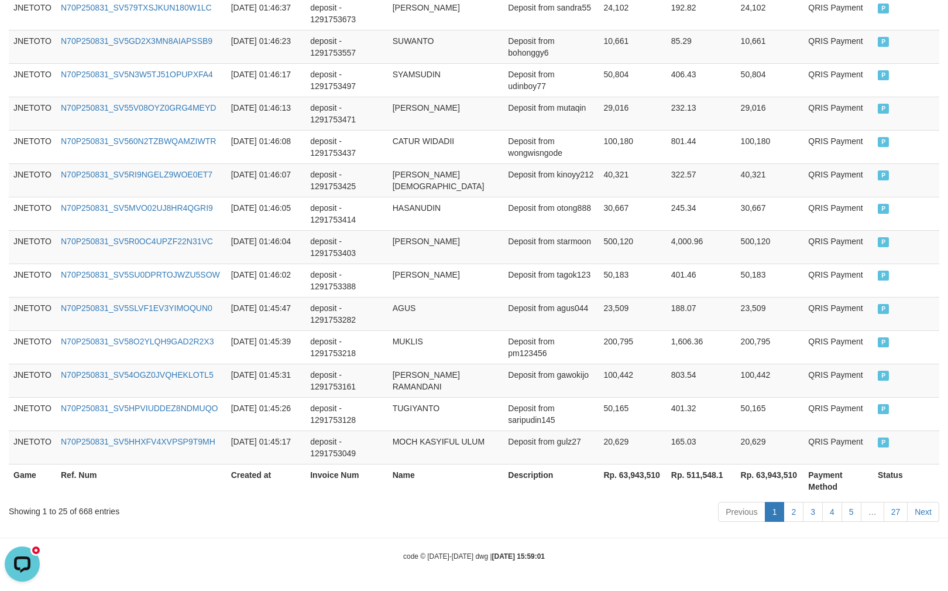
drag, startPoint x: 820, startPoint y: 557, endPoint x: 836, endPoint y: 555, distance: 16.0
click at [824, 557] on div "code © 2012-2018 dwg | 2025/08/31 15:59:01" at bounding box center [474, 556] width 948 height 12
